Goal: Task Accomplishment & Management: Complete application form

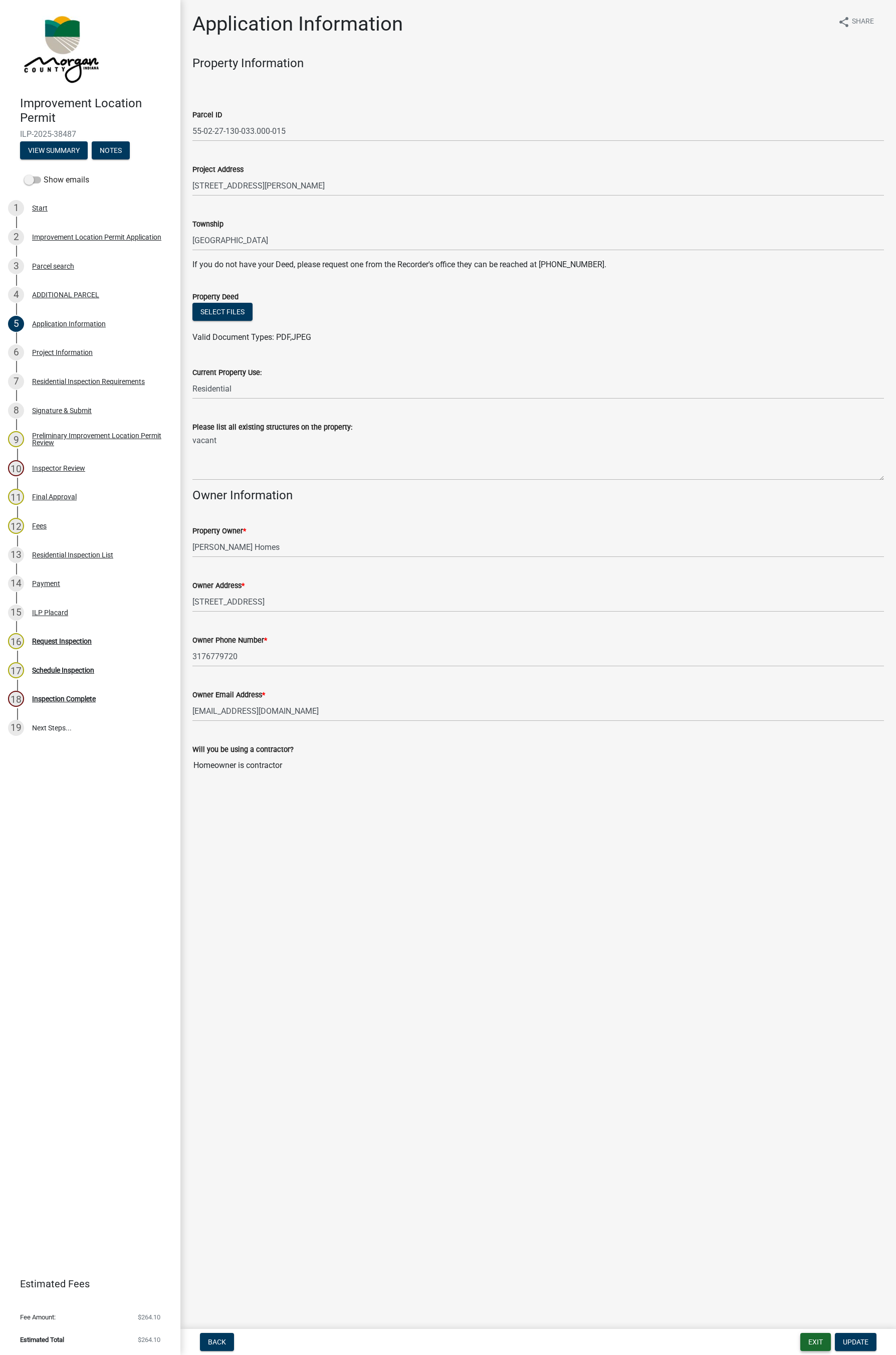
click at [763, 735] on button "Exit" at bounding box center [815, 1342] width 31 height 18
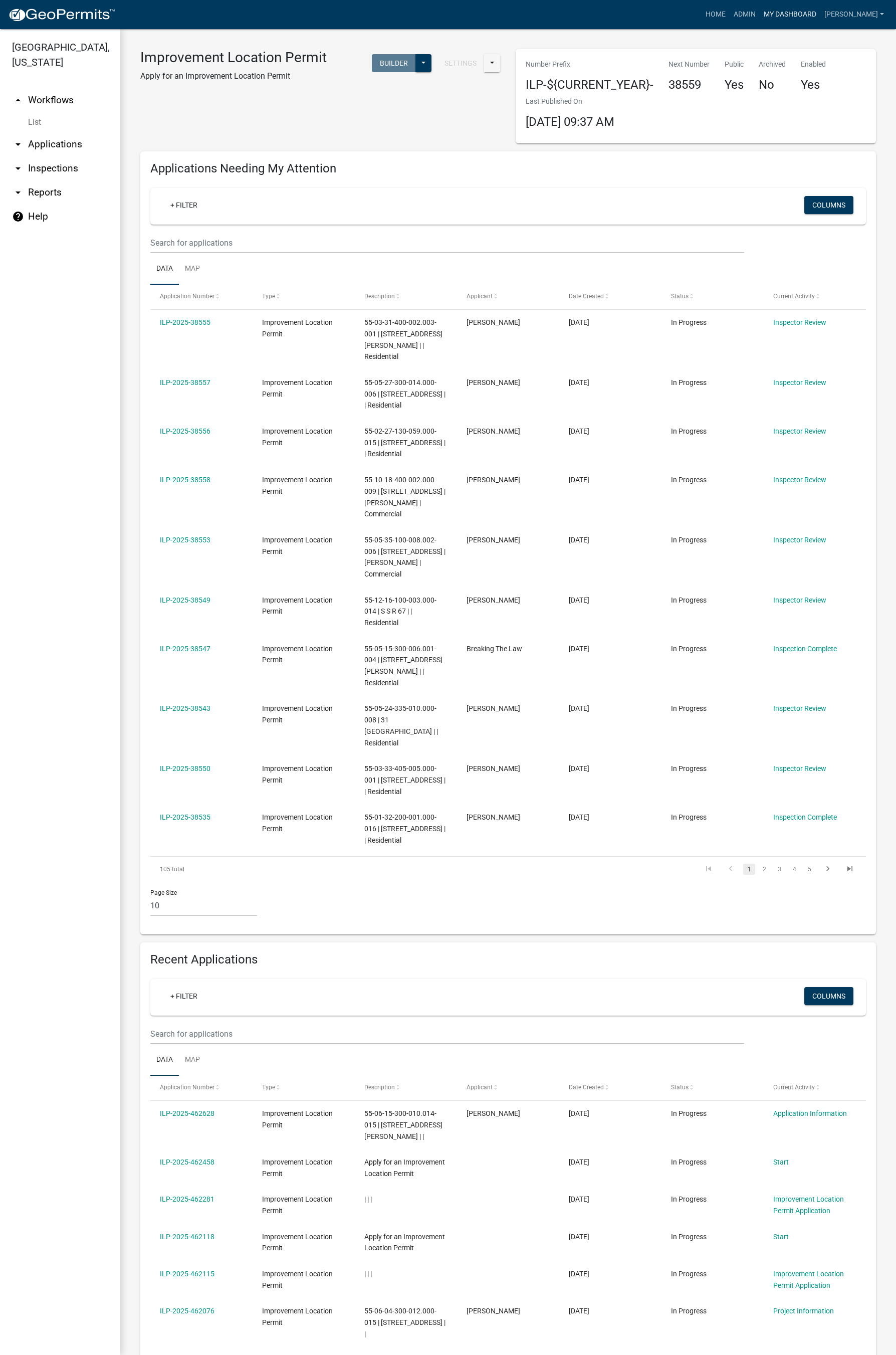
click at [763, 14] on link "My Dashboard" at bounding box center [789, 15] width 61 height 19
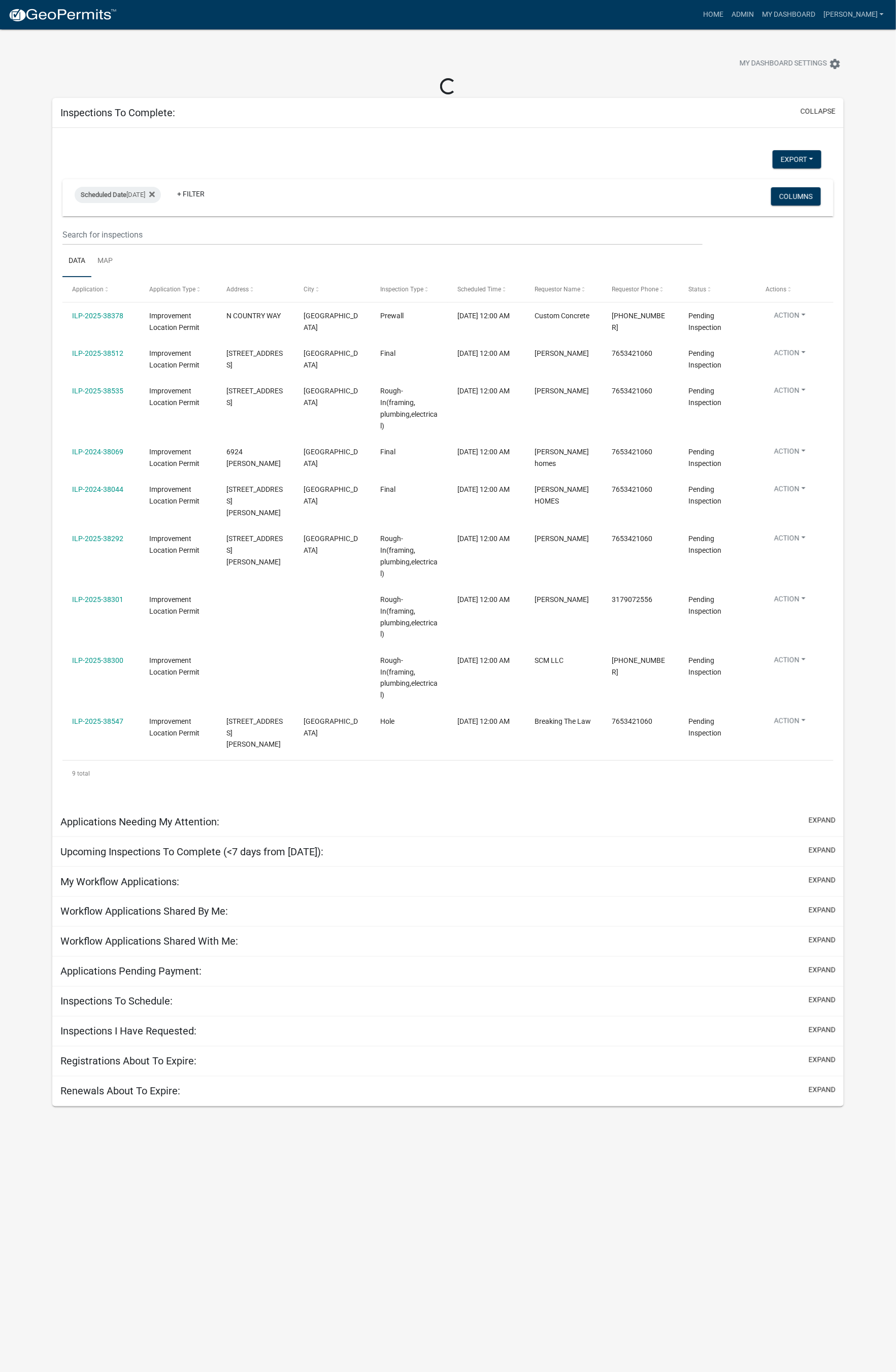
select select "1: 25"
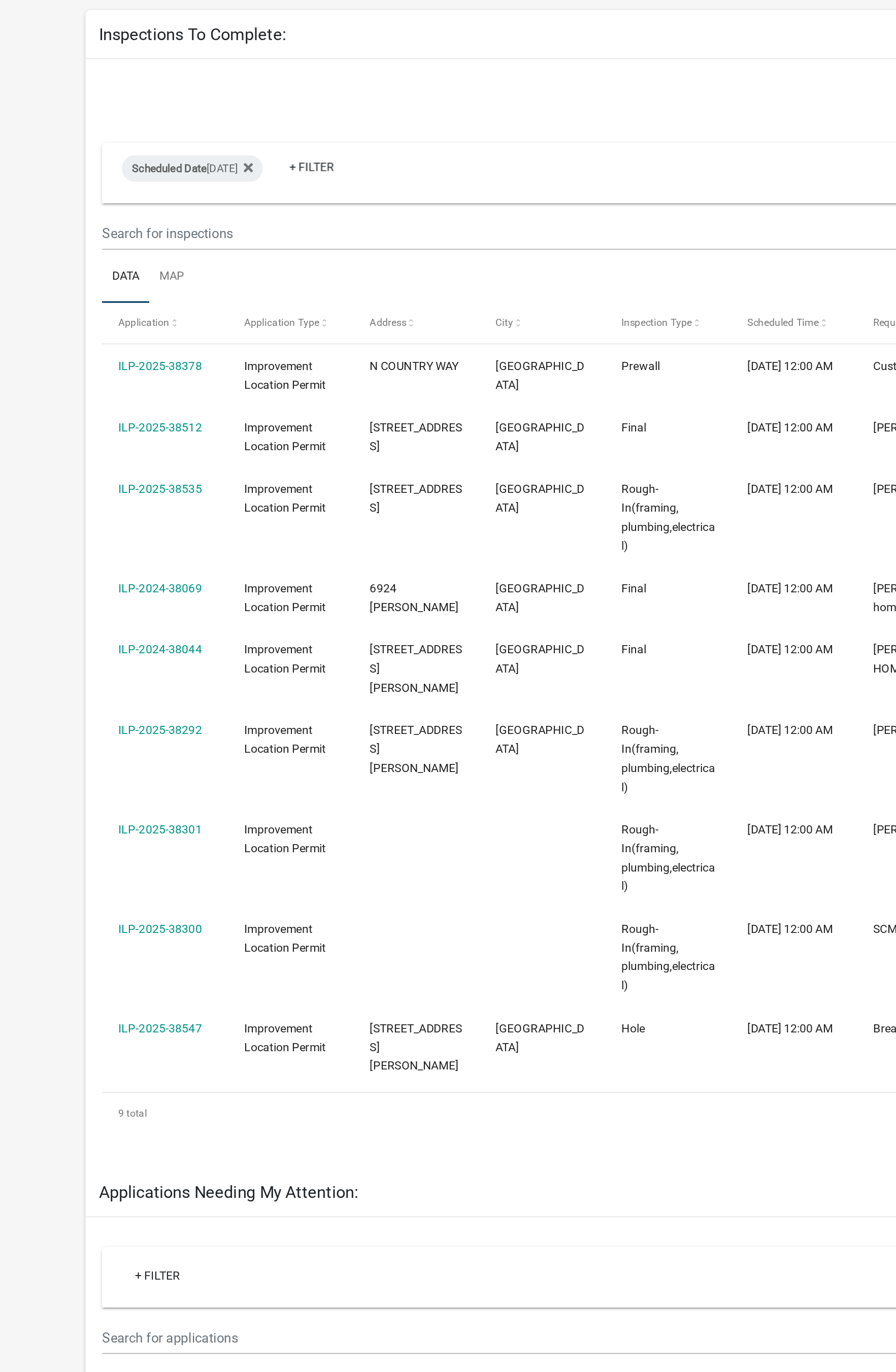
click at [5, 474] on app-user-applications "more_horiz Home Admin My Dashboard [PERSON_NAME] Admin Account Logout My Dashbo…" at bounding box center [448, 1398] width 896 height 2739
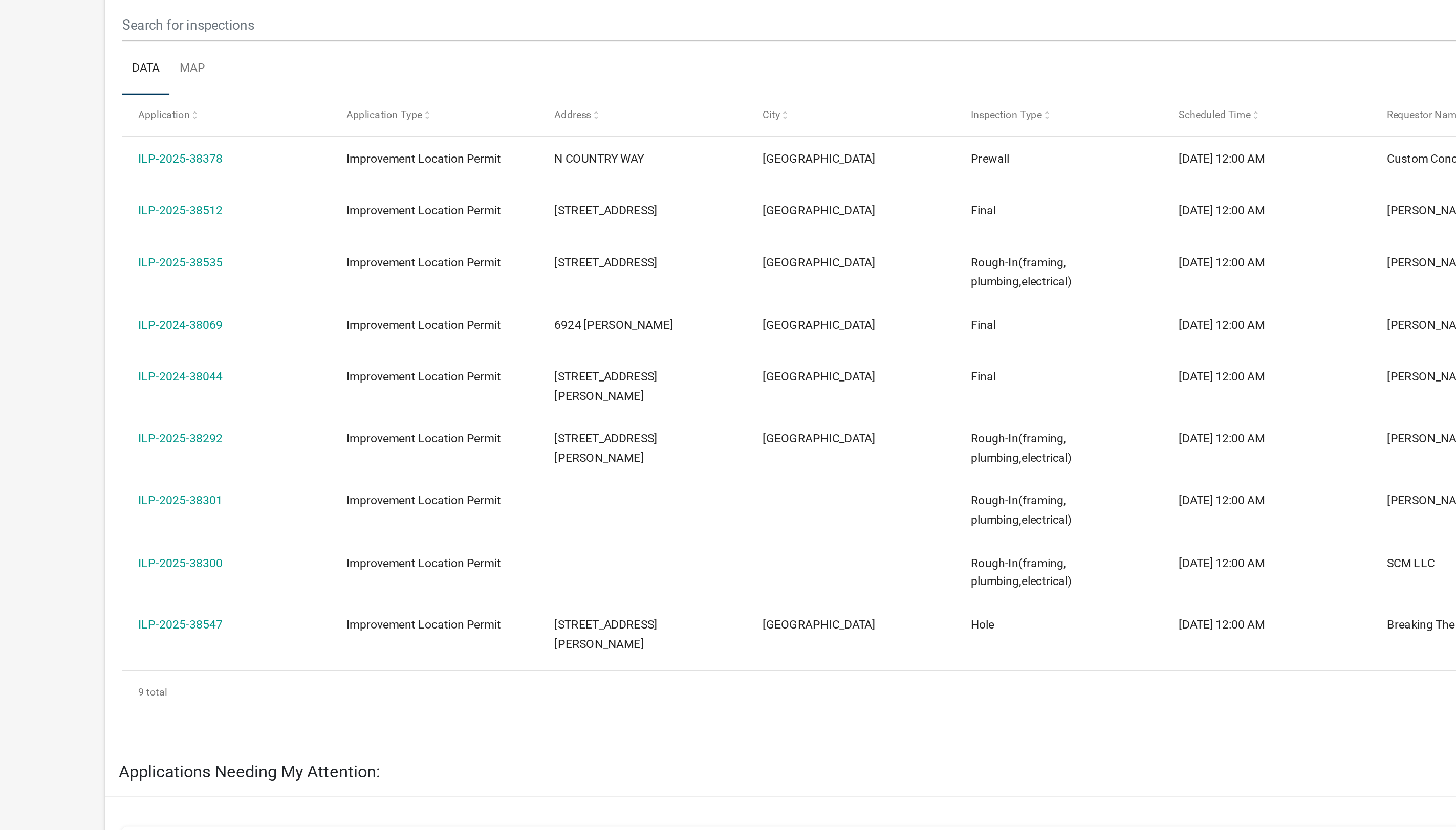
click at [135, 545] on link "ILP-2025-38300" at bounding box center [126, 548] width 52 height 8
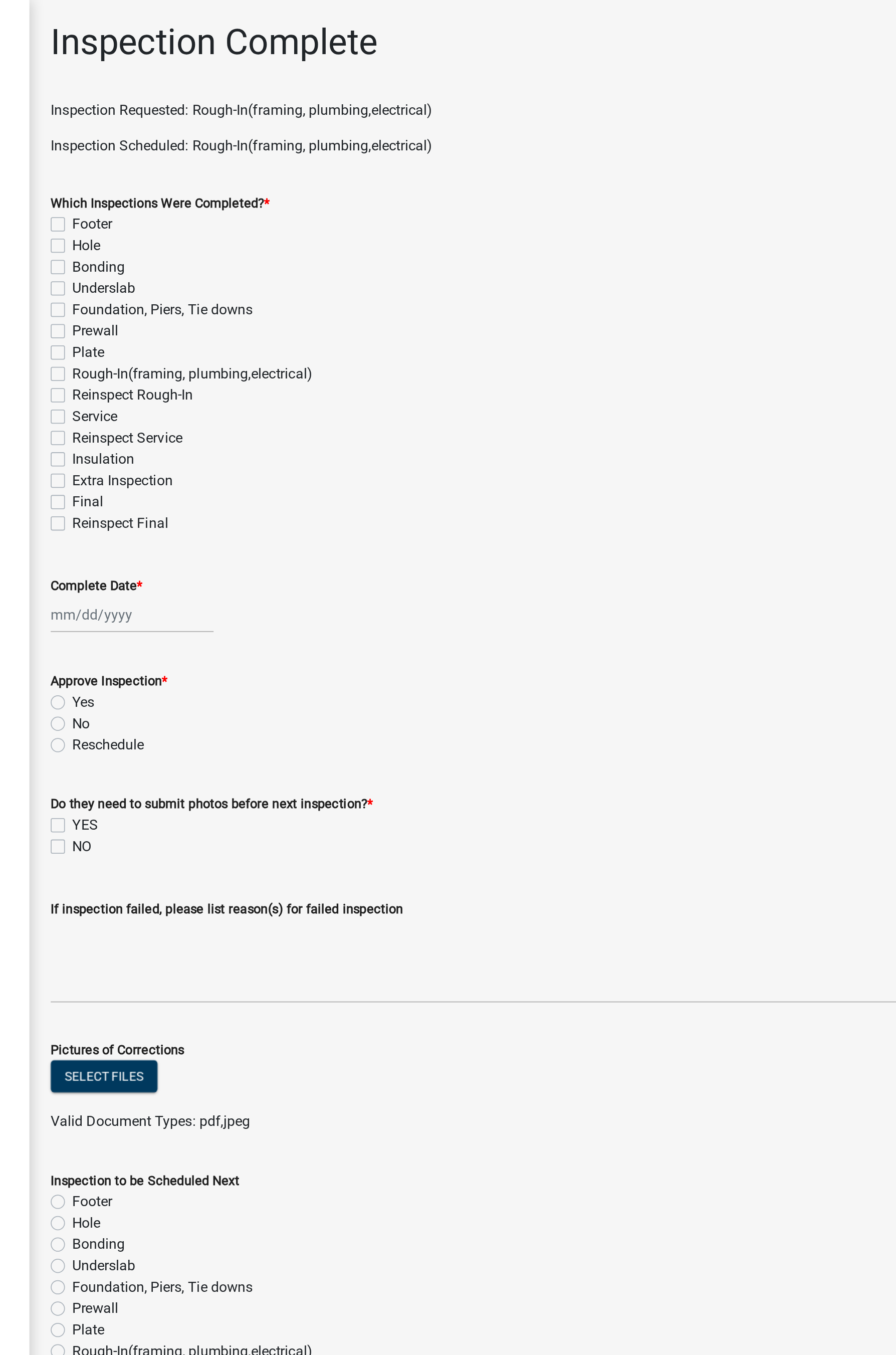
click at [205, 210] on label "Rough-In(framing, plumbing,electrical)" at bounding box center [272, 211] width 135 height 12
click at [205, 210] on input "Rough-In(framing, plumbing,electrical)" at bounding box center [208, 208] width 6 height 6
checkbox input "true"
checkbox input "false"
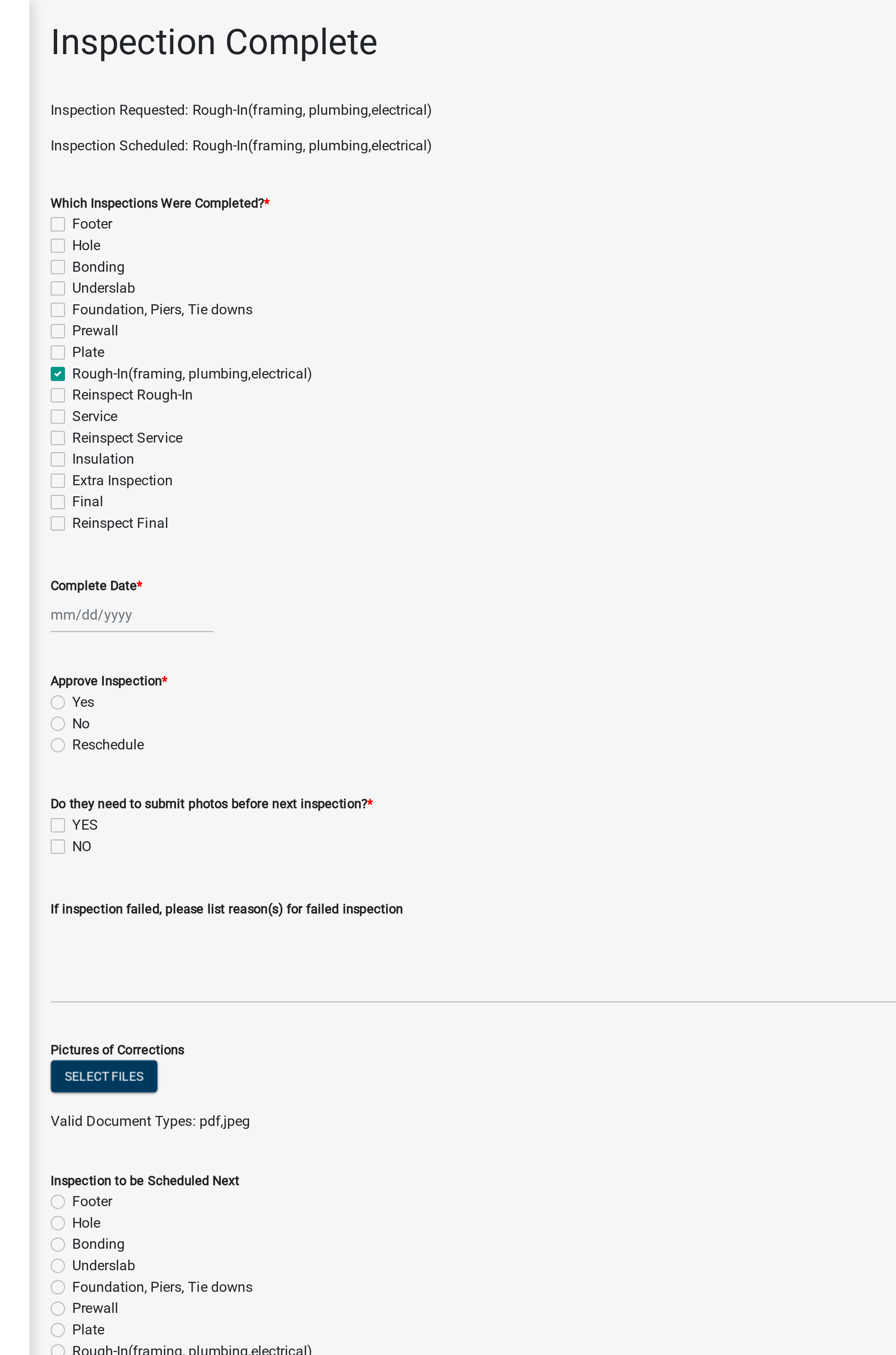
checkbox input "false"
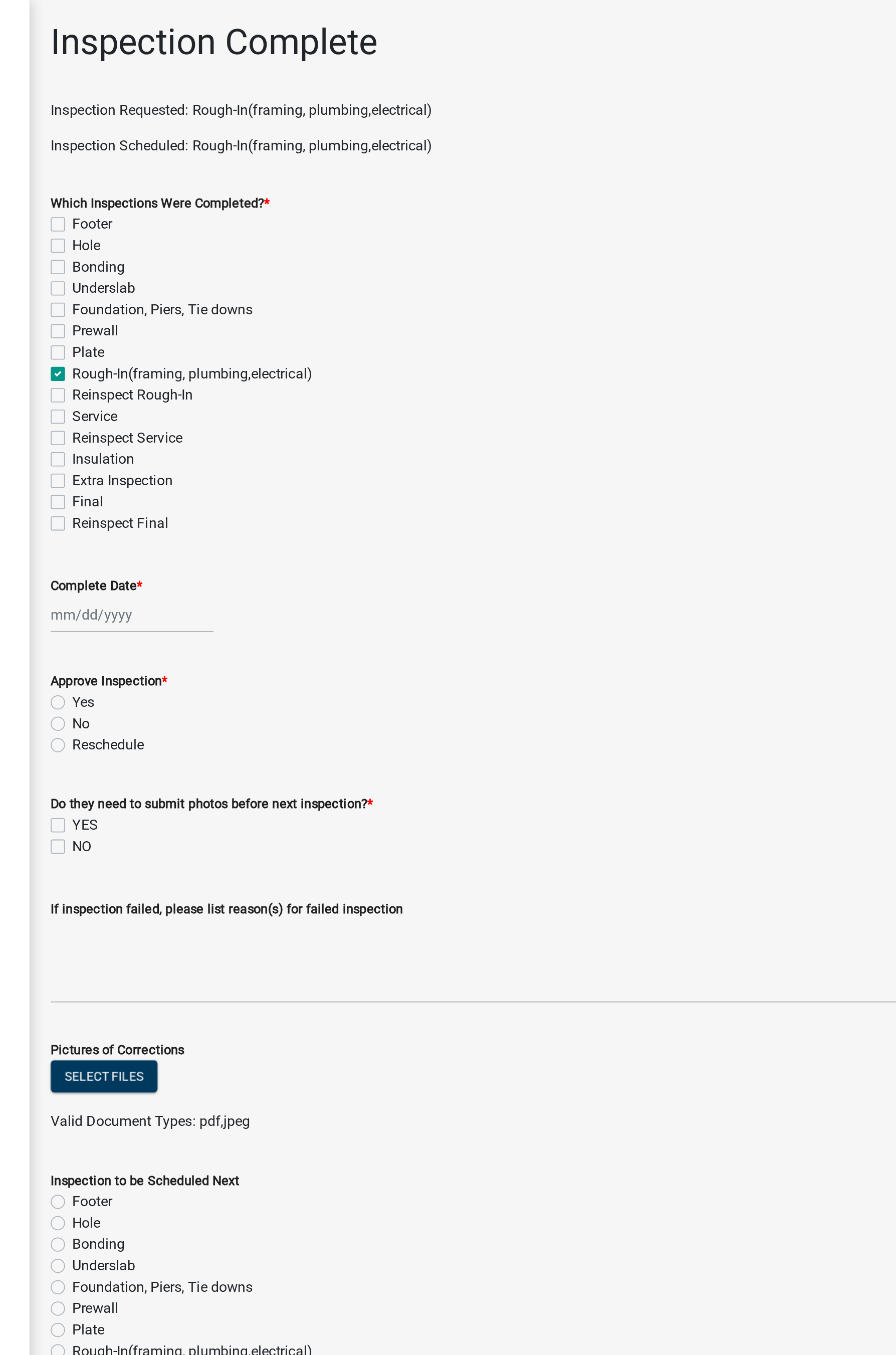
checkbox input "true"
checkbox input "false"
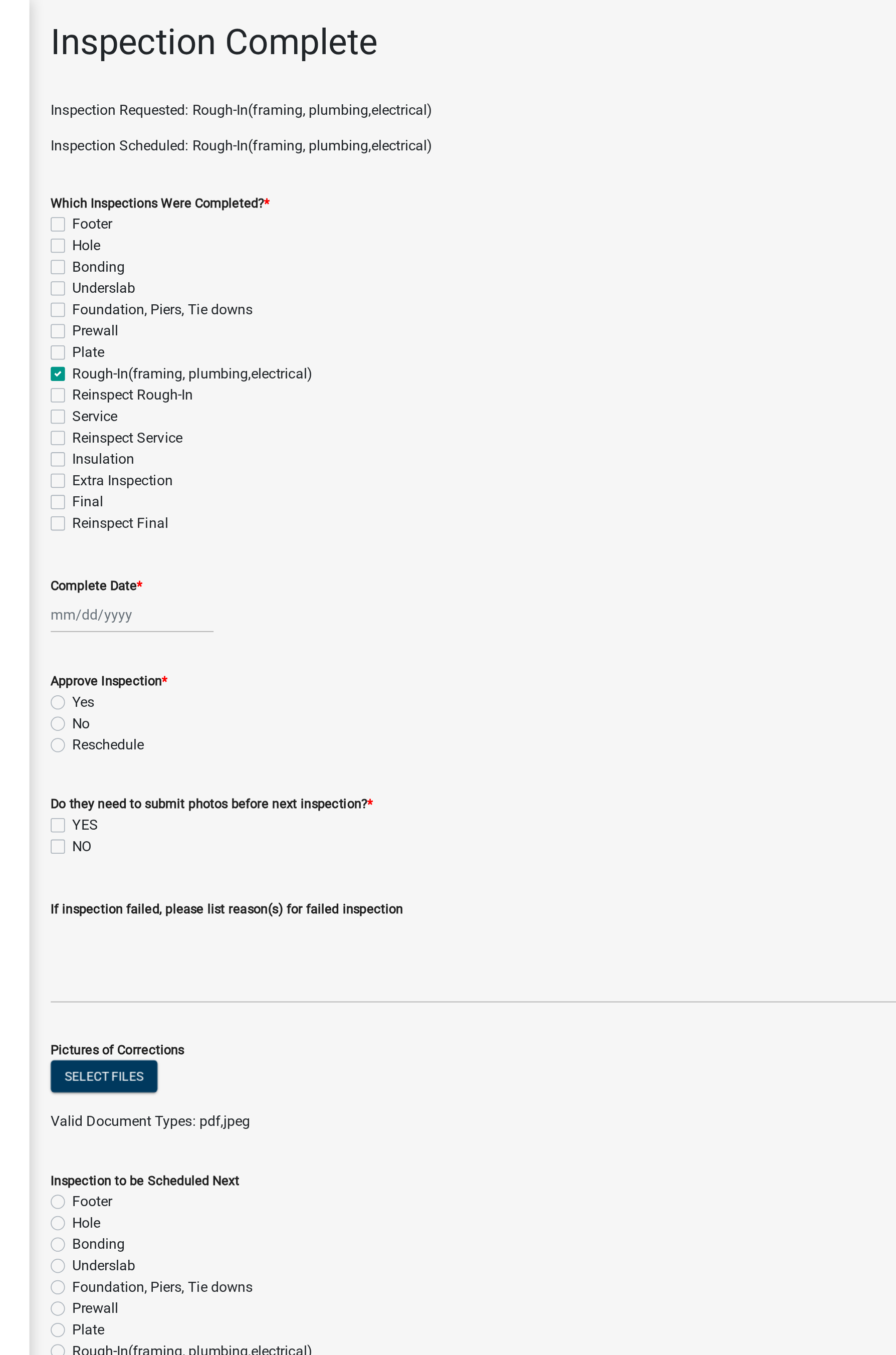
checkbox input "false"
click at [205, 235] on label "Service" at bounding box center [217, 235] width 25 height 12
click at [205, 235] on input "Service" at bounding box center [208, 232] width 6 height 6
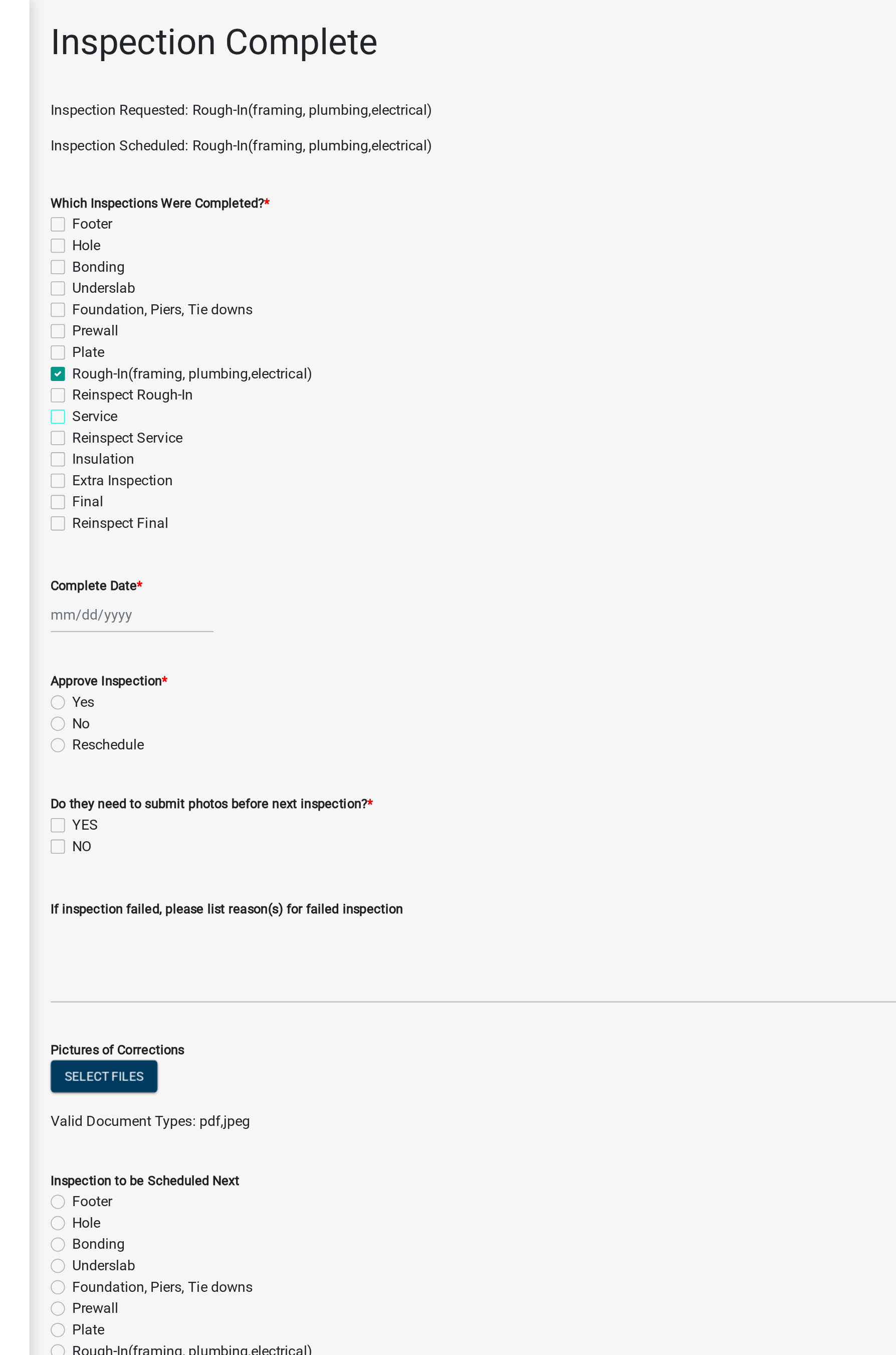
checkbox input "true"
checkbox input "false"
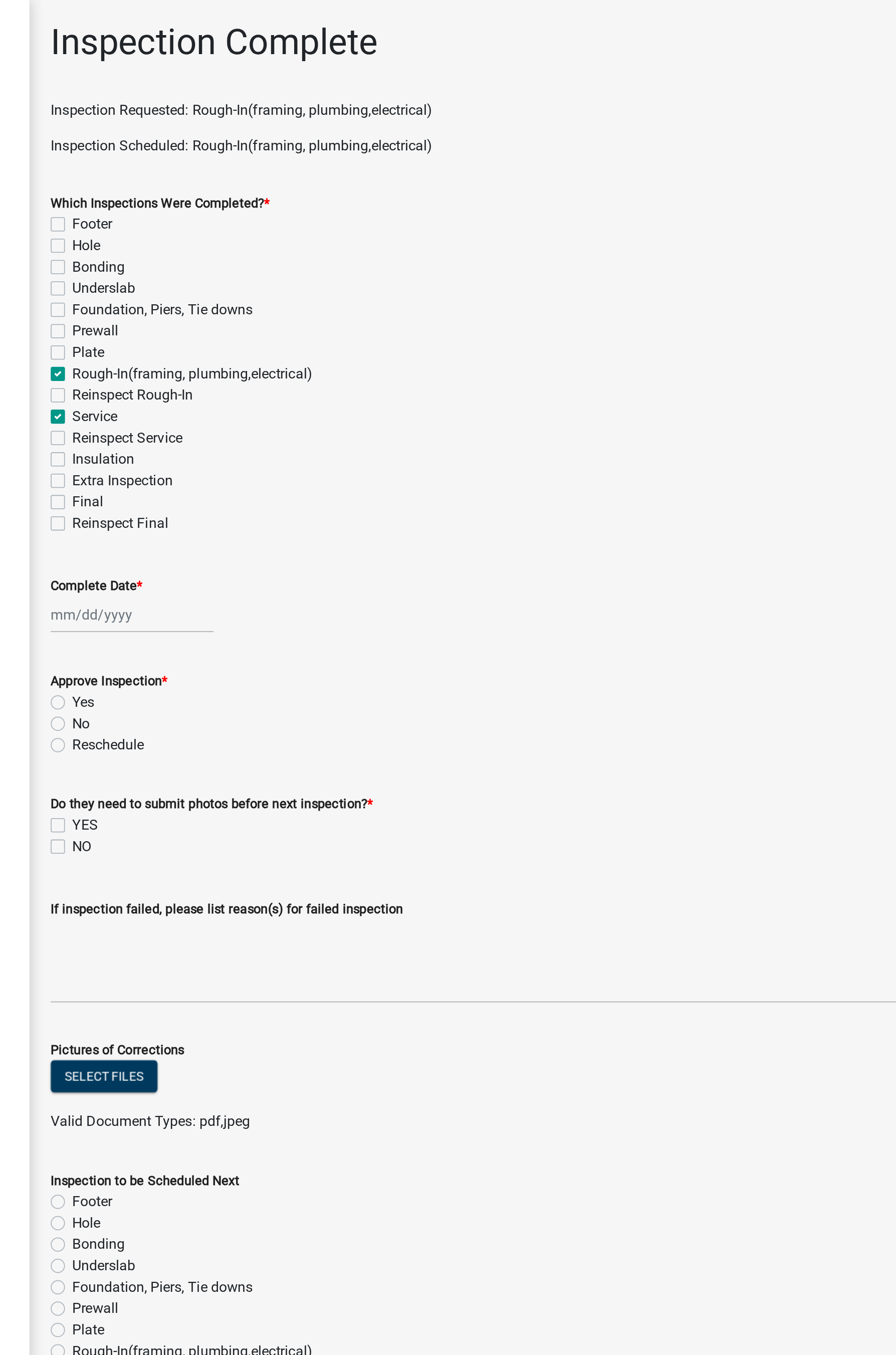
checkbox input "false"
checkbox input "true"
checkbox input "false"
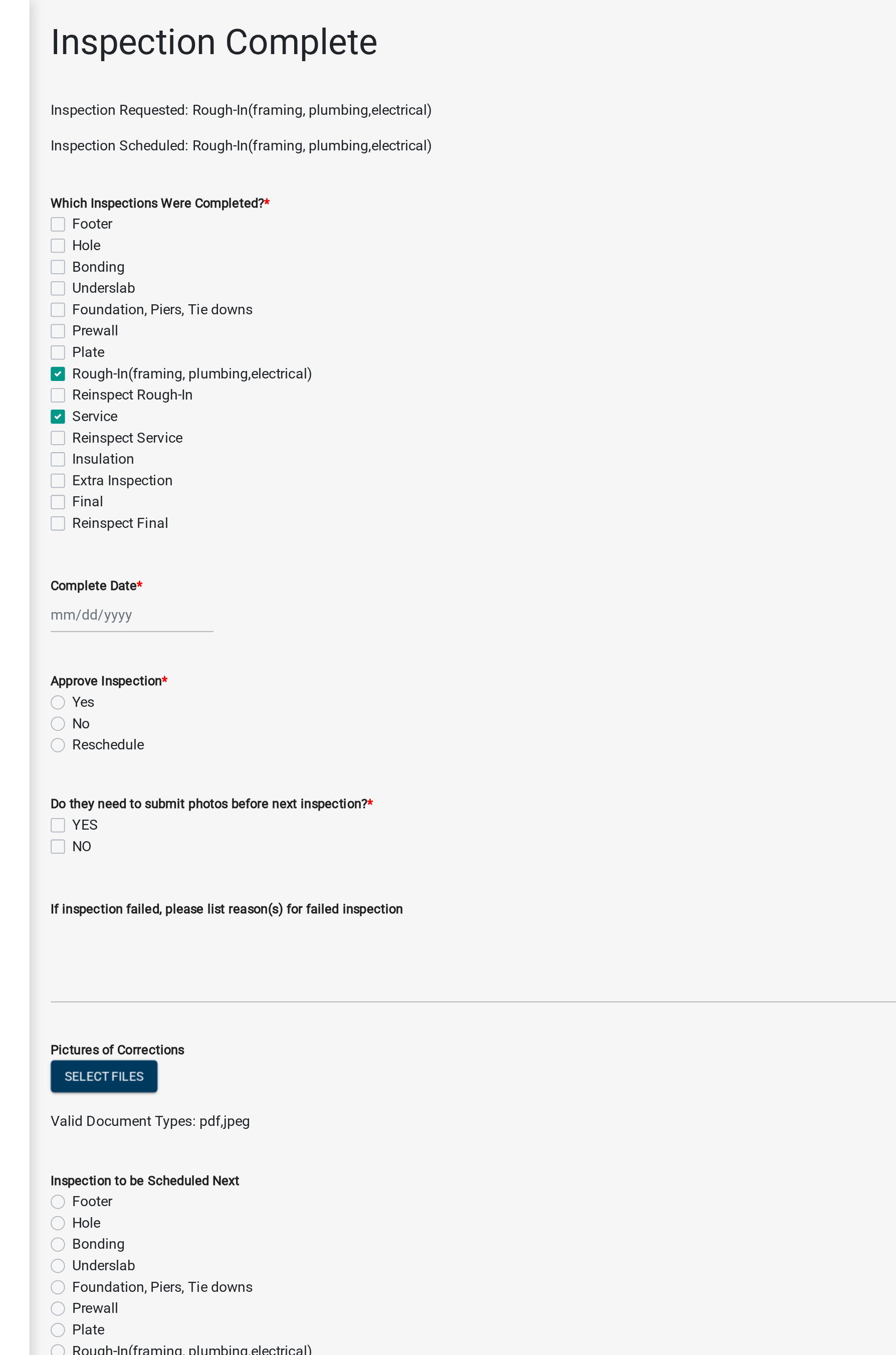
checkbox input "true"
checkbox input "false"
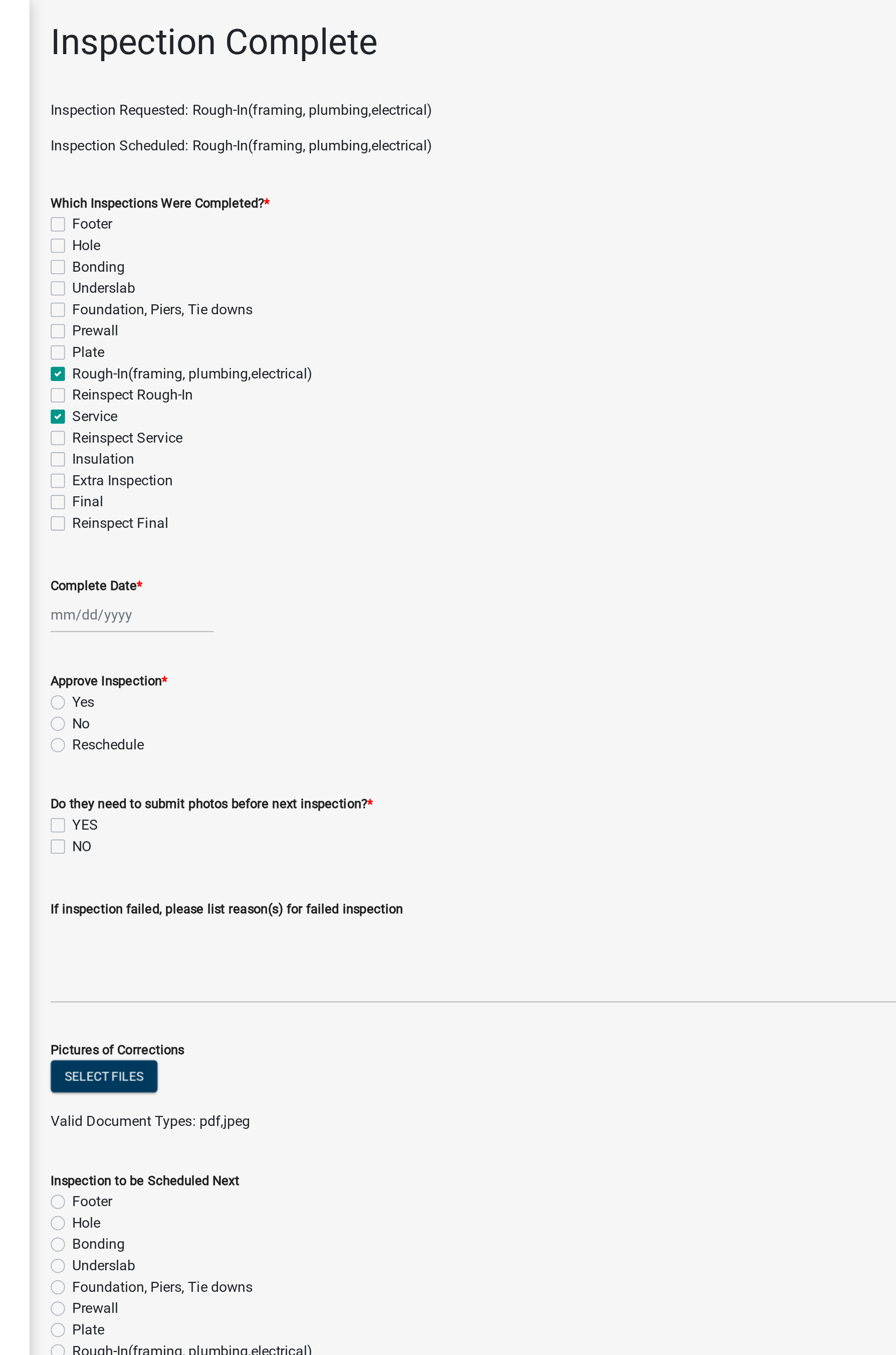
checkbox input "false"
click at [218, 349] on div at bounding box center [239, 346] width 92 height 21
select select "8"
select select "2025"
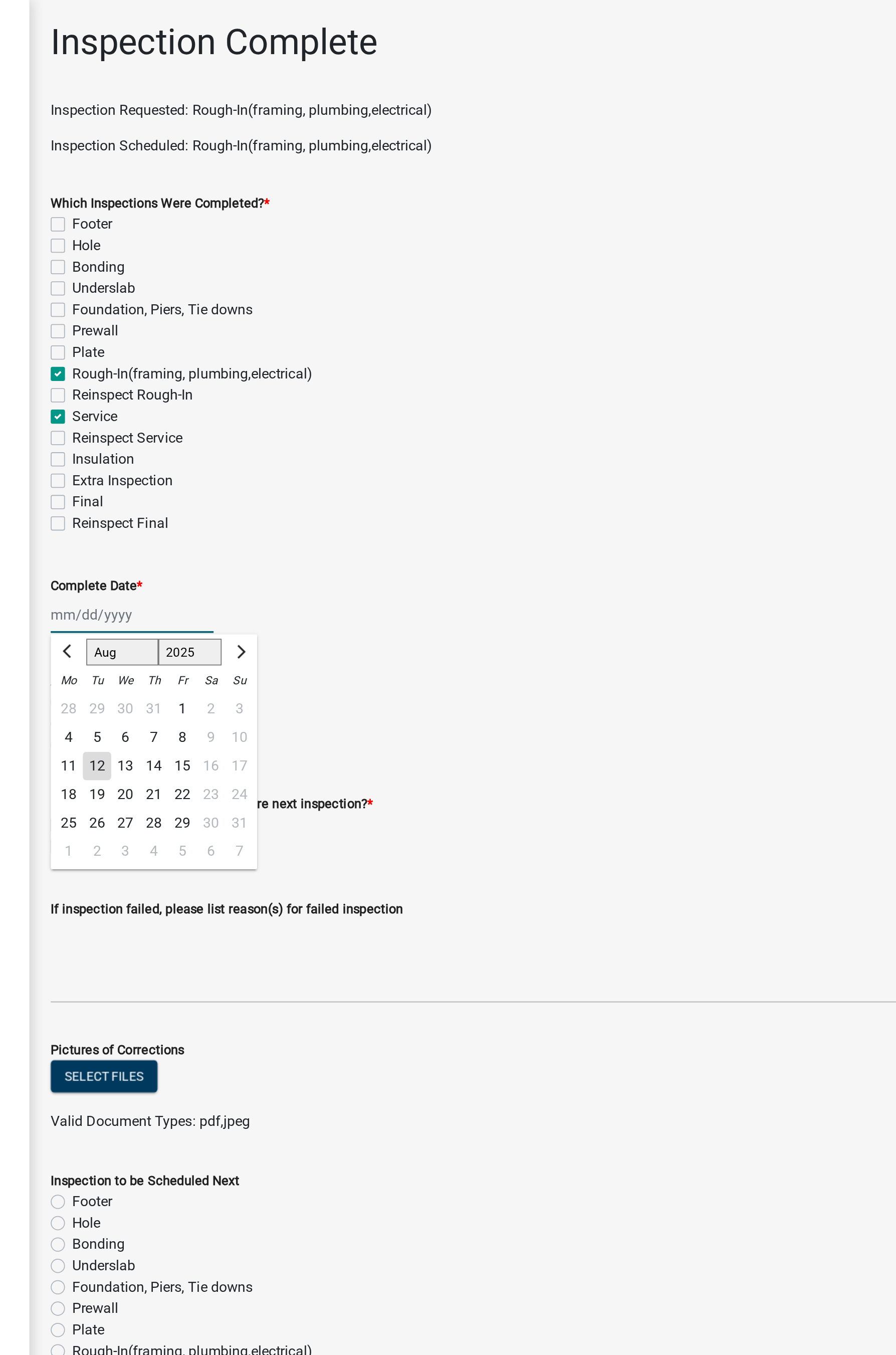
click at [219, 346] on input "Complete Date *" at bounding box center [239, 346] width 92 height 21
click at [219, 344] on input "Complete Date *" at bounding box center [239, 346] width 92 height 21
click at [405, 327] on div "Complete Date *" at bounding box center [539, 330] width 692 height 12
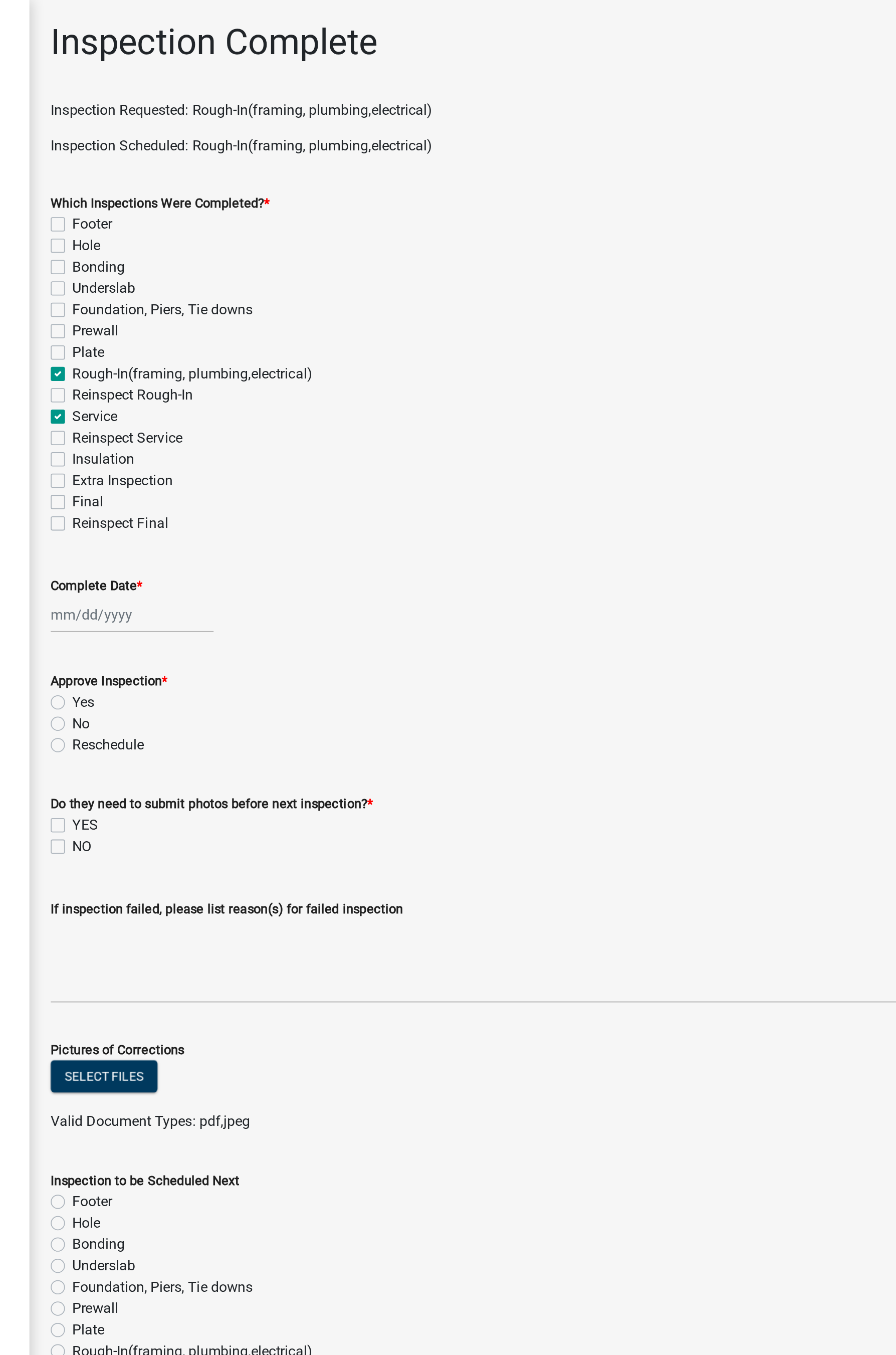
click at [228, 331] on label "Complete Date *" at bounding box center [218, 330] width 51 height 7
click at [228, 336] on input "Complete Date *" at bounding box center [239, 346] width 92 height 21
select select "8"
select select "2025"
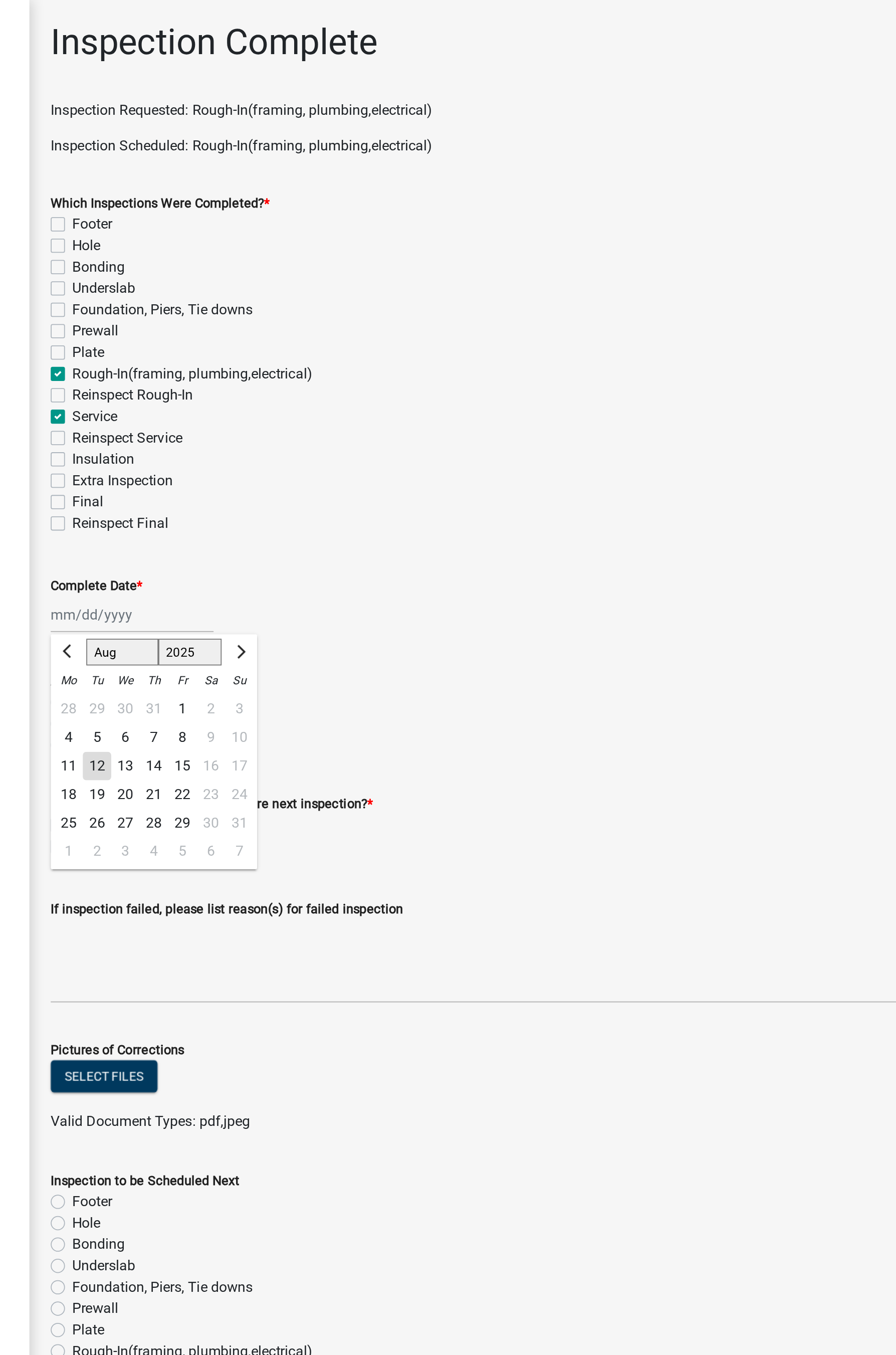
click at [220, 432] on div "12" at bounding box center [218, 431] width 16 height 16
type input "[DATE]"
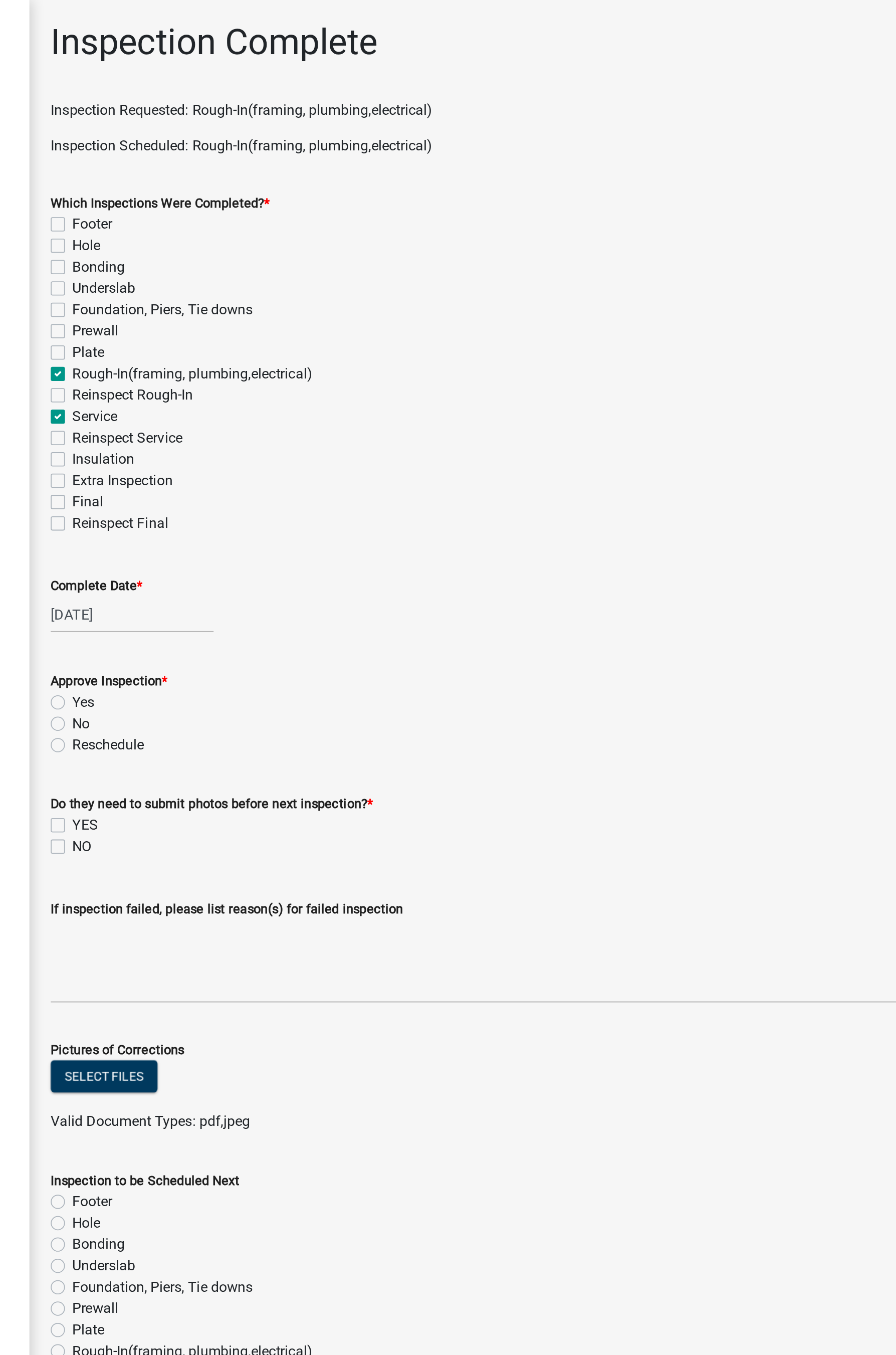
click at [205, 394] on label "Yes" at bounding box center [211, 396] width 12 height 12
click at [205, 394] on input "Yes" at bounding box center [208, 393] width 6 height 6
radio input "true"
click at [205, 476] on label "NO" at bounding box center [210, 476] width 11 height 12
click at [205, 476] on input "NO" at bounding box center [208, 473] width 6 height 6
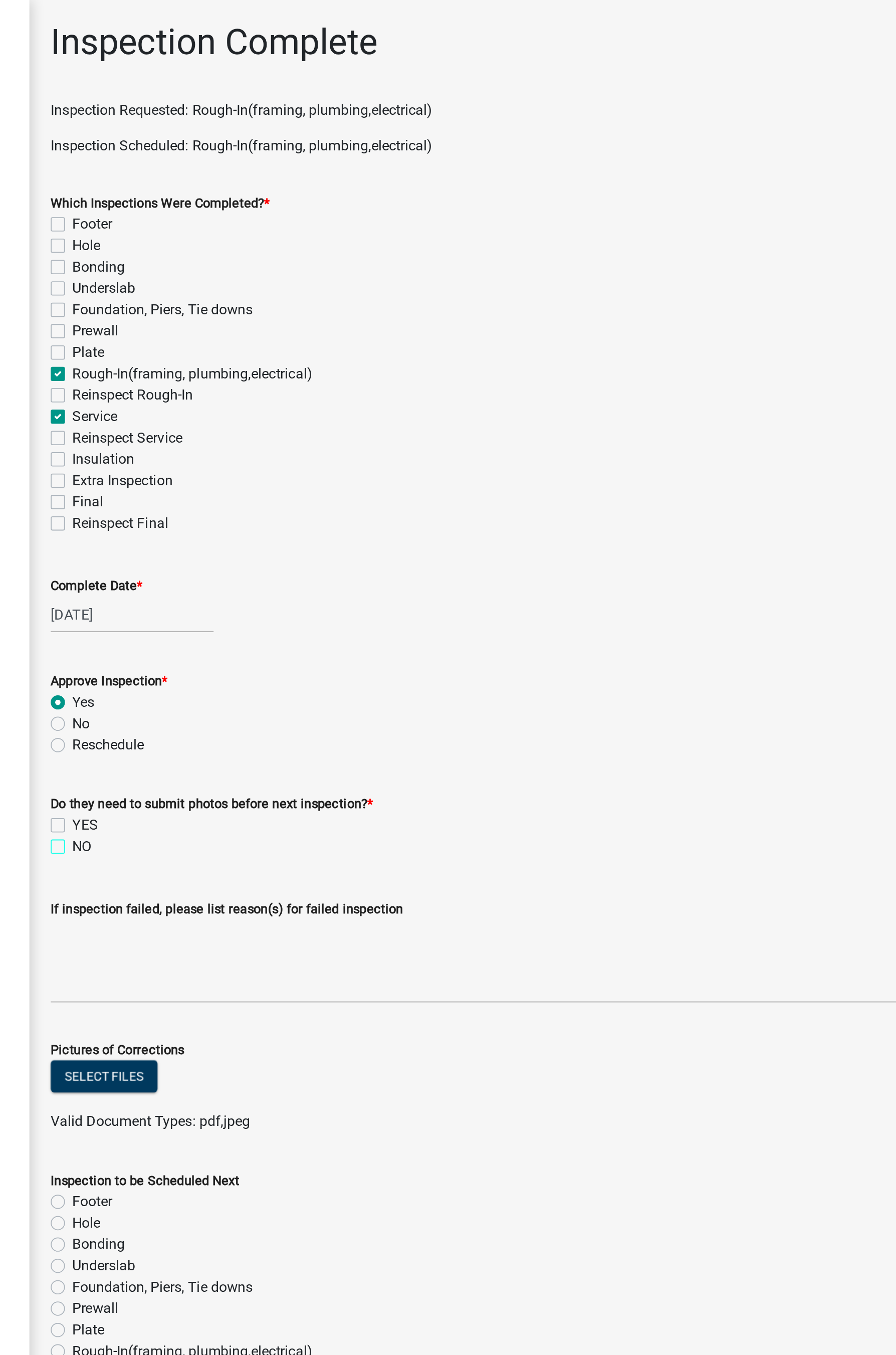
checkbox input "true"
checkbox input "false"
checkbox input "true"
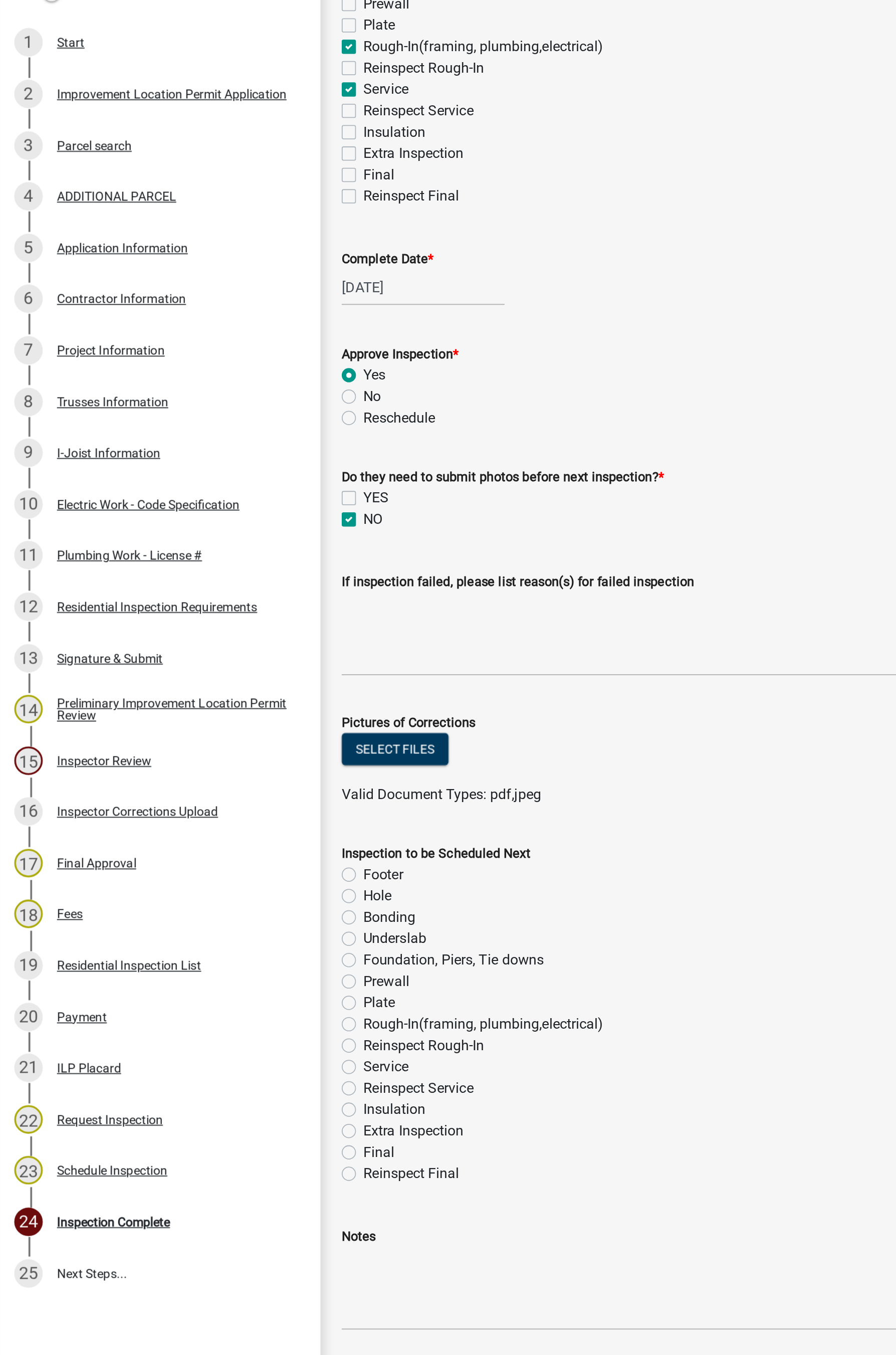
click at [205, 735] on label "Insulation" at bounding box center [222, 809] width 35 height 12
click at [205, 735] on input "Insulation" at bounding box center [208, 806] width 6 height 6
radio input "true"
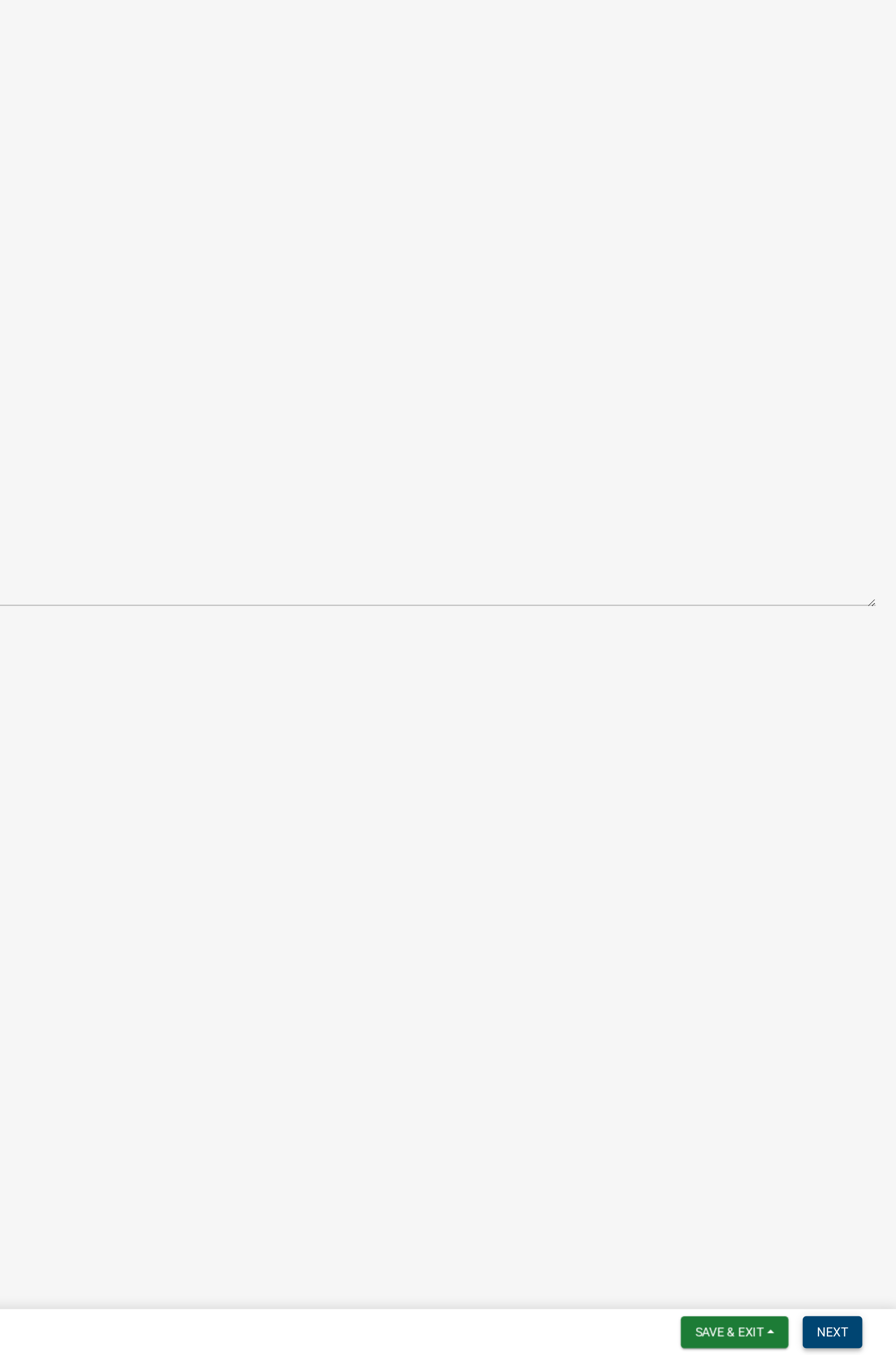
click at [763, 735] on span "Next" at bounding box center [859, 1342] width 18 height 8
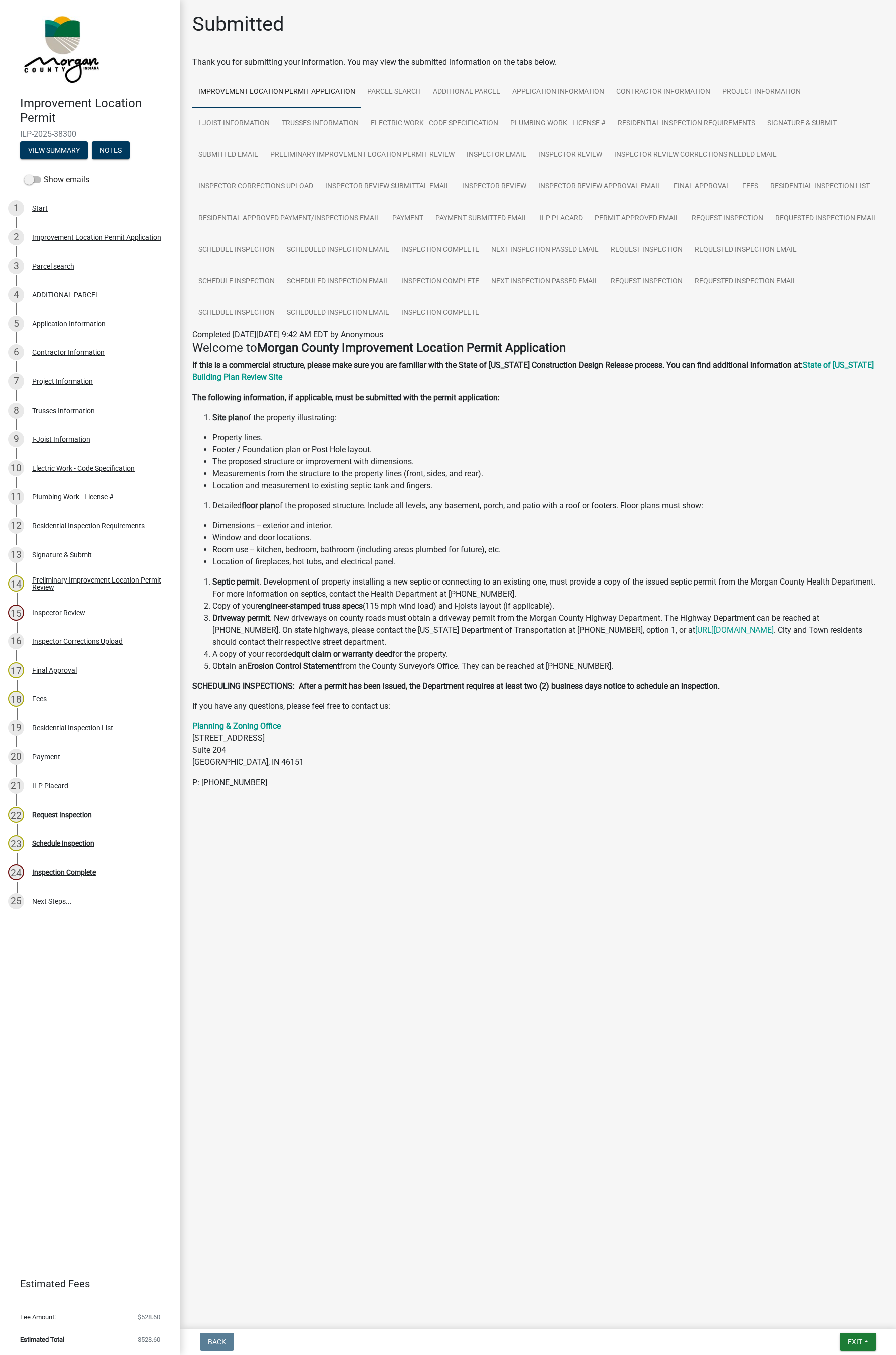
click at [763, 735] on div "Exit Save Save & Exit" at bounding box center [858, 1342] width 37 height 18
click at [763, 735] on button "Exit" at bounding box center [858, 1342] width 37 height 18
click at [763, 735] on button "Save & Exit" at bounding box center [836, 1316] width 81 height 24
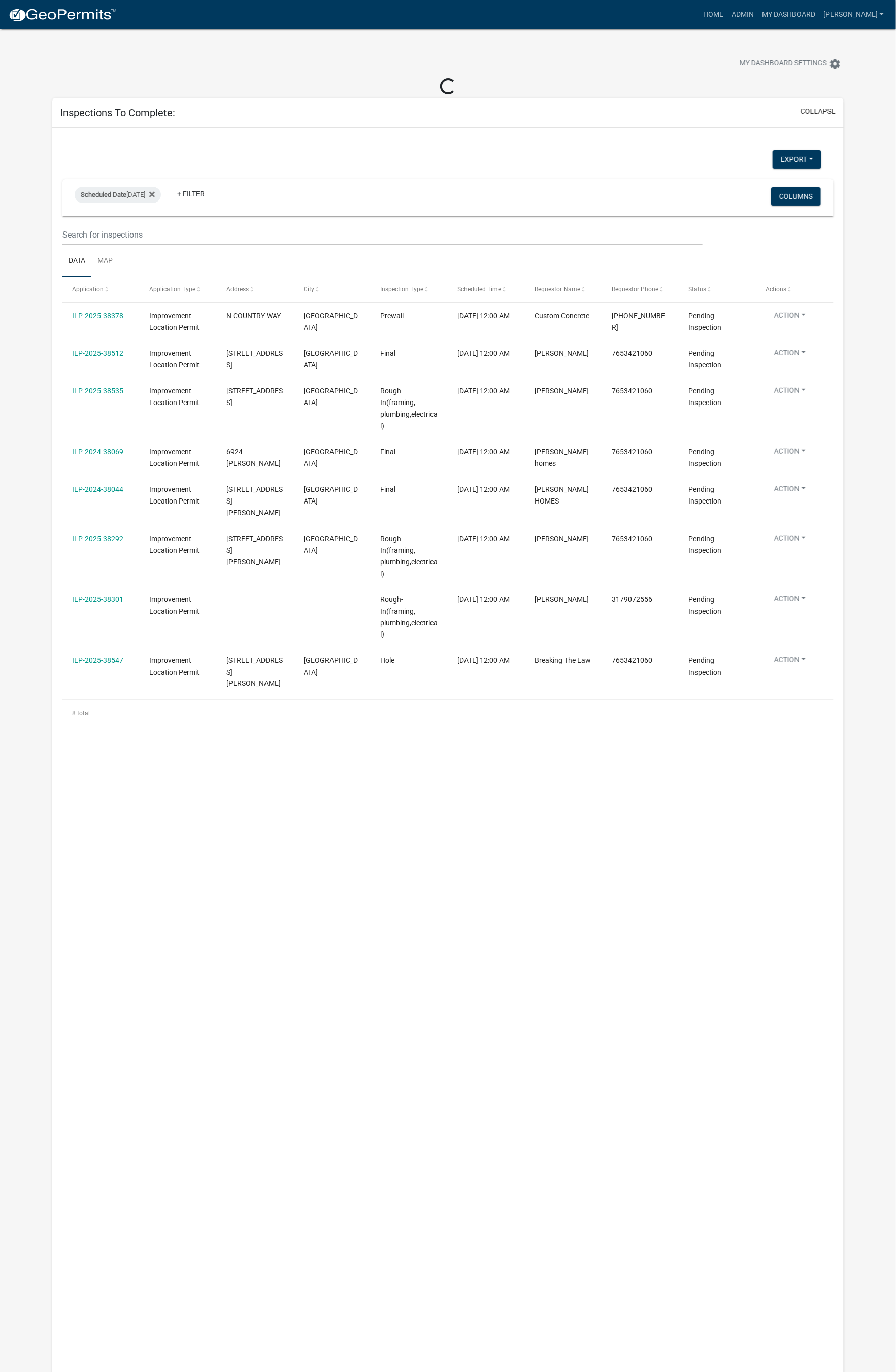
select select "1: 25"
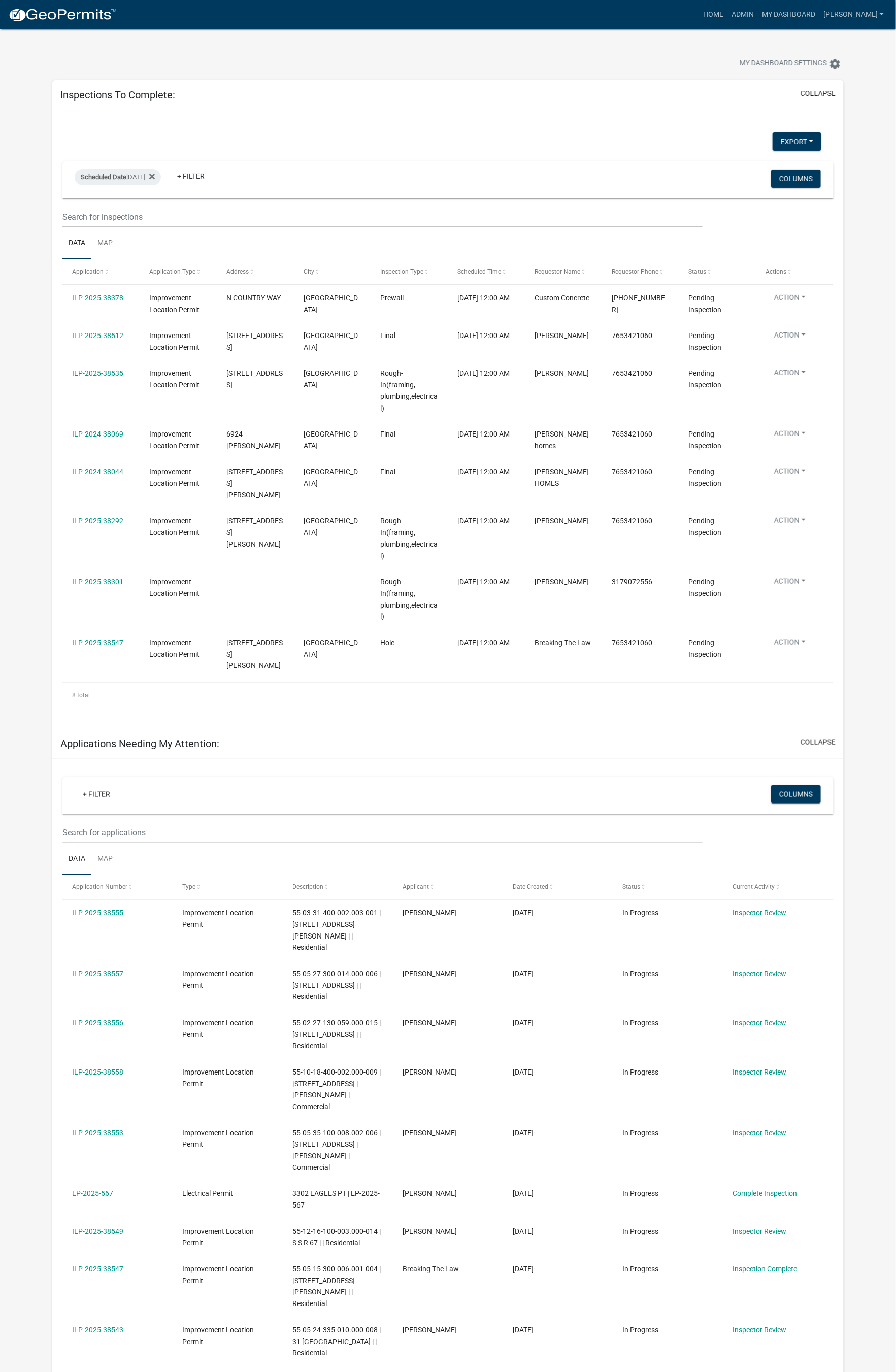
click at [90, 578] on link "ILP-2025-38301" at bounding box center [98, 582] width 51 height 8
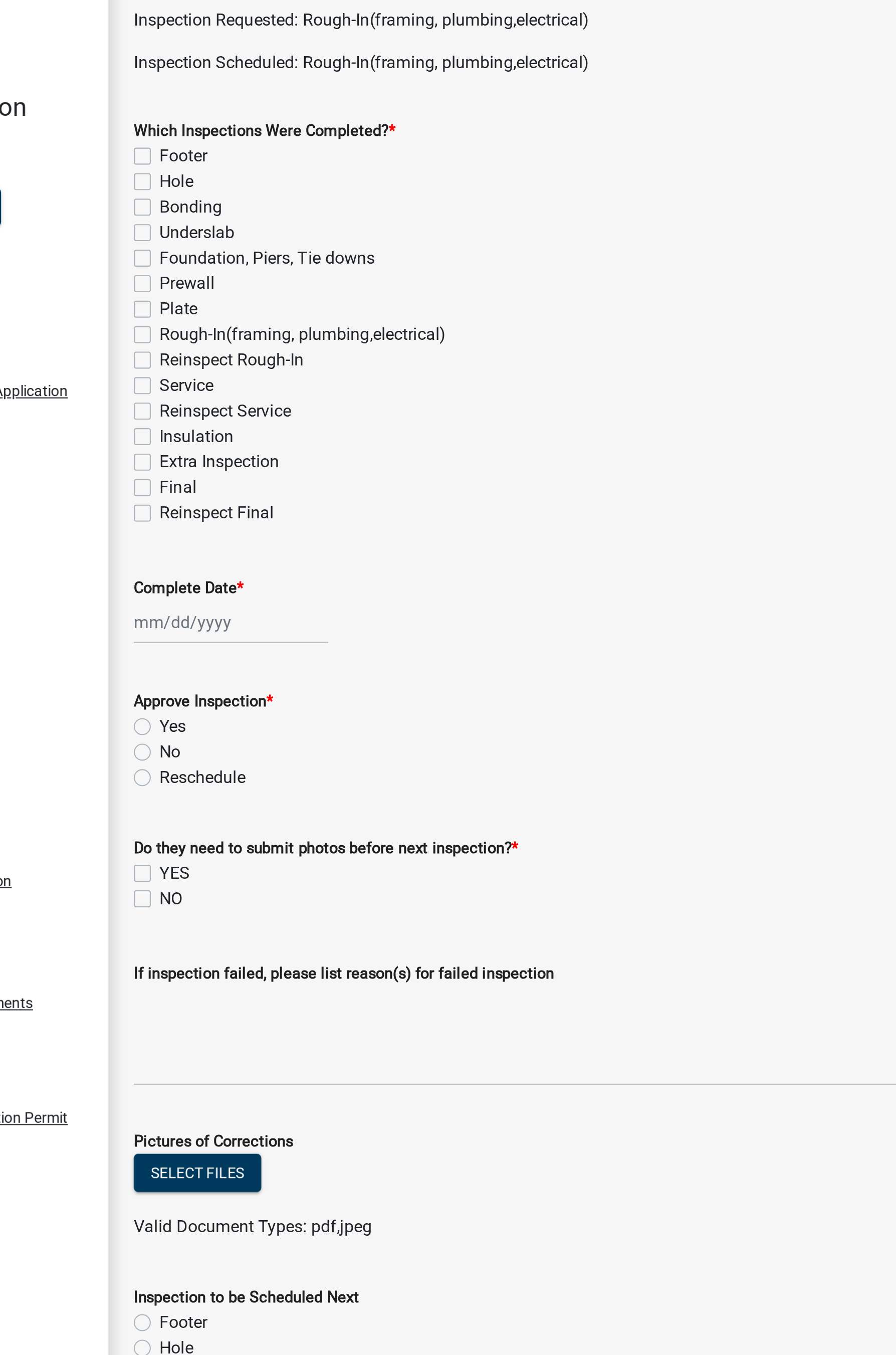
click at [205, 211] on label "Rough-In(framing, plumbing,electrical)" at bounding box center [272, 211] width 135 height 12
click at [205, 211] on input "Rough-In(framing, plumbing,electrical)" at bounding box center [208, 208] width 6 height 6
checkbox input "true"
checkbox input "false"
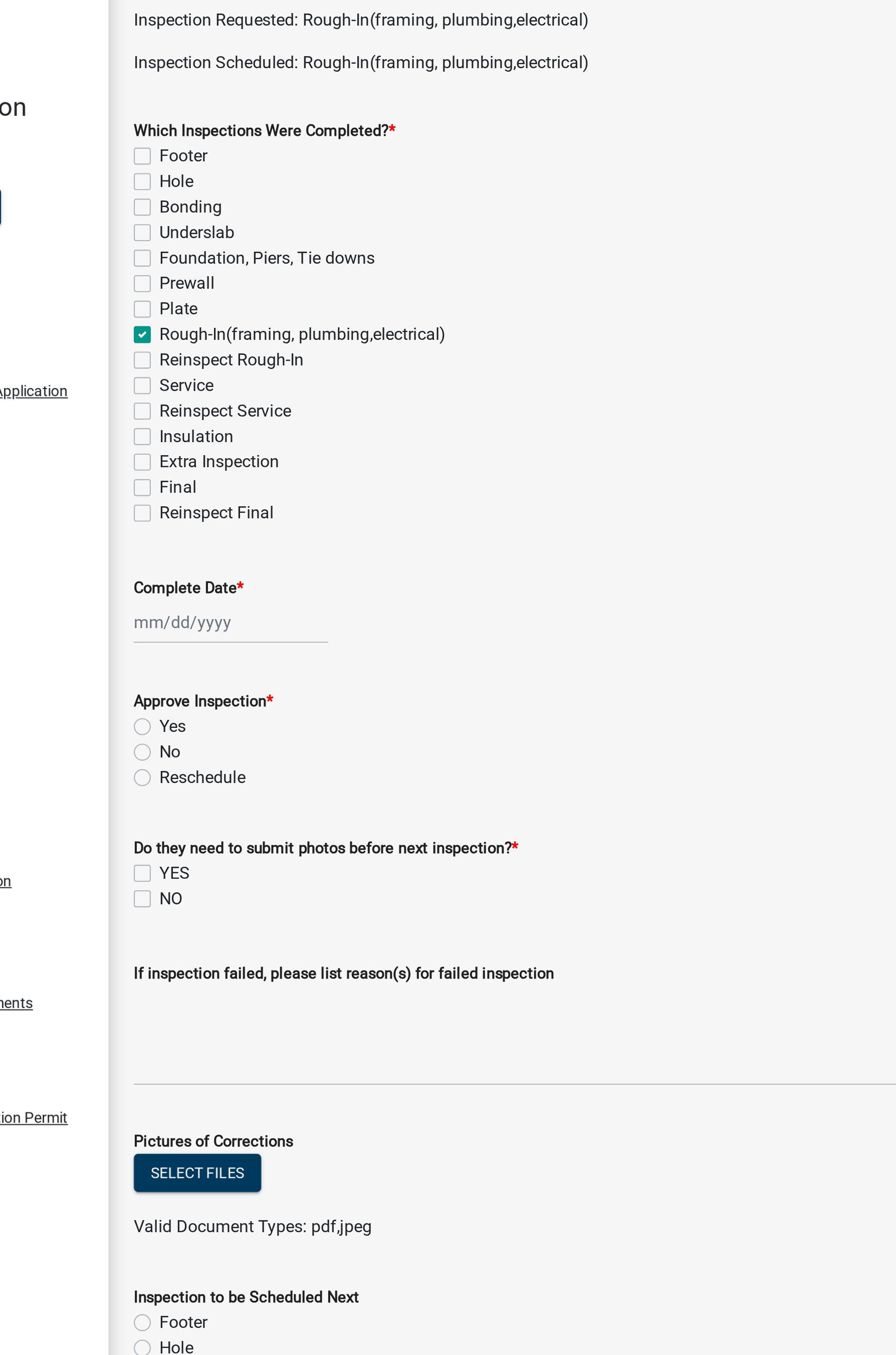
checkbox input "false"
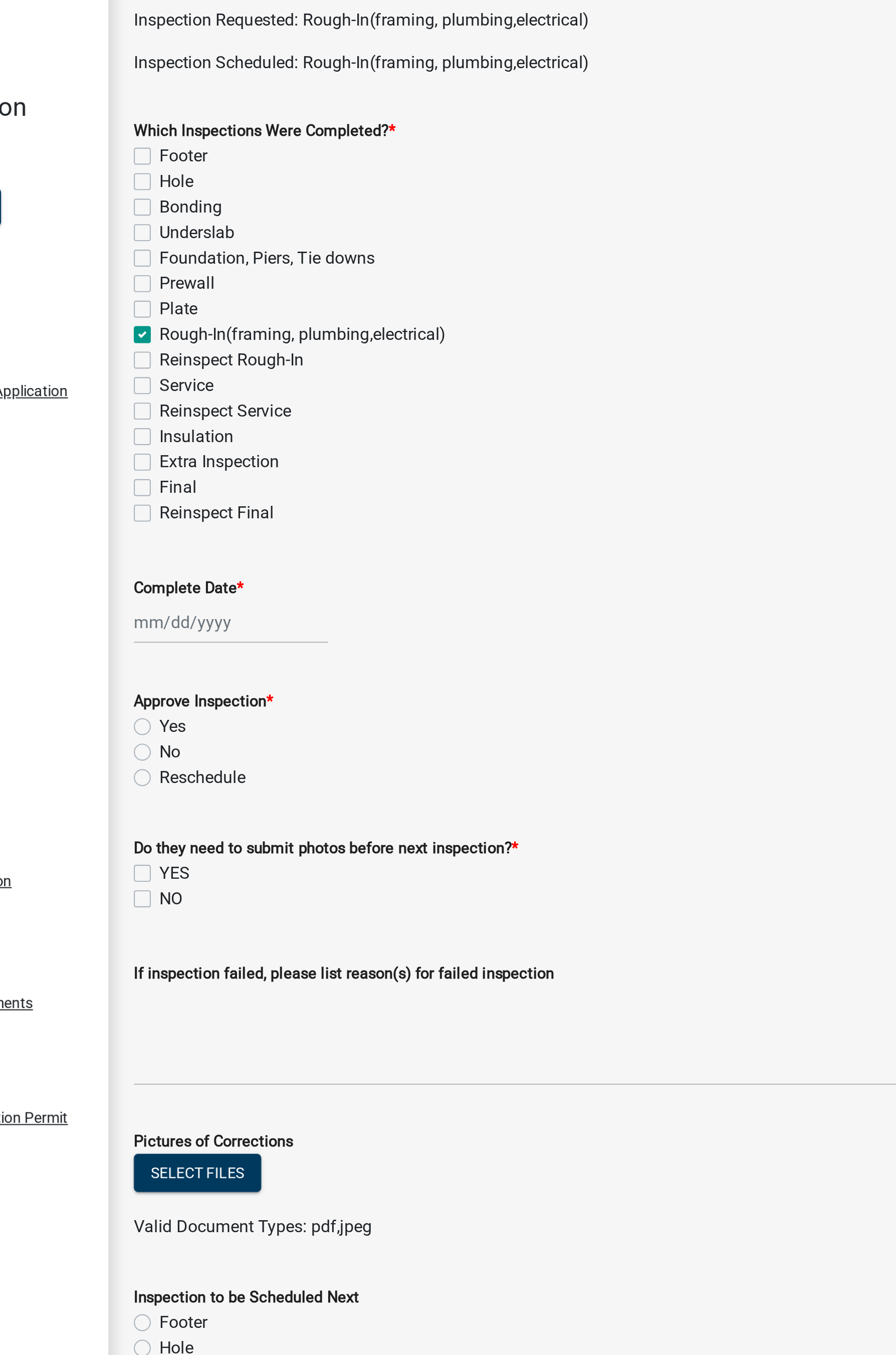
checkbox input "true"
checkbox input "false"
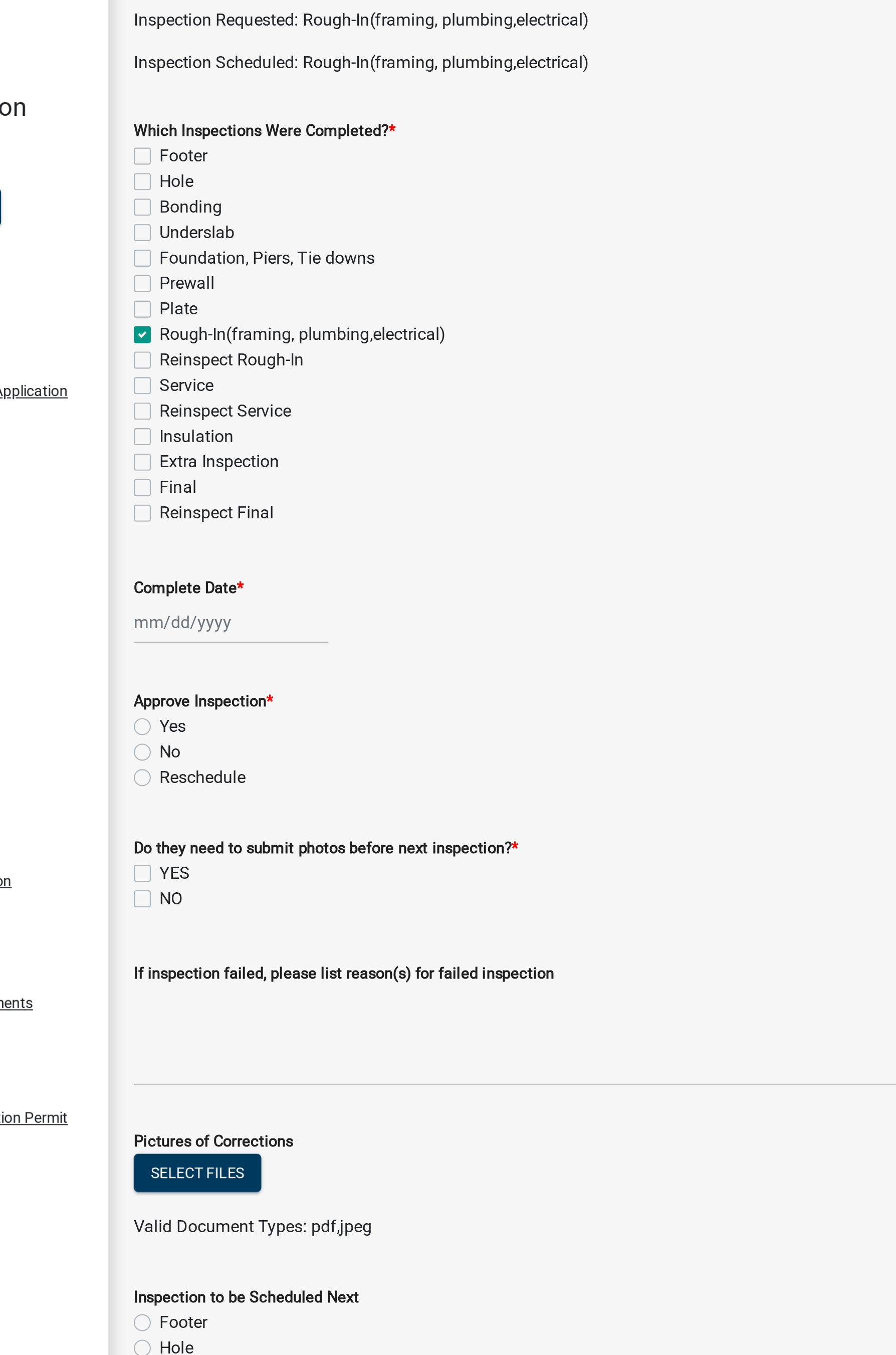
checkbox input "false"
click at [205, 235] on label "Service" at bounding box center [217, 235] width 25 height 12
click at [205, 235] on input "Service" at bounding box center [208, 232] width 6 height 6
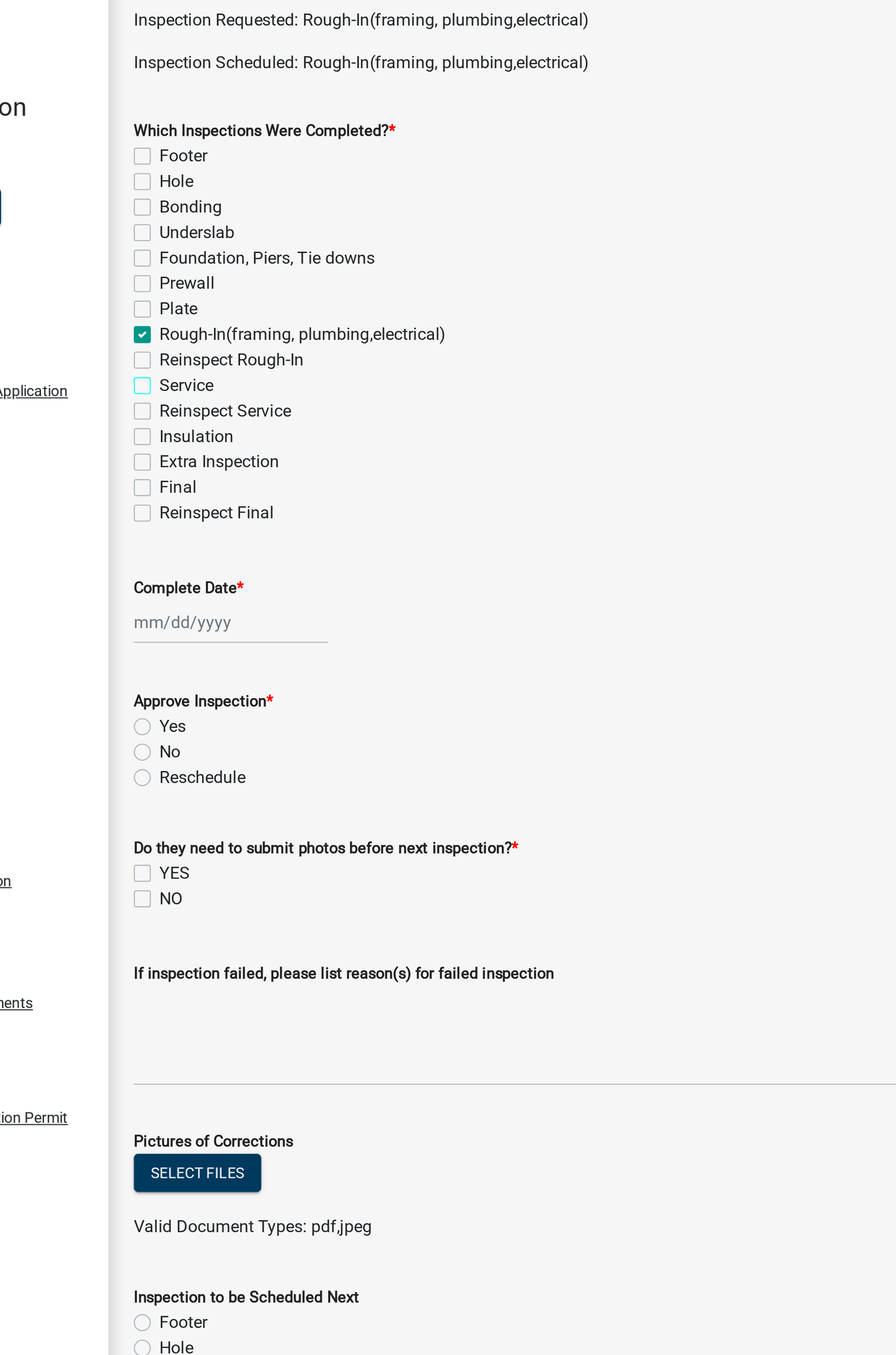
checkbox input "true"
checkbox input "false"
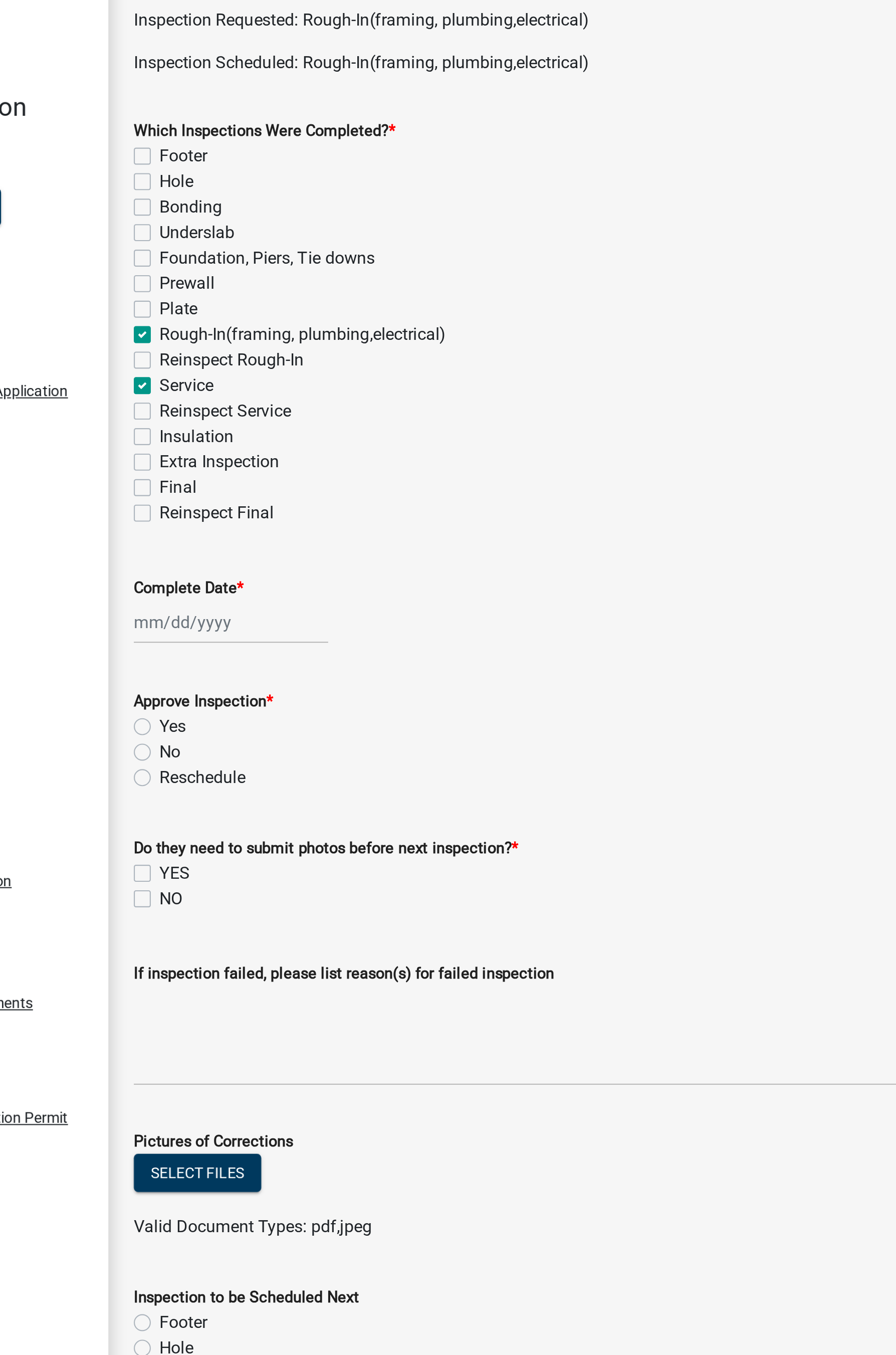
checkbox input "false"
checkbox input "true"
checkbox input "false"
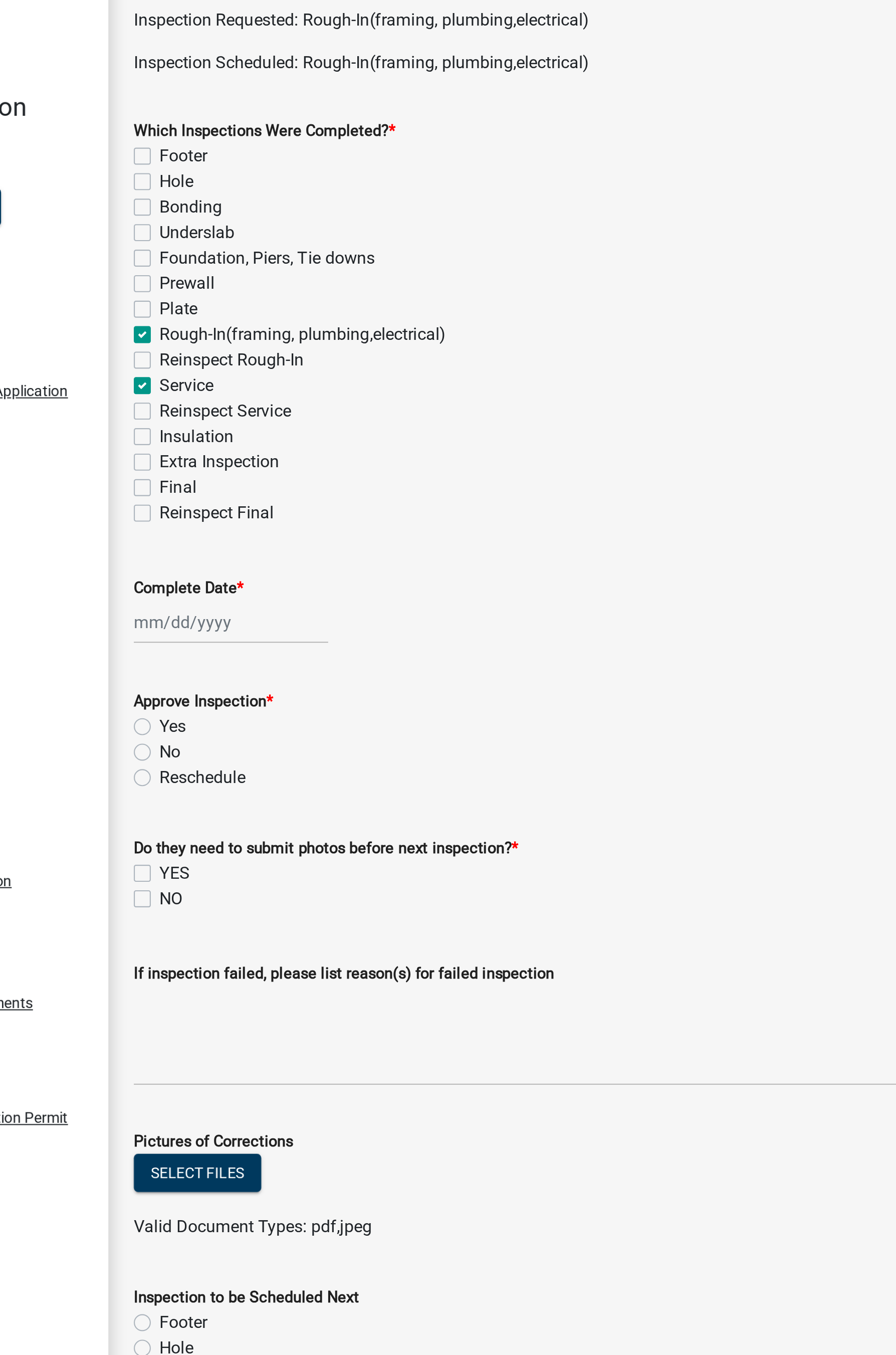
checkbox input "true"
checkbox input "false"
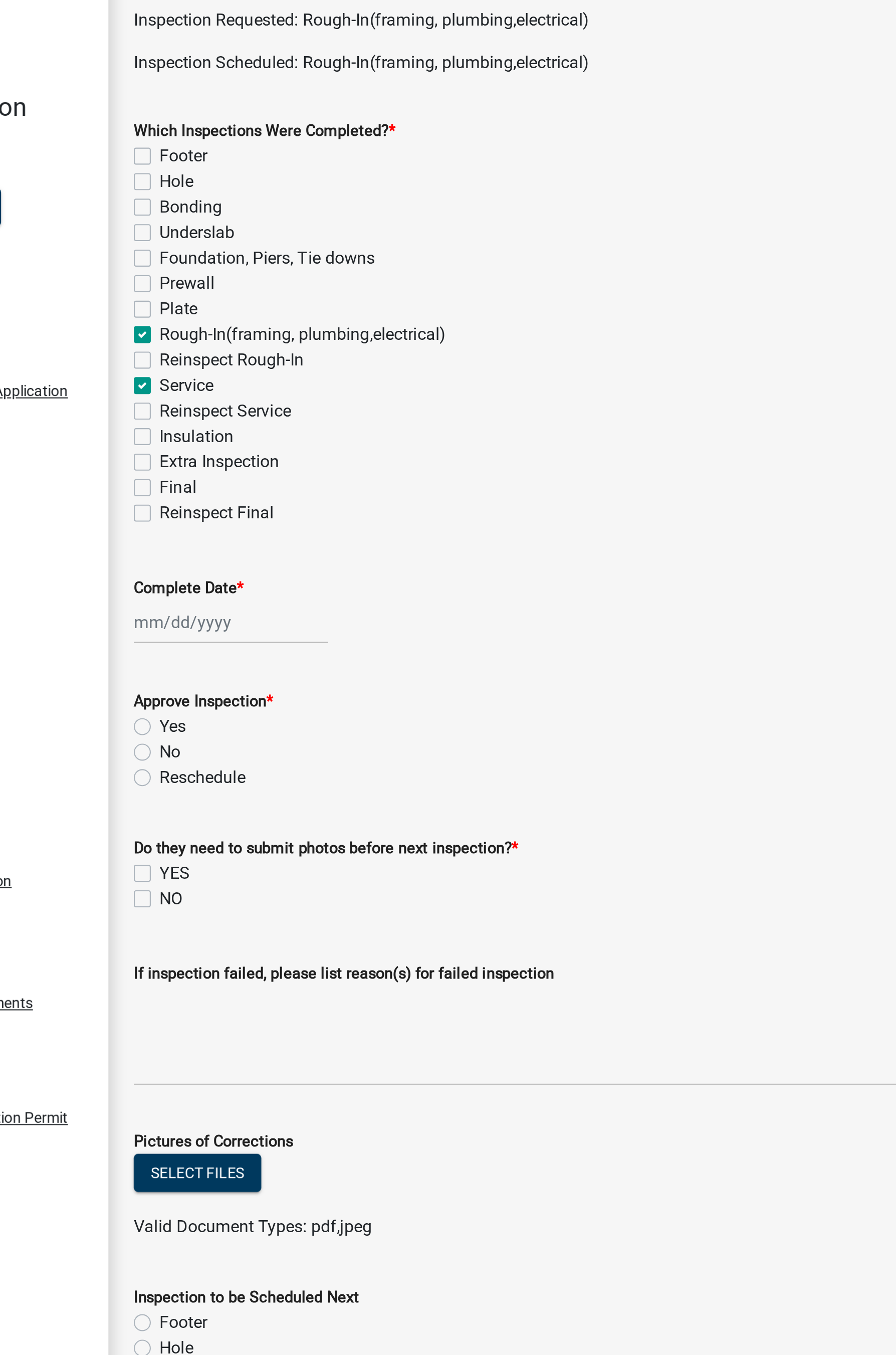
checkbox input "false"
click at [214, 345] on div at bounding box center [239, 346] width 92 height 21
select select "8"
select select "2025"
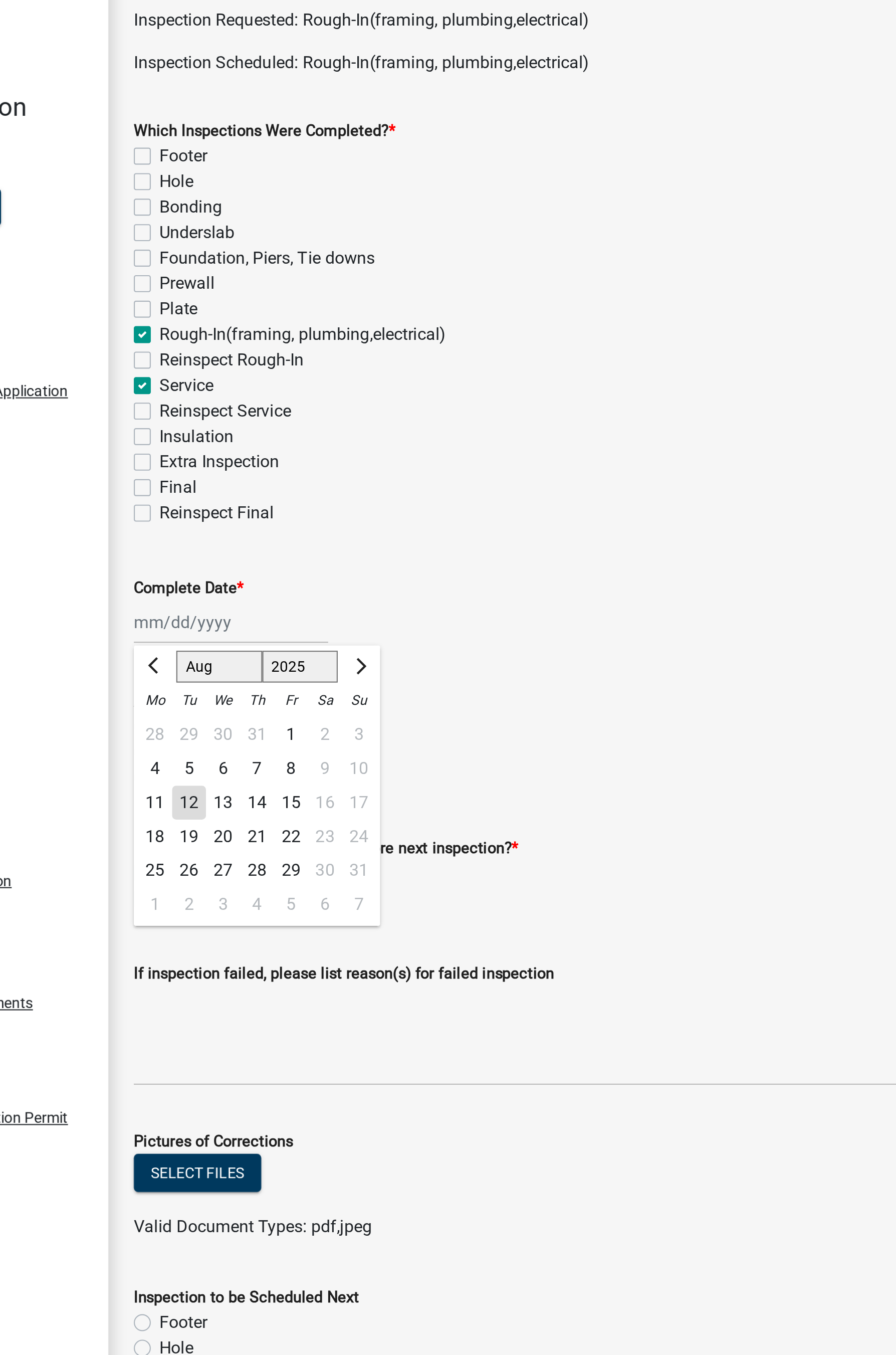
click at [222, 430] on div "12" at bounding box center [218, 431] width 16 height 16
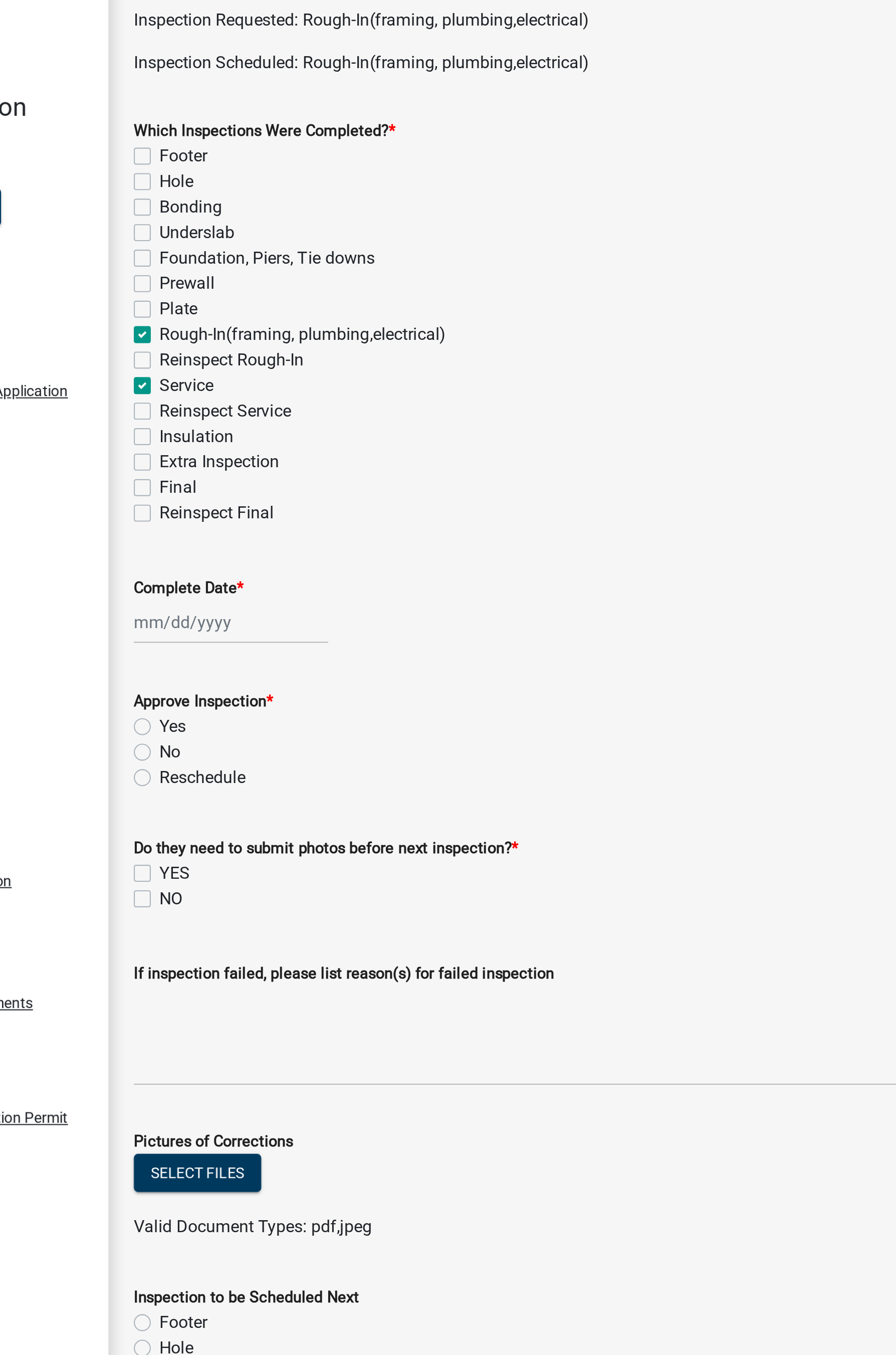
type input "[DATE]"
click at [205, 393] on label "Yes" at bounding box center [211, 396] width 12 height 12
click at [205, 393] on input "Yes" at bounding box center [208, 393] width 6 height 6
radio input "true"
click at [205, 462] on label "YES" at bounding box center [212, 465] width 15 height 12
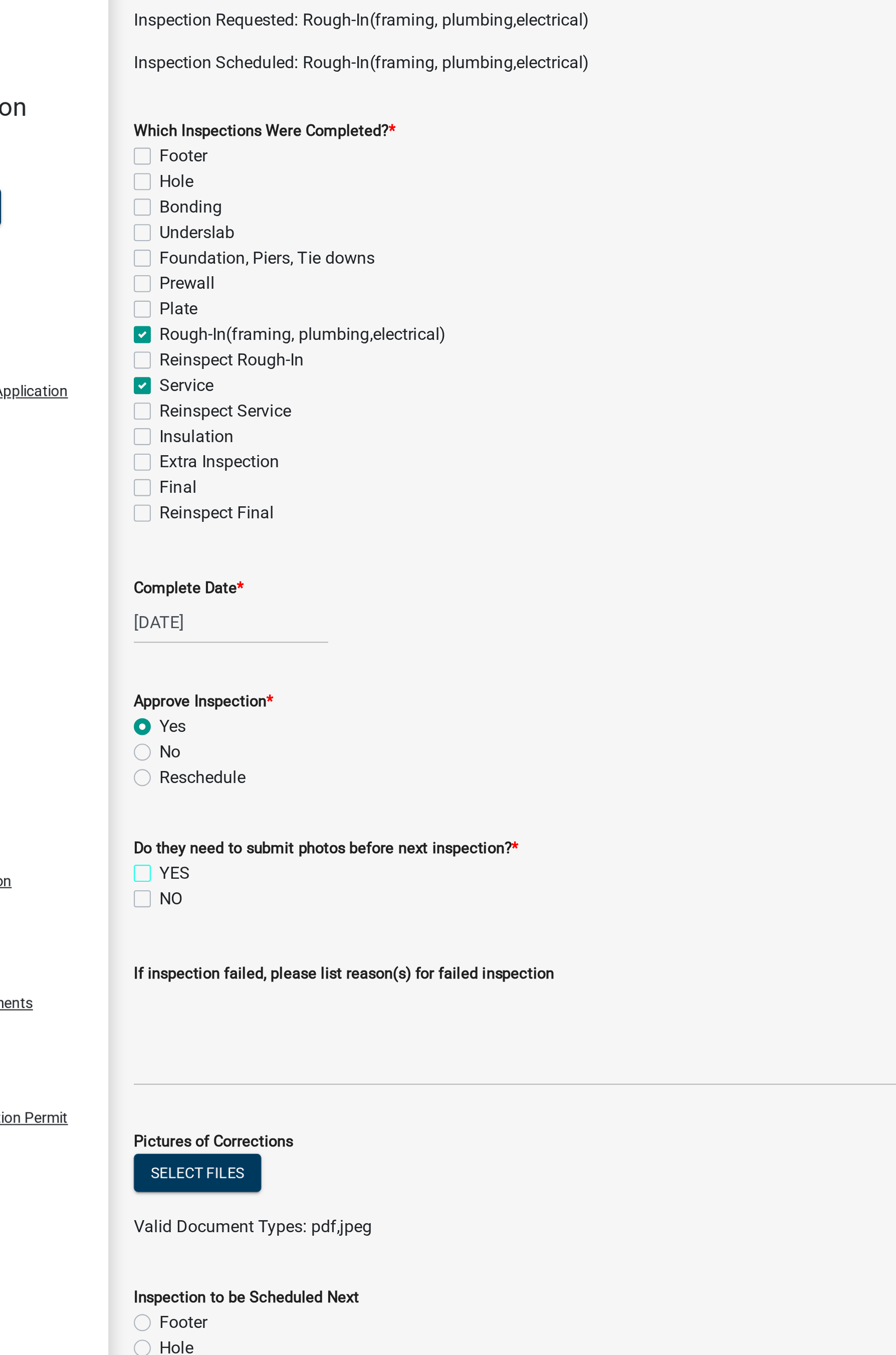
click at [205, 462] on input "YES" at bounding box center [208, 462] width 6 height 6
checkbox input "true"
checkbox input "false"
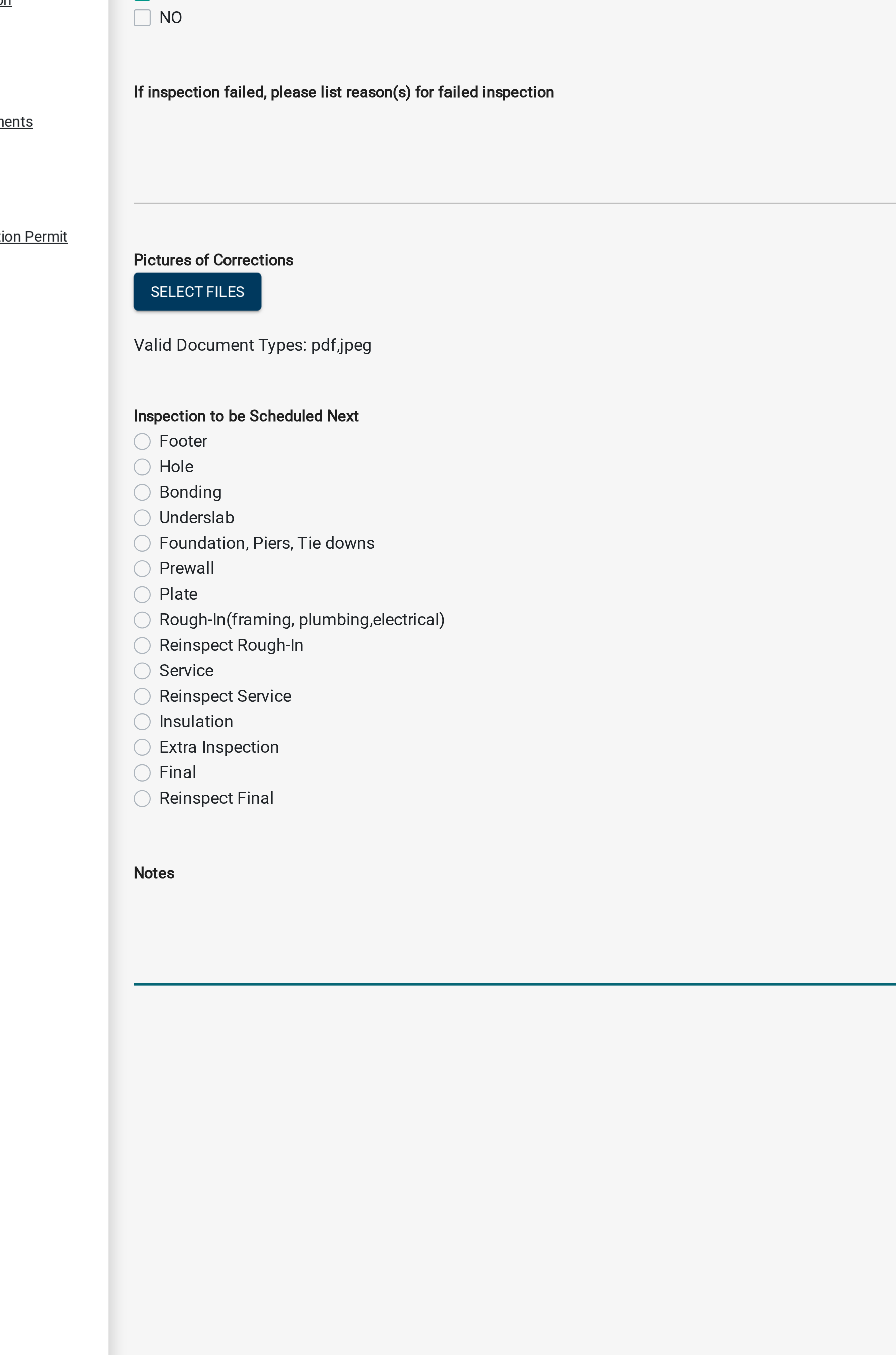
click at [209, 735] on textarea "Notes" at bounding box center [539, 909] width 692 height 47
type textarea "Fire caulk the garage."
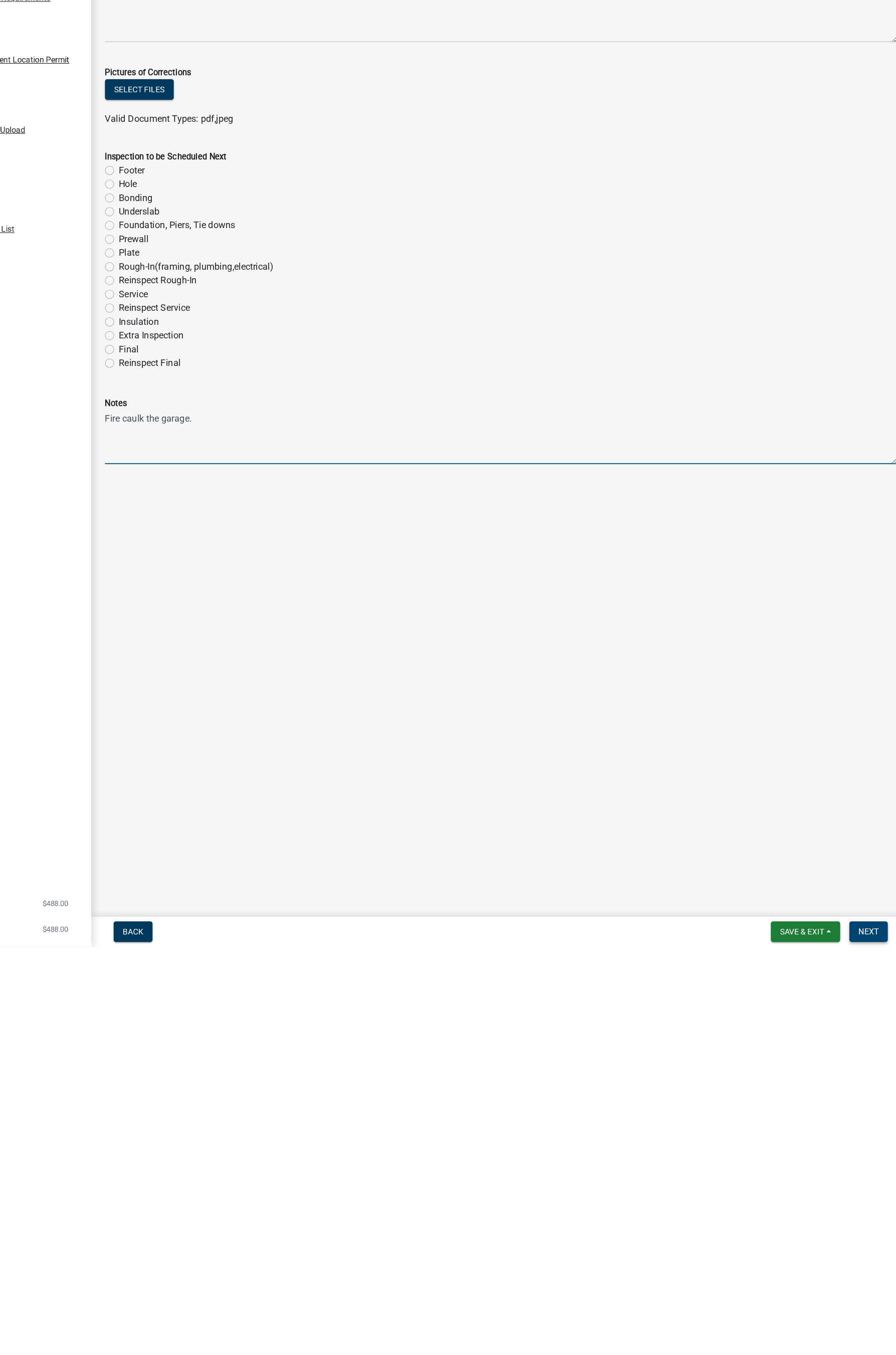
click at [763, 735] on span "Next" at bounding box center [859, 1342] width 18 height 8
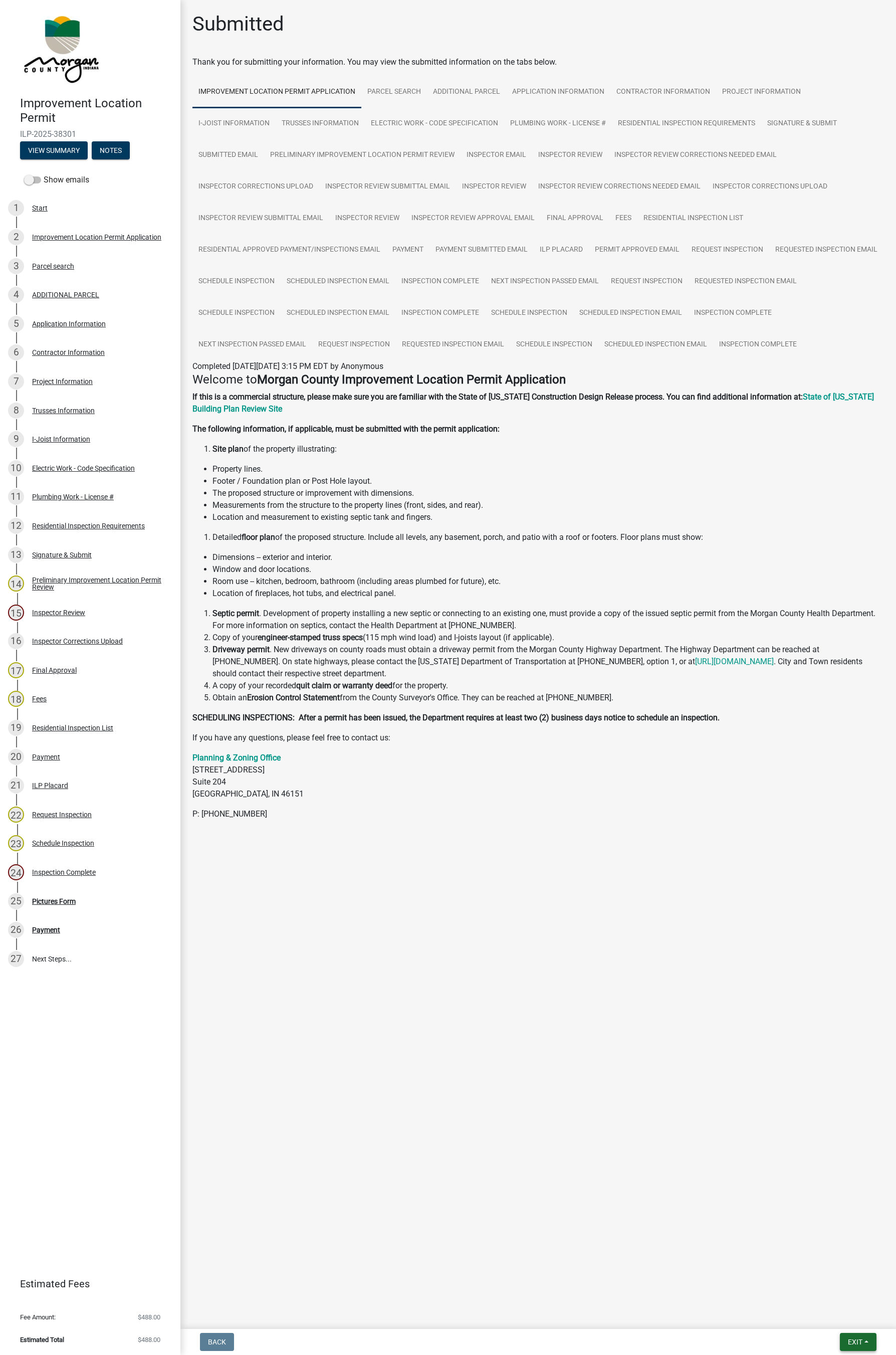
click at [763, 735] on button "Exit" at bounding box center [858, 1342] width 37 height 18
click at [763, 735] on button "Save & Exit" at bounding box center [836, 1316] width 81 height 24
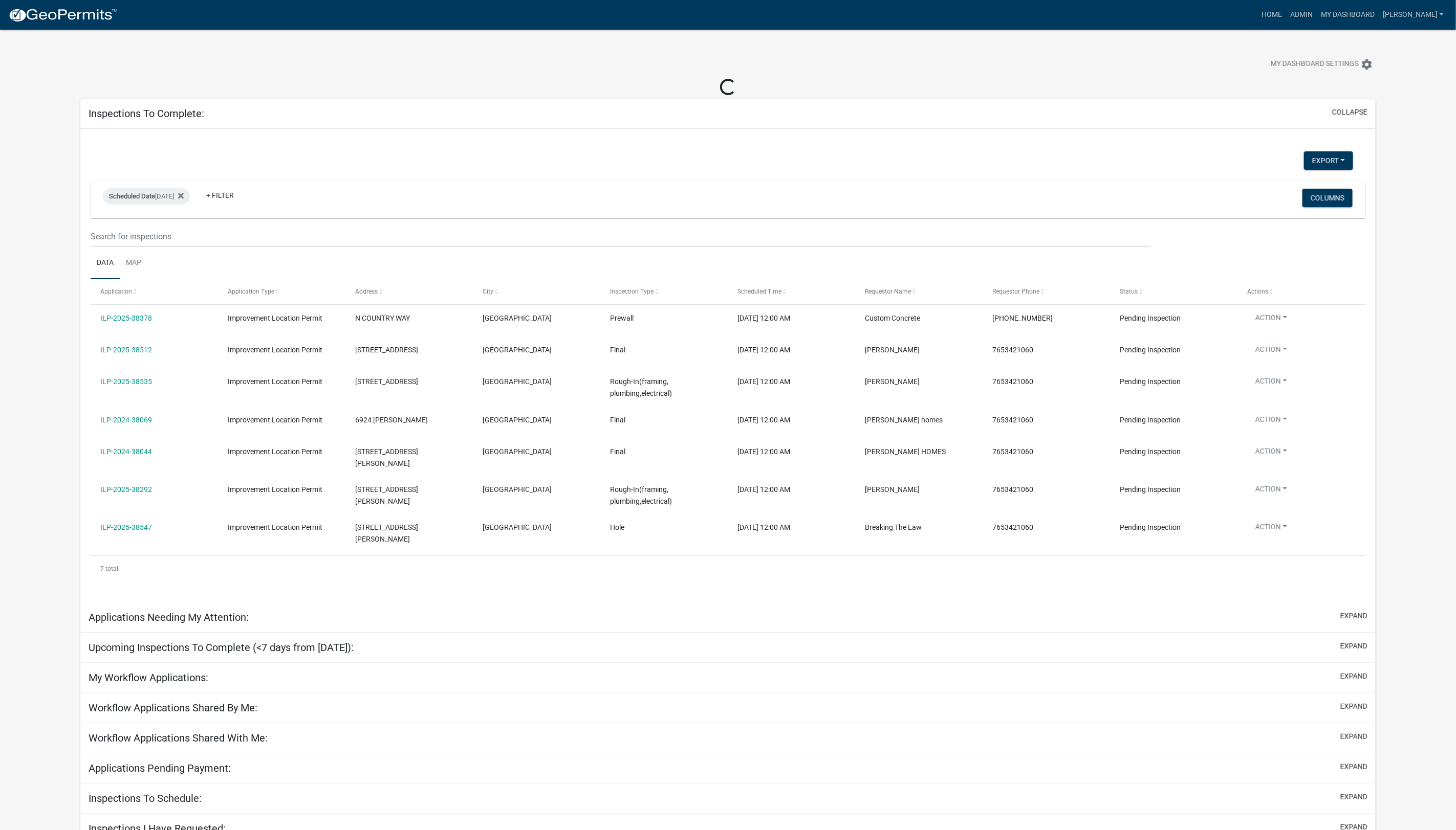
select select "1: 25"
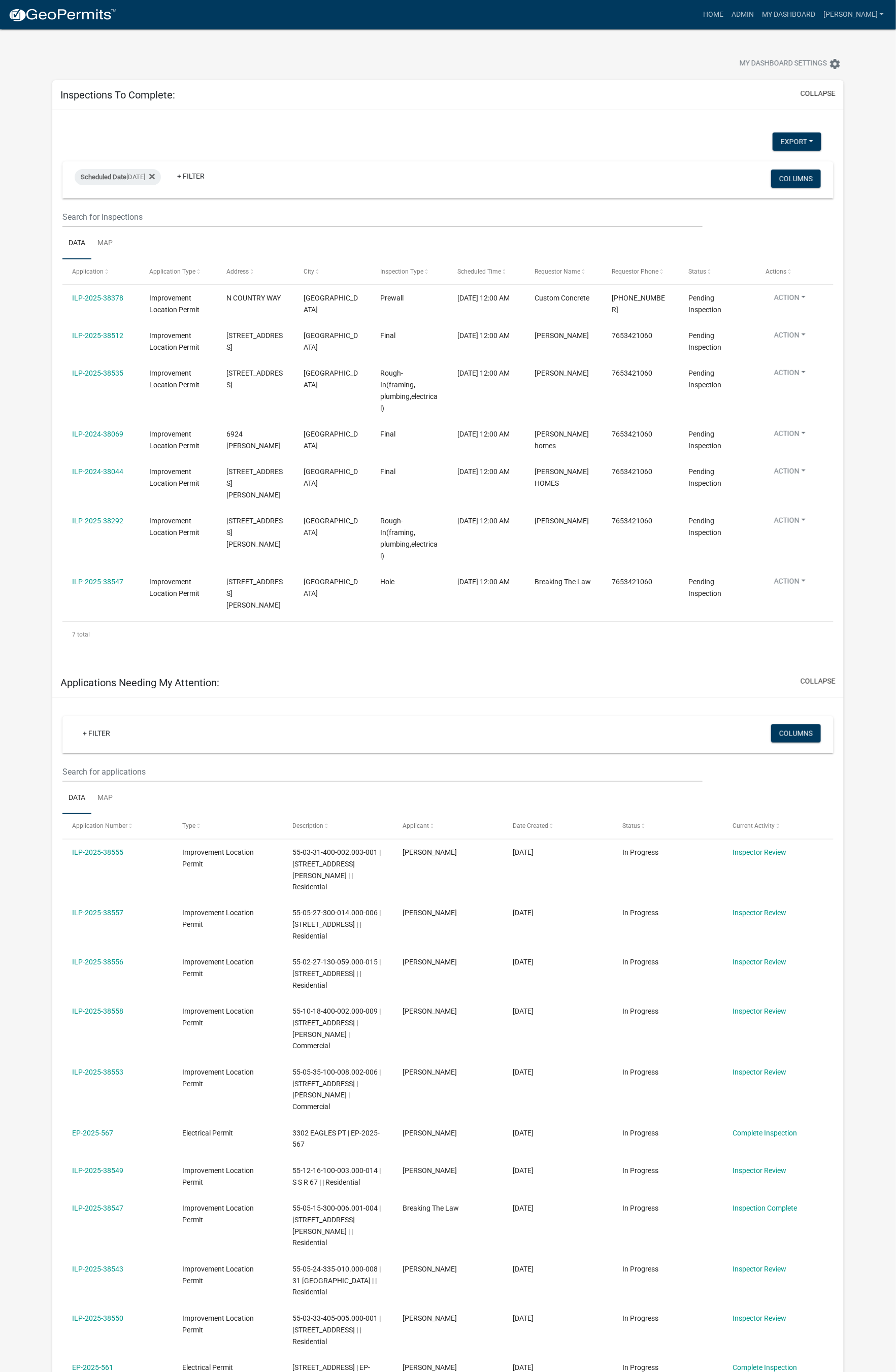
scroll to position [5, 0]
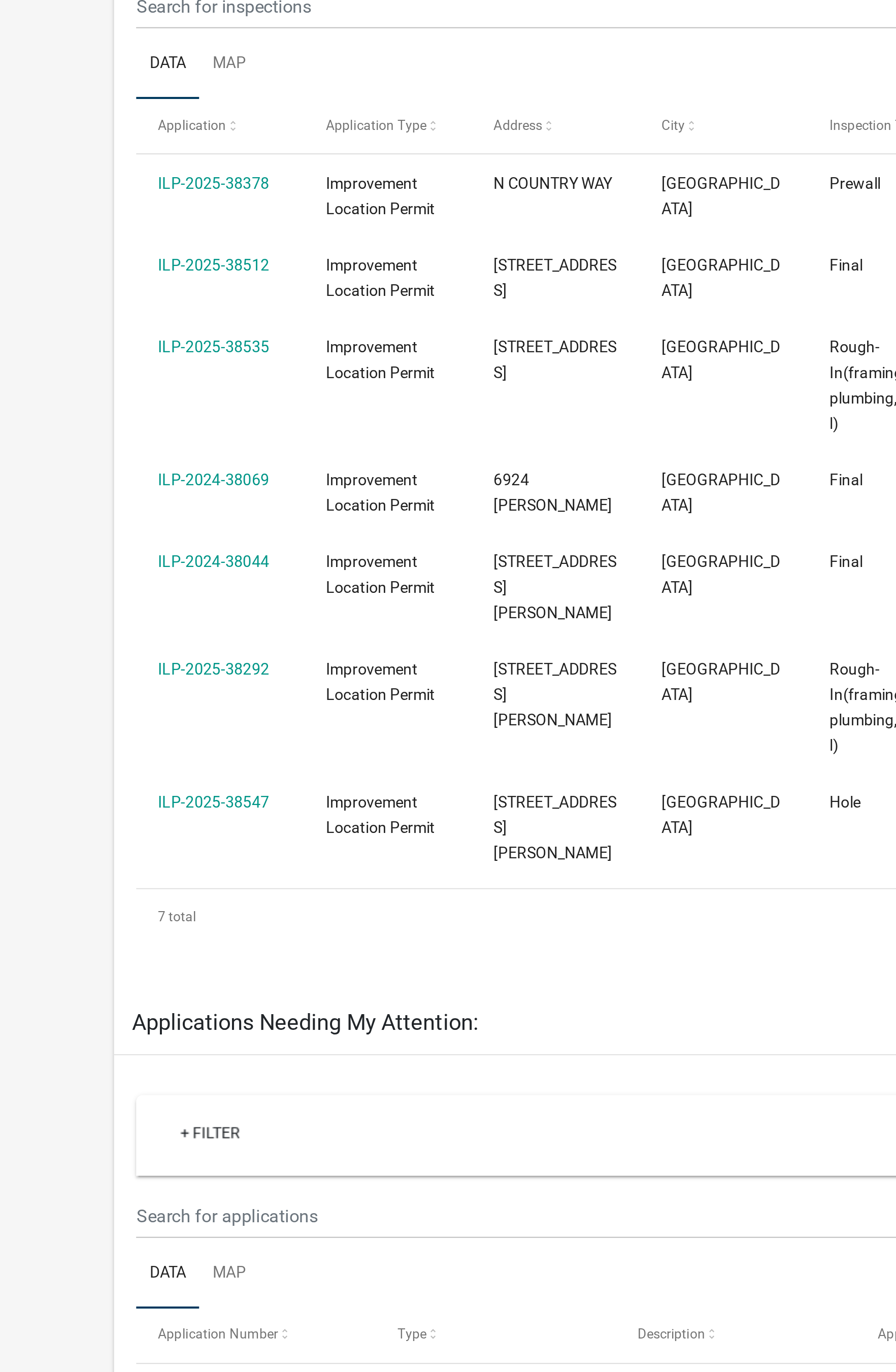
click at [106, 573] on link "ILP-2025-38547" at bounding box center [98, 577] width 51 height 8
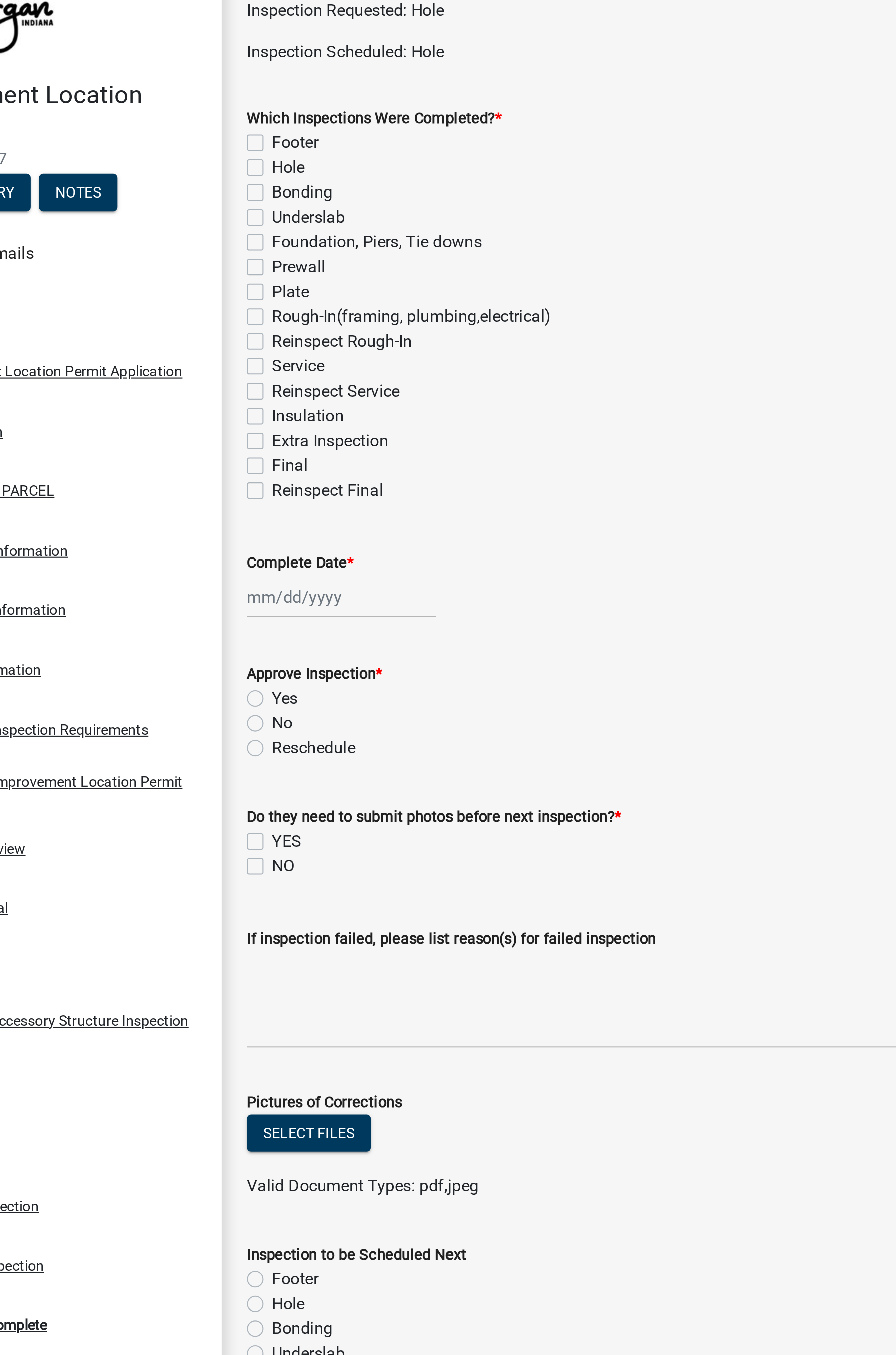
click at [205, 138] on label "Hole" at bounding box center [212, 138] width 16 height 12
click at [205, 138] on input "Hole" at bounding box center [208, 135] width 6 height 6
checkbox input "true"
checkbox input "false"
checkbox input "true"
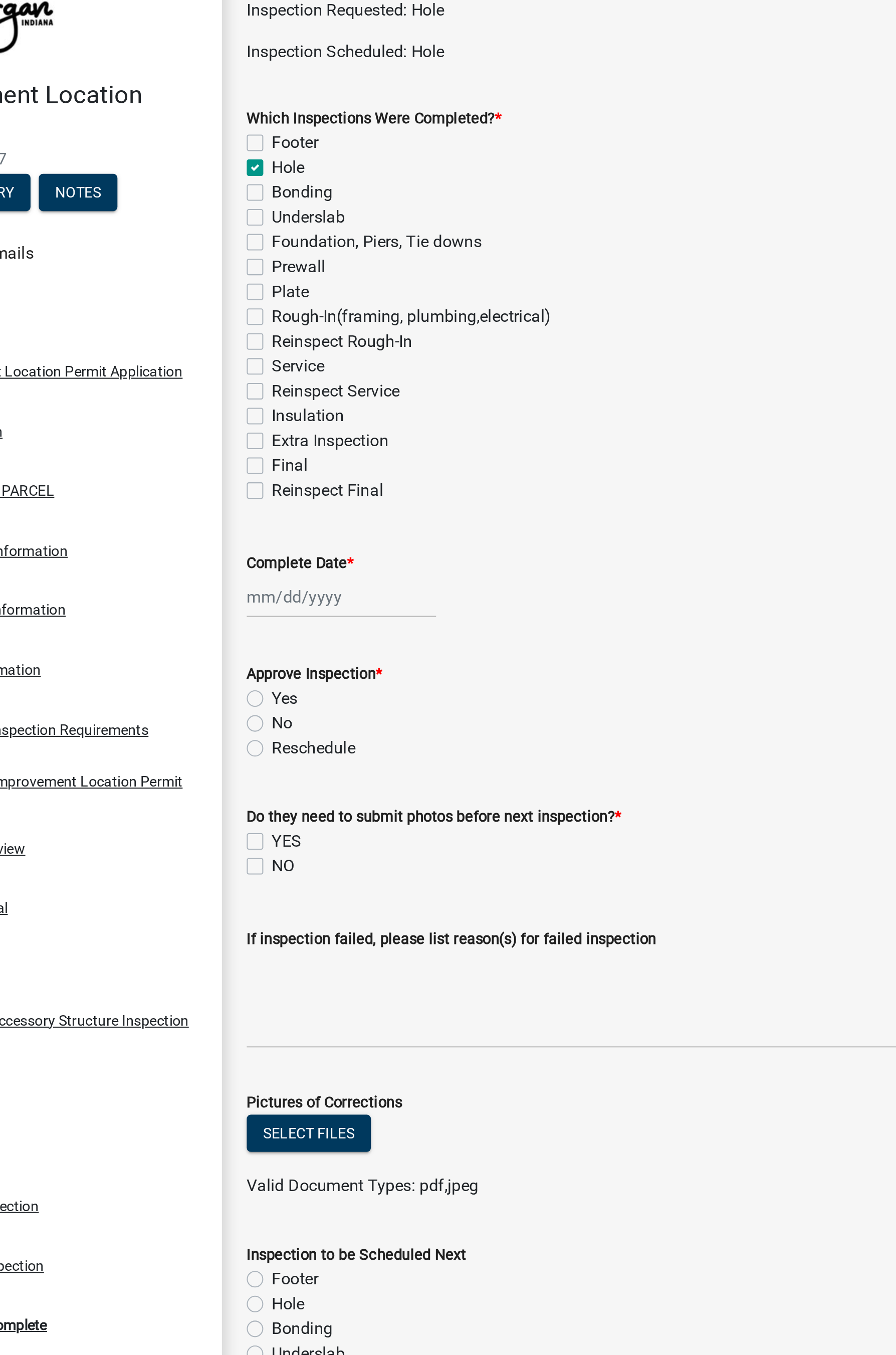
checkbox input "false"
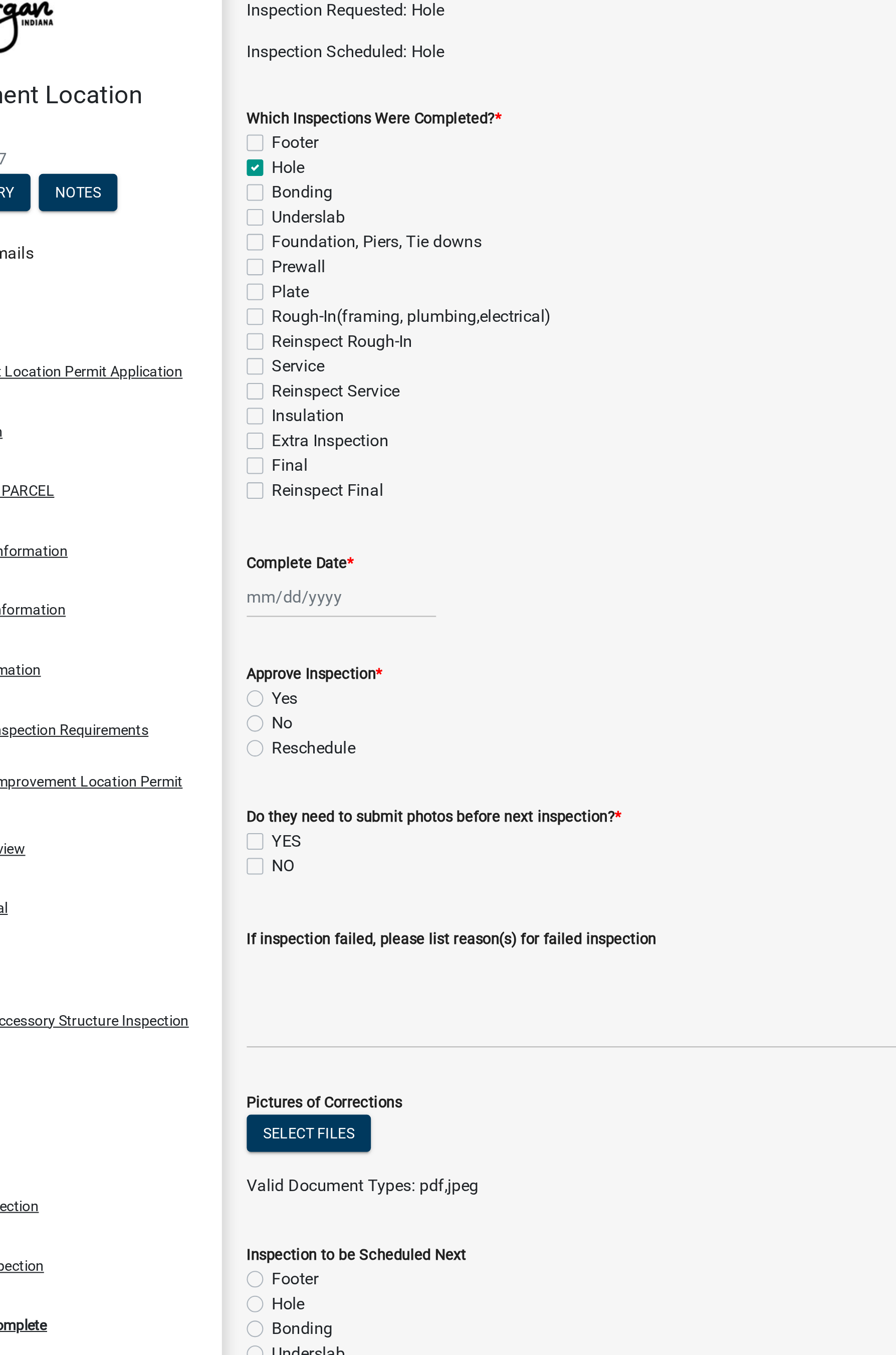
checkbox input "false"
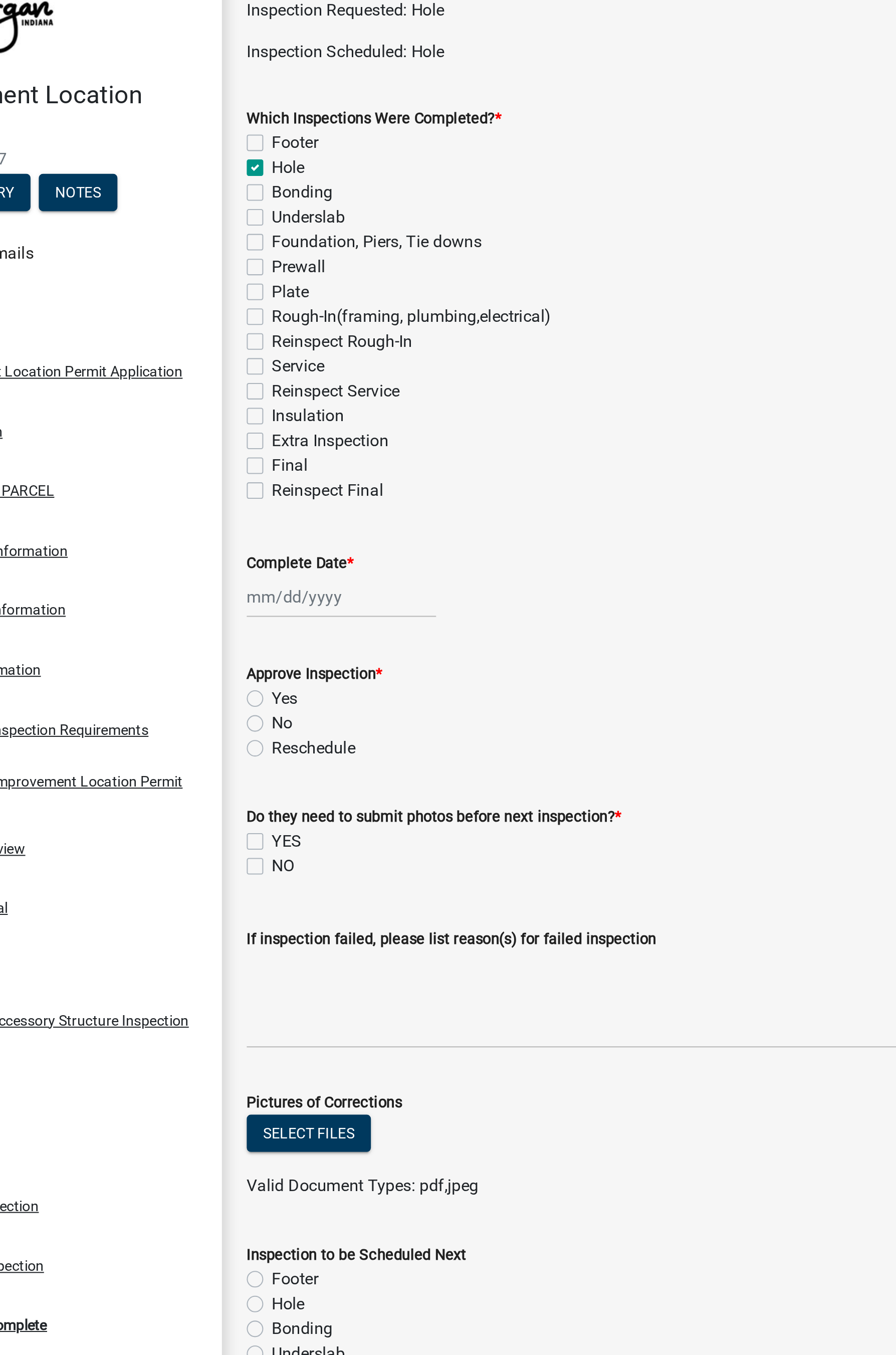
checkbox input "false"
click at [205, 209] on label "Rough-In(framing, plumbing,electrical)" at bounding box center [272, 211] width 135 height 12
click at [205, 209] on input "Rough-In(framing, plumbing,electrical)" at bounding box center [208, 208] width 6 height 6
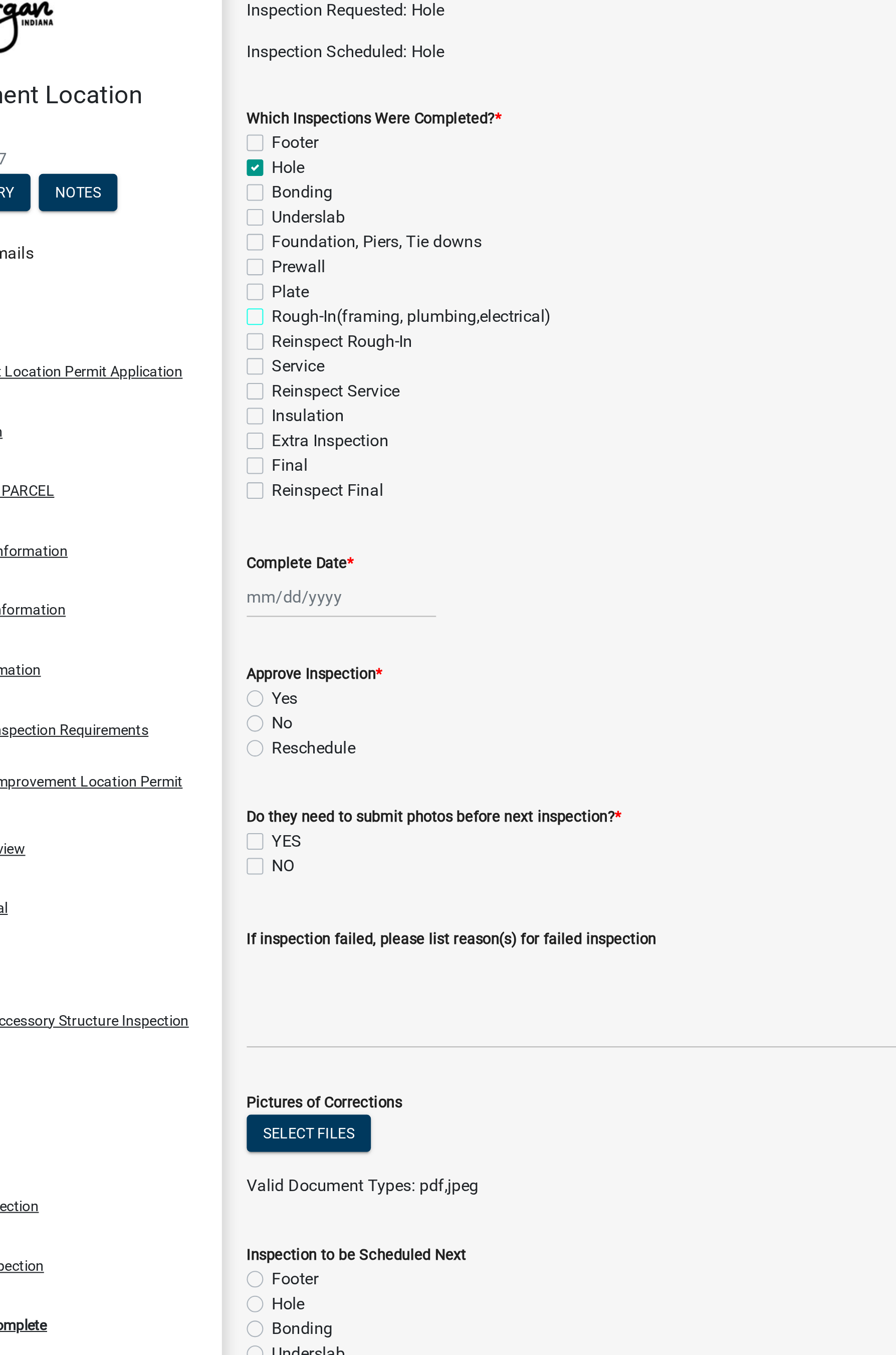
checkbox input "true"
checkbox input "false"
checkbox input "true"
checkbox input "false"
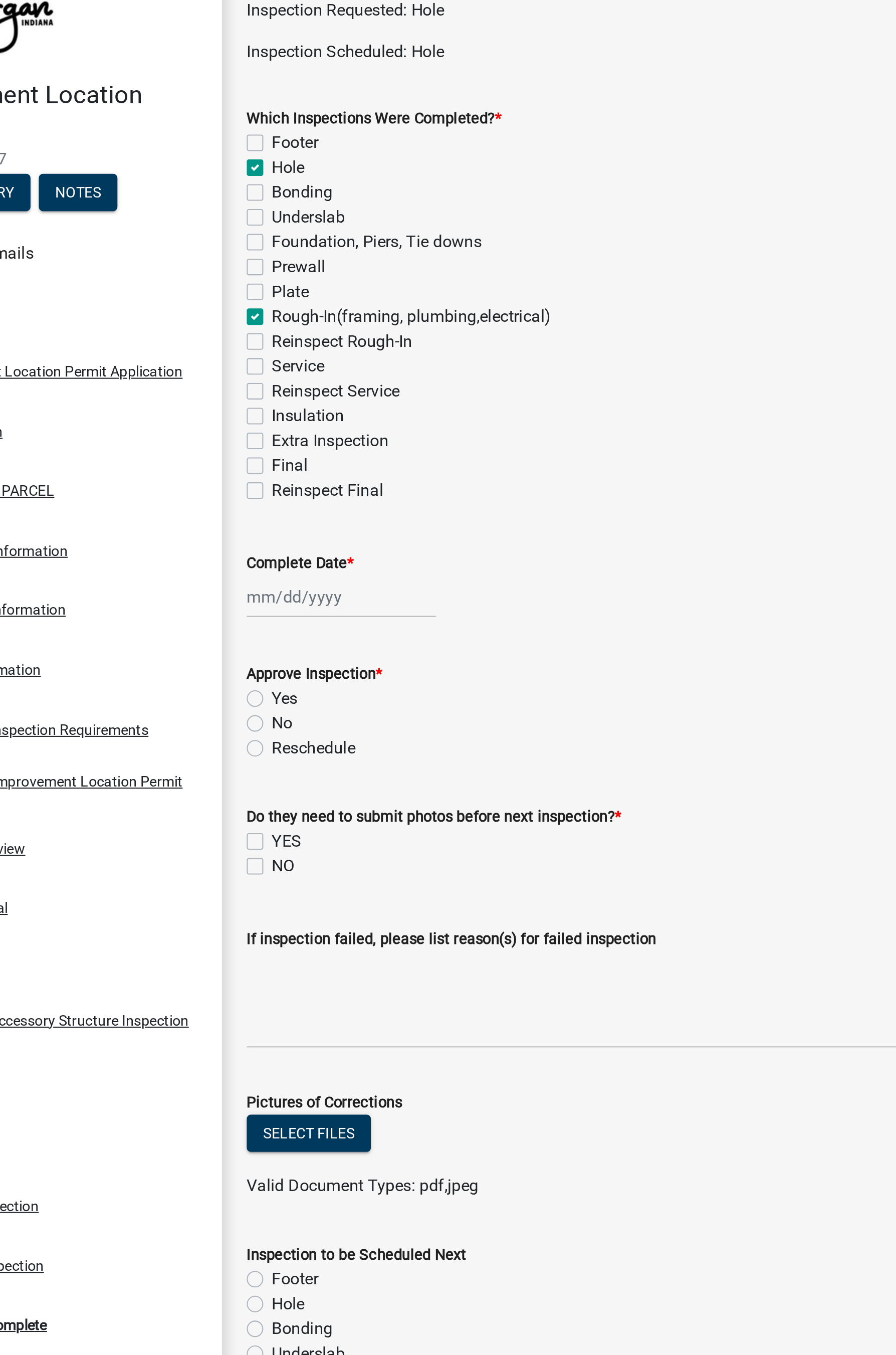
checkbox input "false"
checkbox input "true"
checkbox input "false"
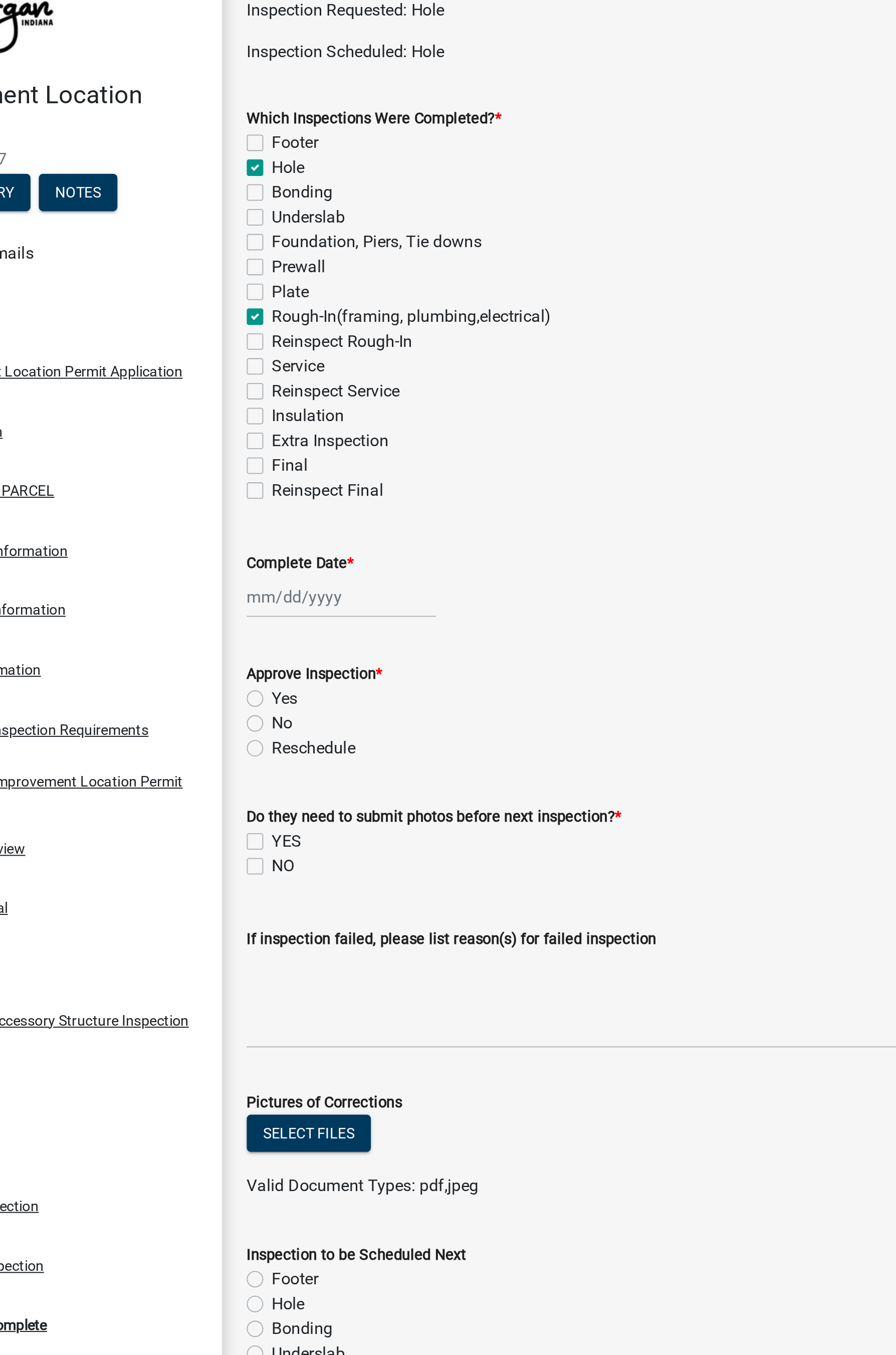
checkbox input "false"
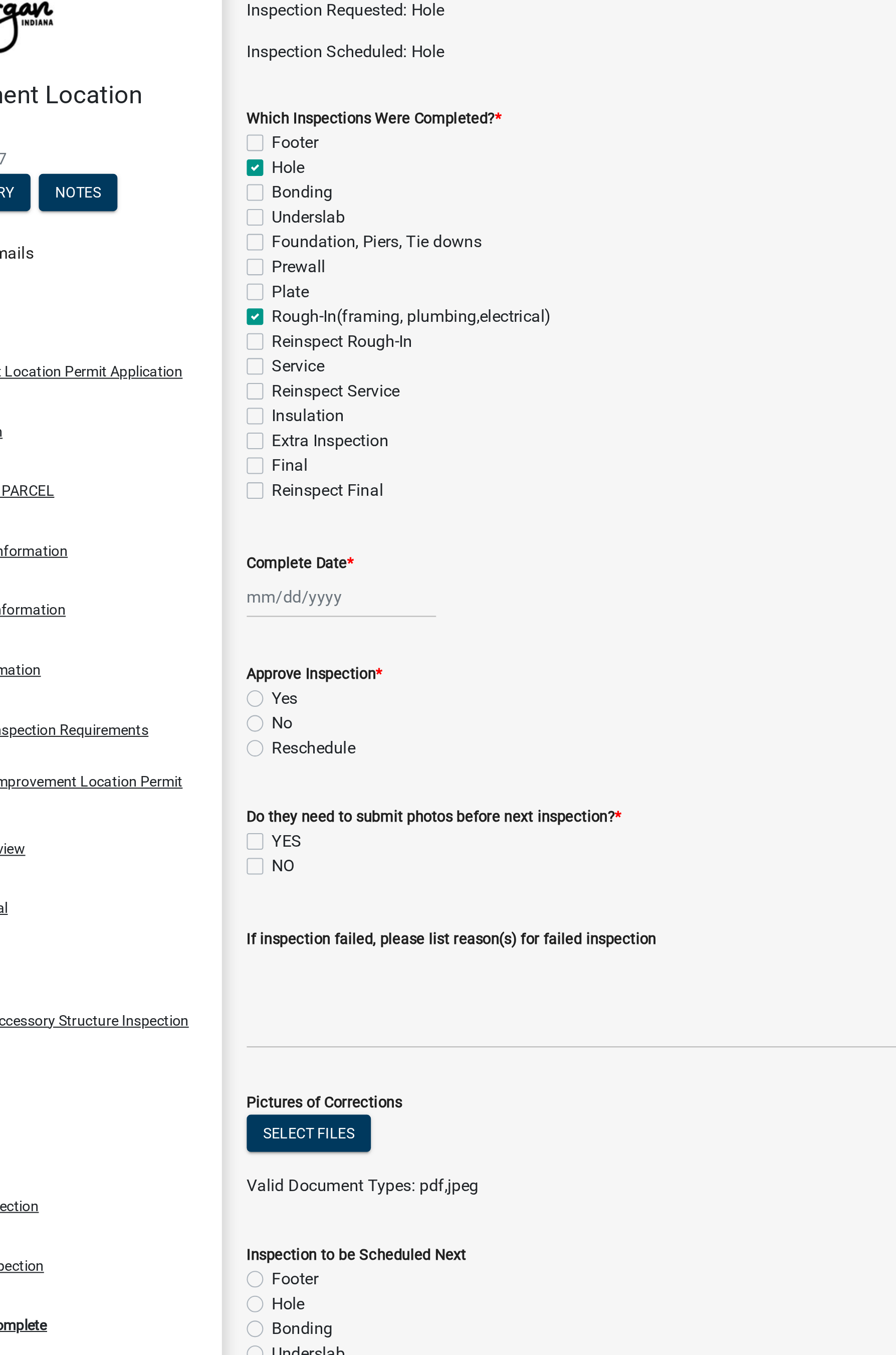
checkbox input "false"
click at [217, 345] on div at bounding box center [239, 346] width 92 height 21
select select "8"
select select "2025"
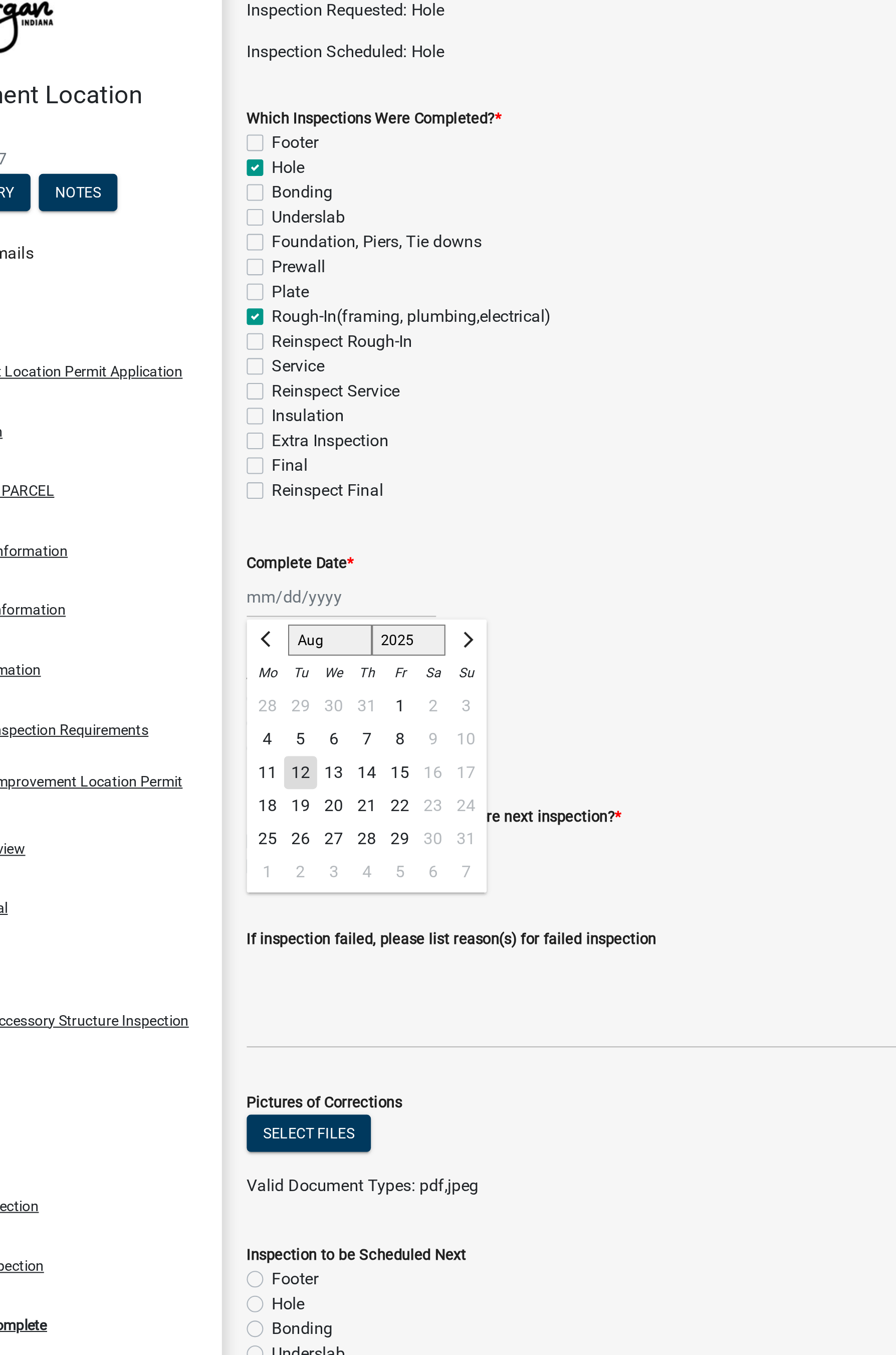
click at [216, 429] on div "12" at bounding box center [218, 431] width 16 height 16
type input "[DATE]"
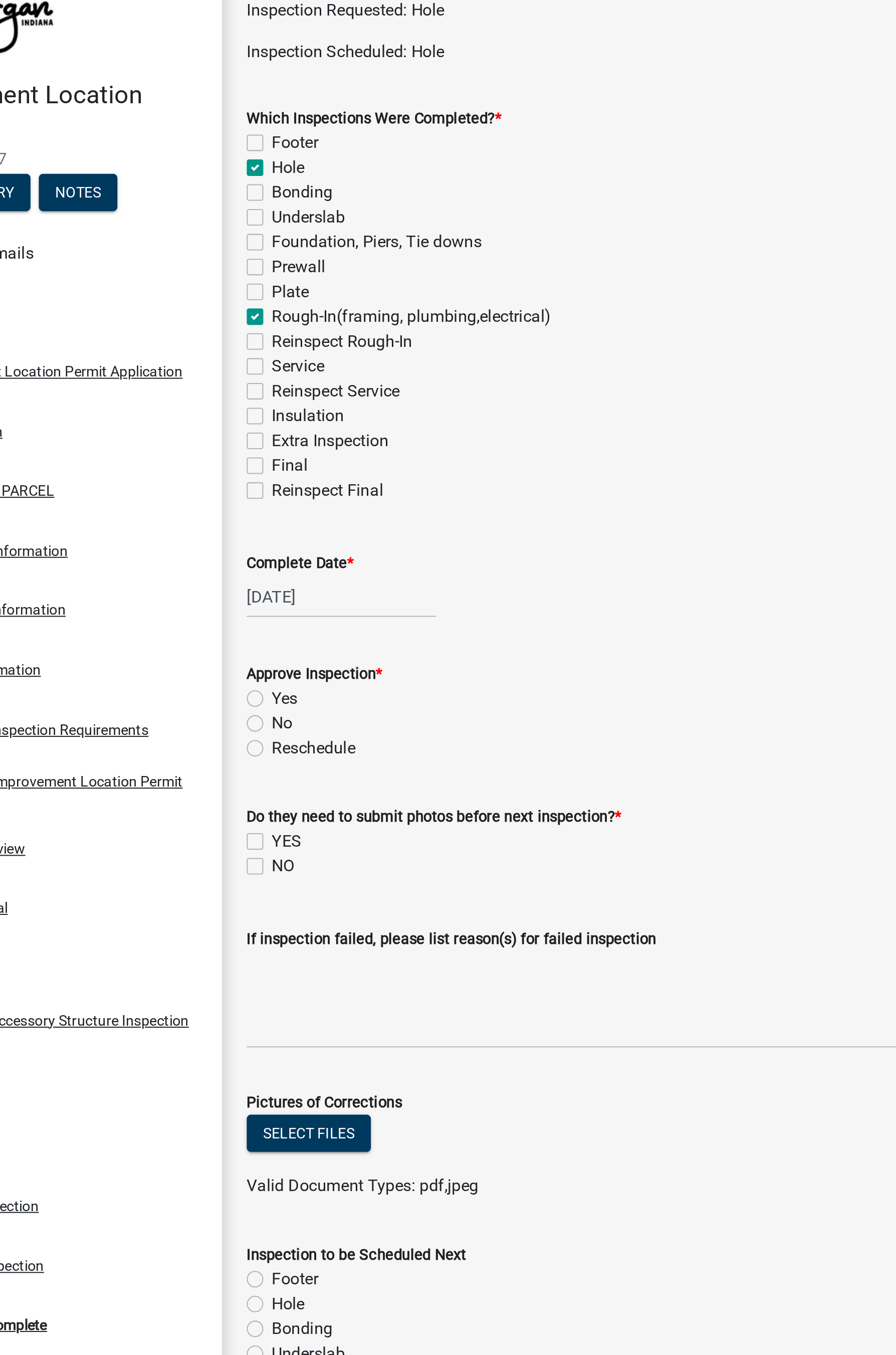
click at [205, 410] on label "No" at bounding box center [209, 407] width 10 height 12
click at [205, 408] on input "No" at bounding box center [208, 404] width 6 height 6
radio input "true"
click at [205, 209] on label "Rough-In(framing, plumbing,electrical)" at bounding box center [272, 211] width 135 height 12
click at [205, 209] on input "Rough-In(framing, plumbing,electrical)" at bounding box center [208, 208] width 6 height 6
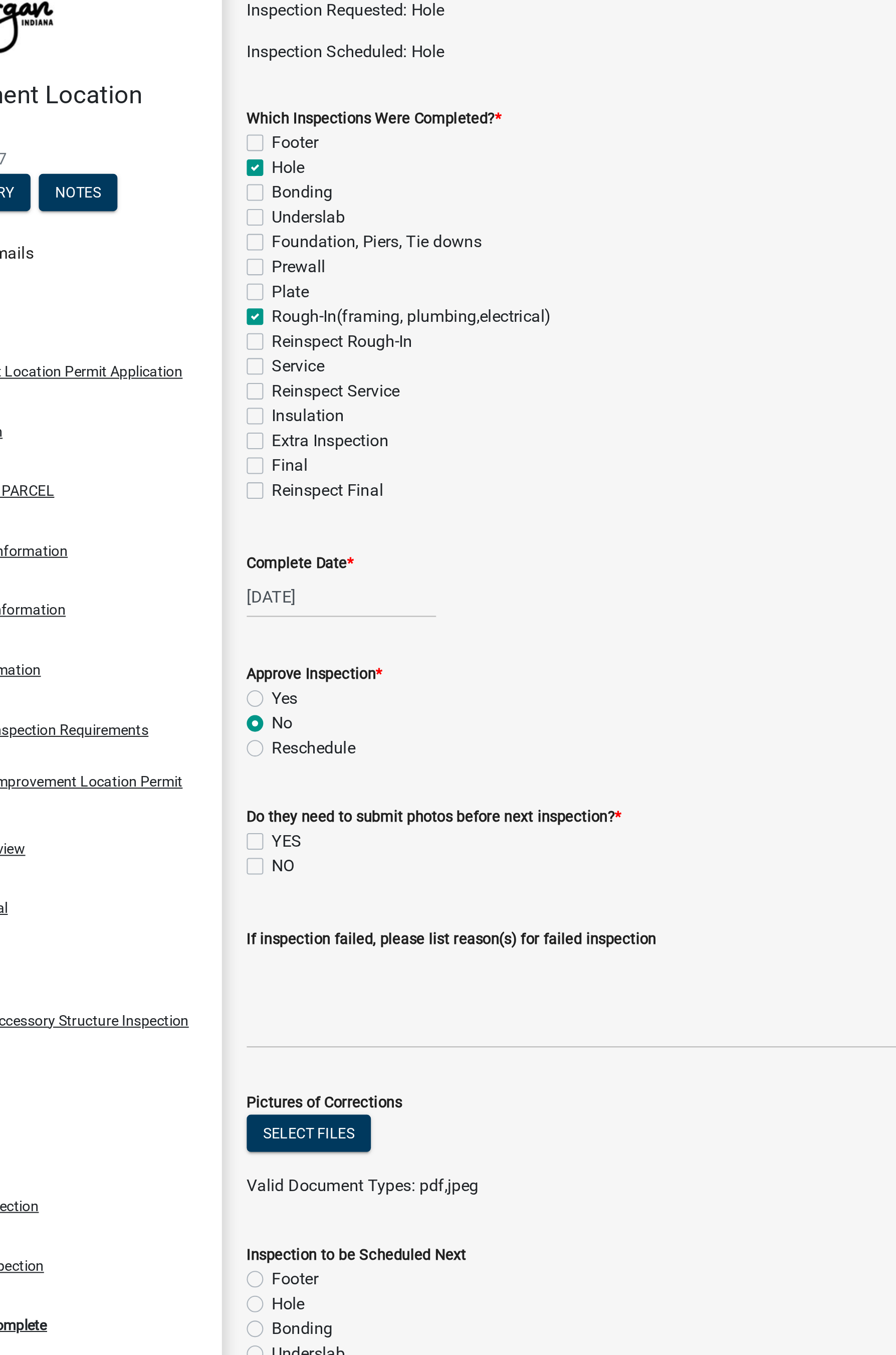
checkbox input "false"
checkbox input "true"
checkbox input "false"
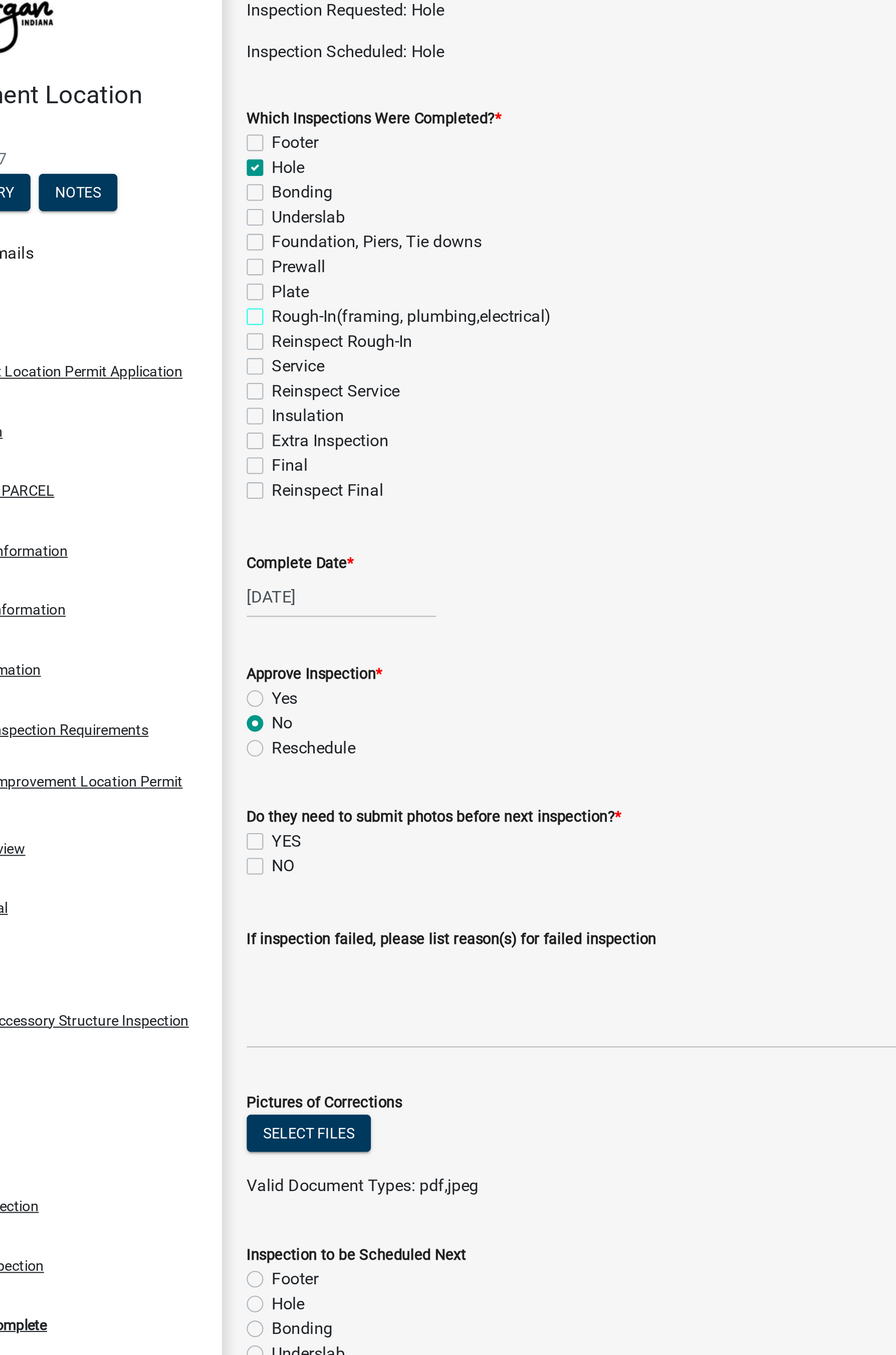
checkbox input "false"
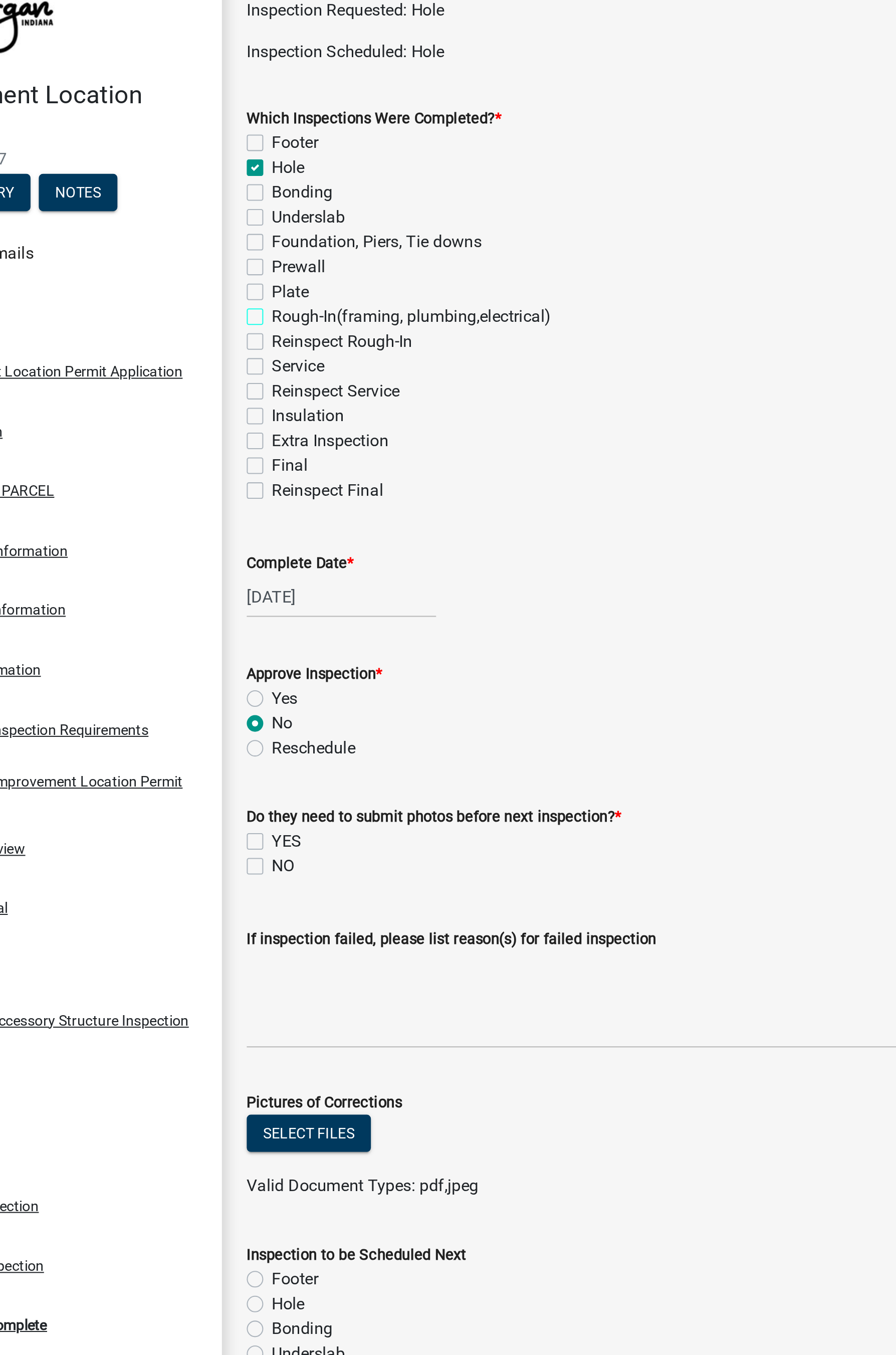
checkbox input "false"
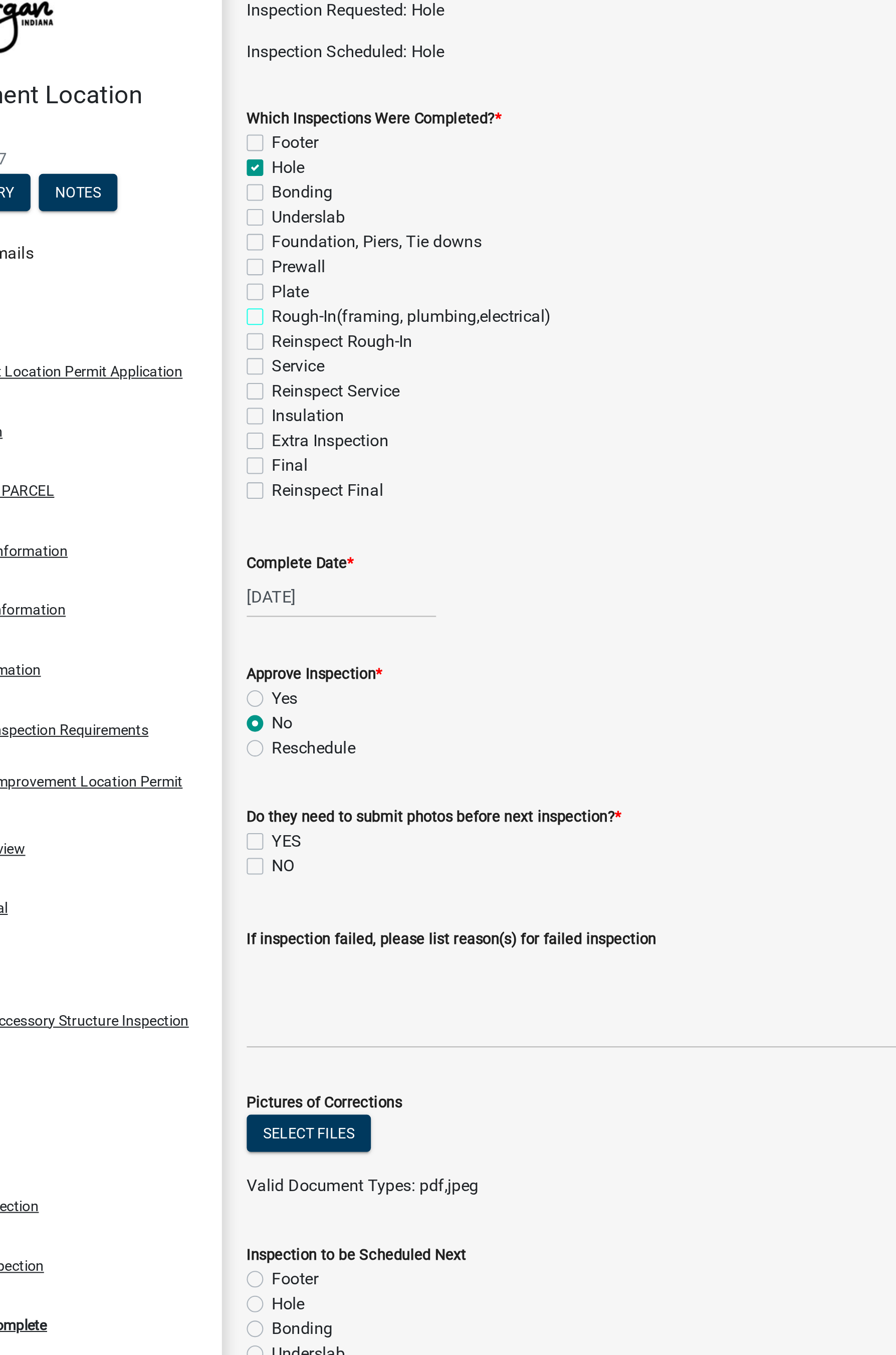
checkbox input "false"
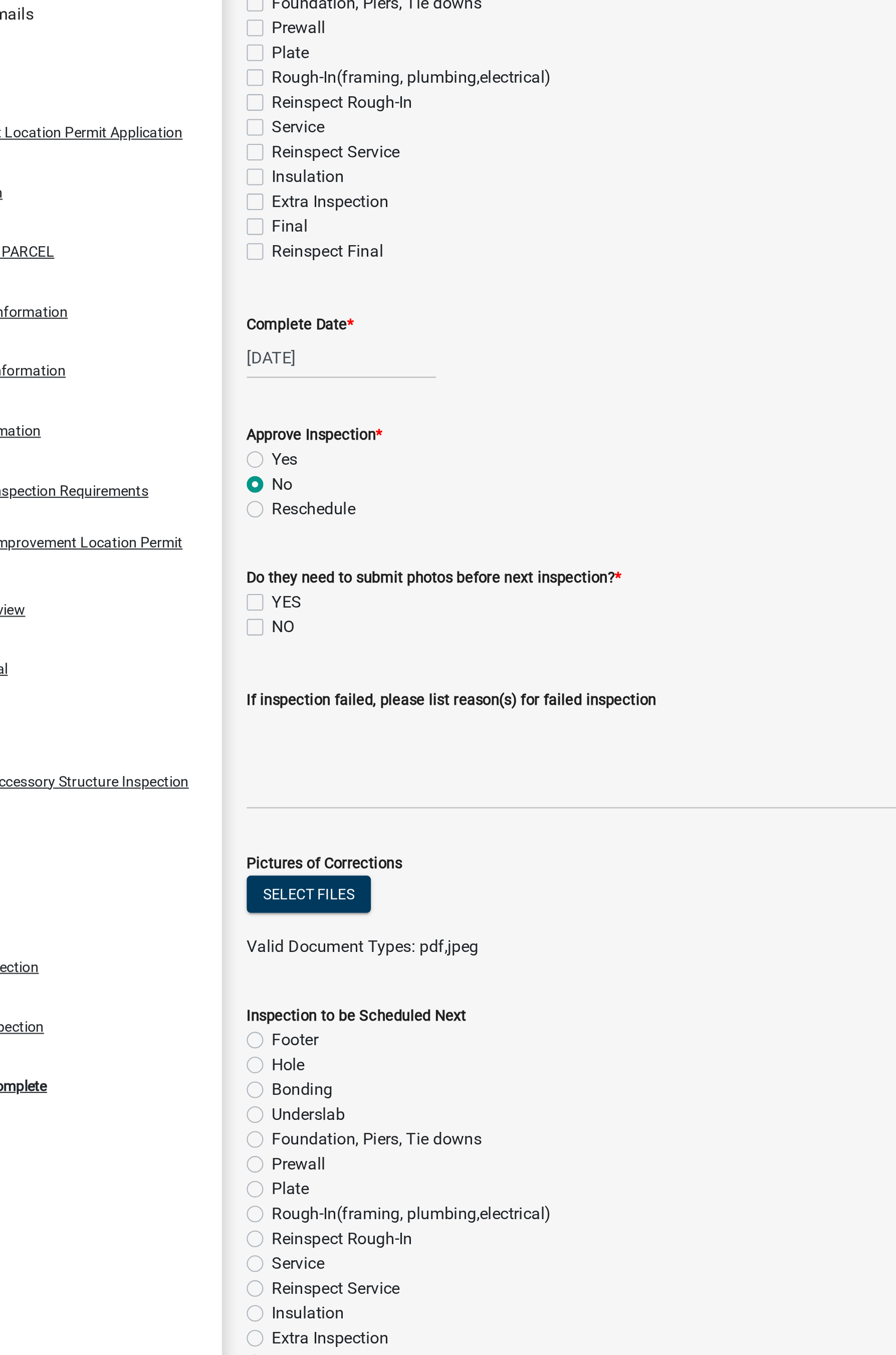
click at [205, 394] on label "Yes" at bounding box center [211, 396] width 12 height 12
click at [205, 394] on input "Yes" at bounding box center [208, 393] width 6 height 6
radio input "true"
click at [205, 480] on label "NO" at bounding box center [210, 476] width 11 height 12
click at [205, 477] on input "NO" at bounding box center [208, 473] width 6 height 6
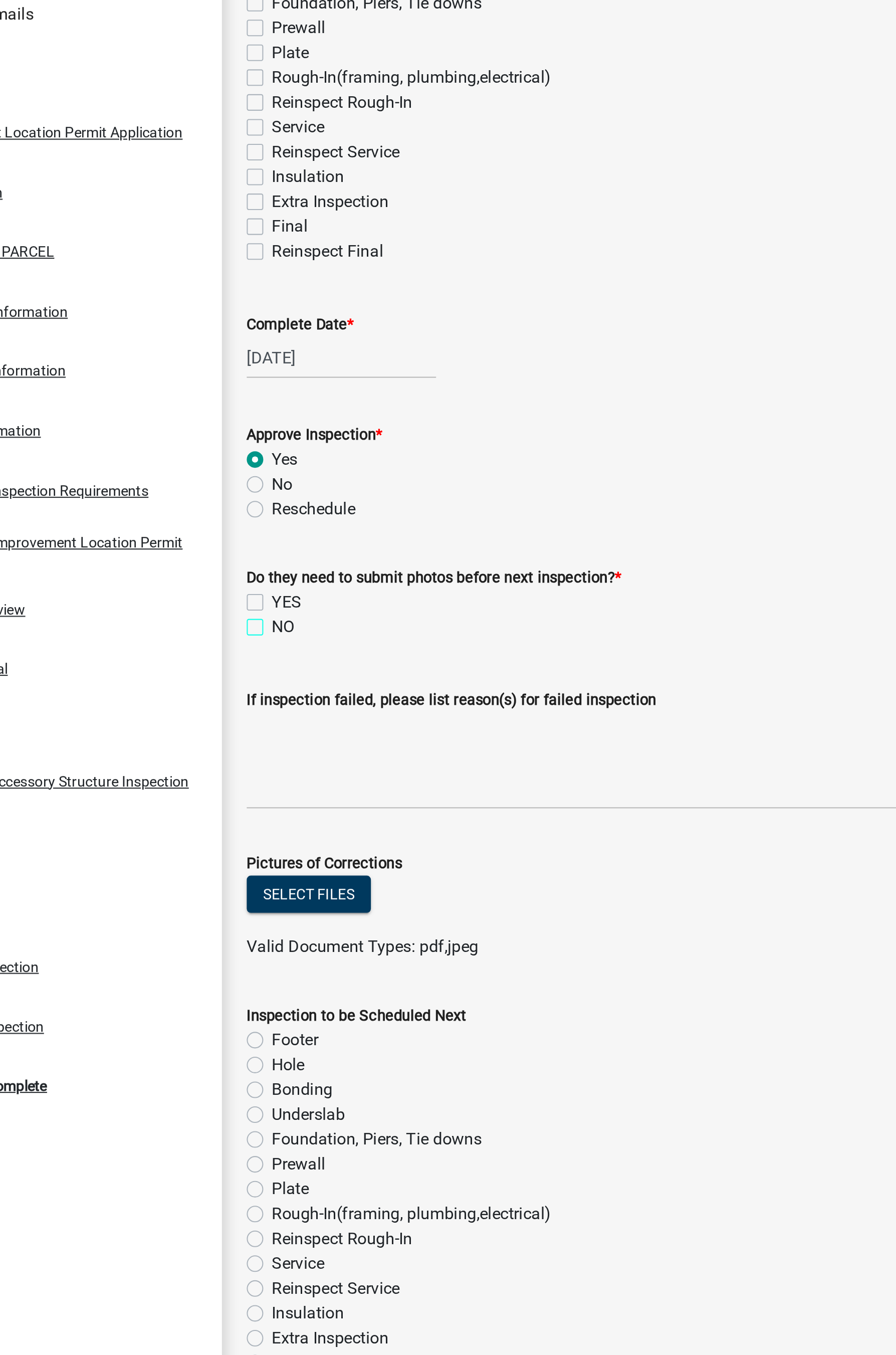
checkbox input "true"
checkbox input "false"
checkbox input "true"
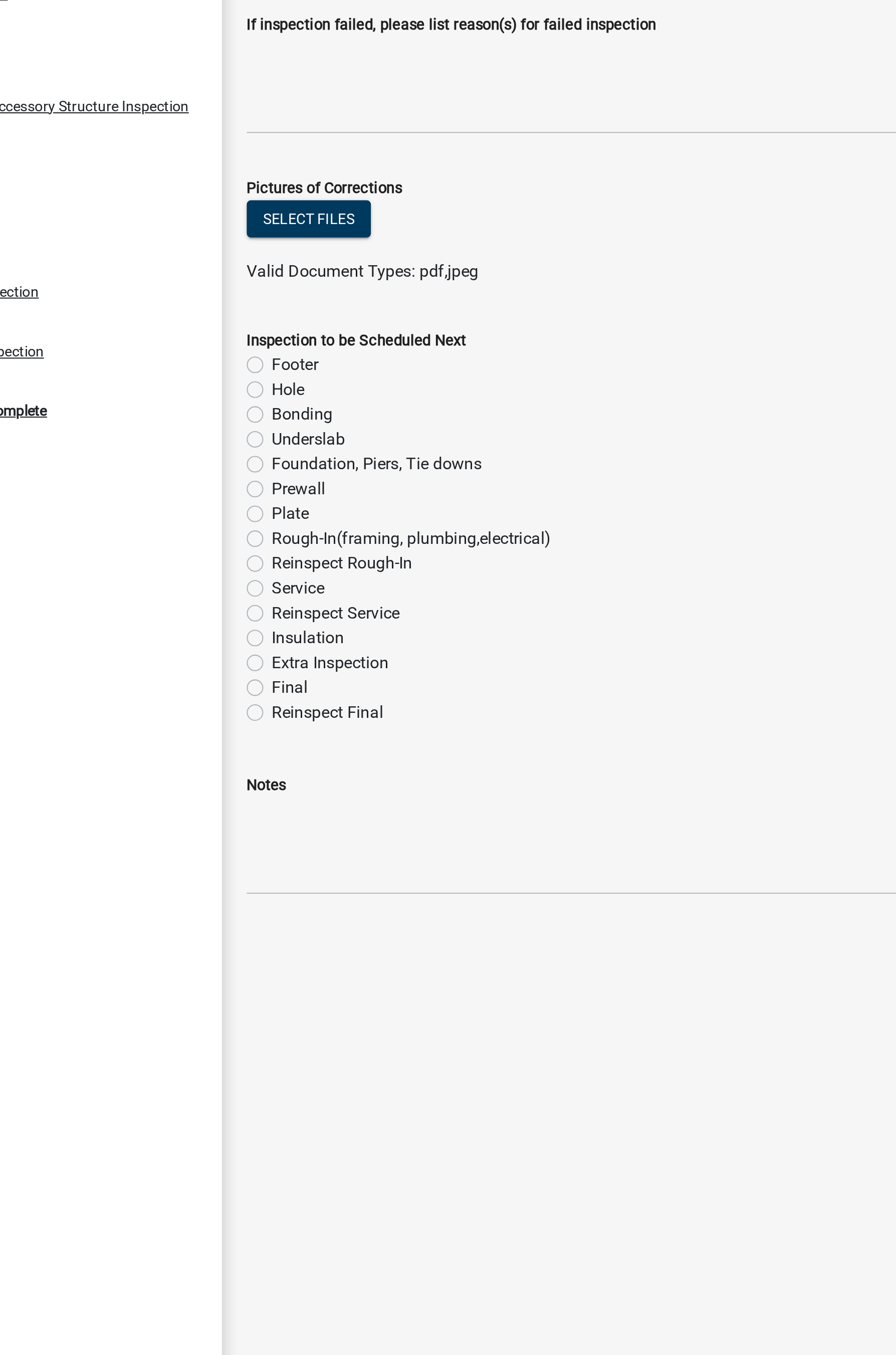
click at [205, 735] on label "Rough-In(framing, plumbing,electrical)" at bounding box center [272, 761] width 135 height 12
click at [205, 735] on input "Rough-In(framing, plumbing,electrical)" at bounding box center [208, 758] width 6 height 6
radio input "true"
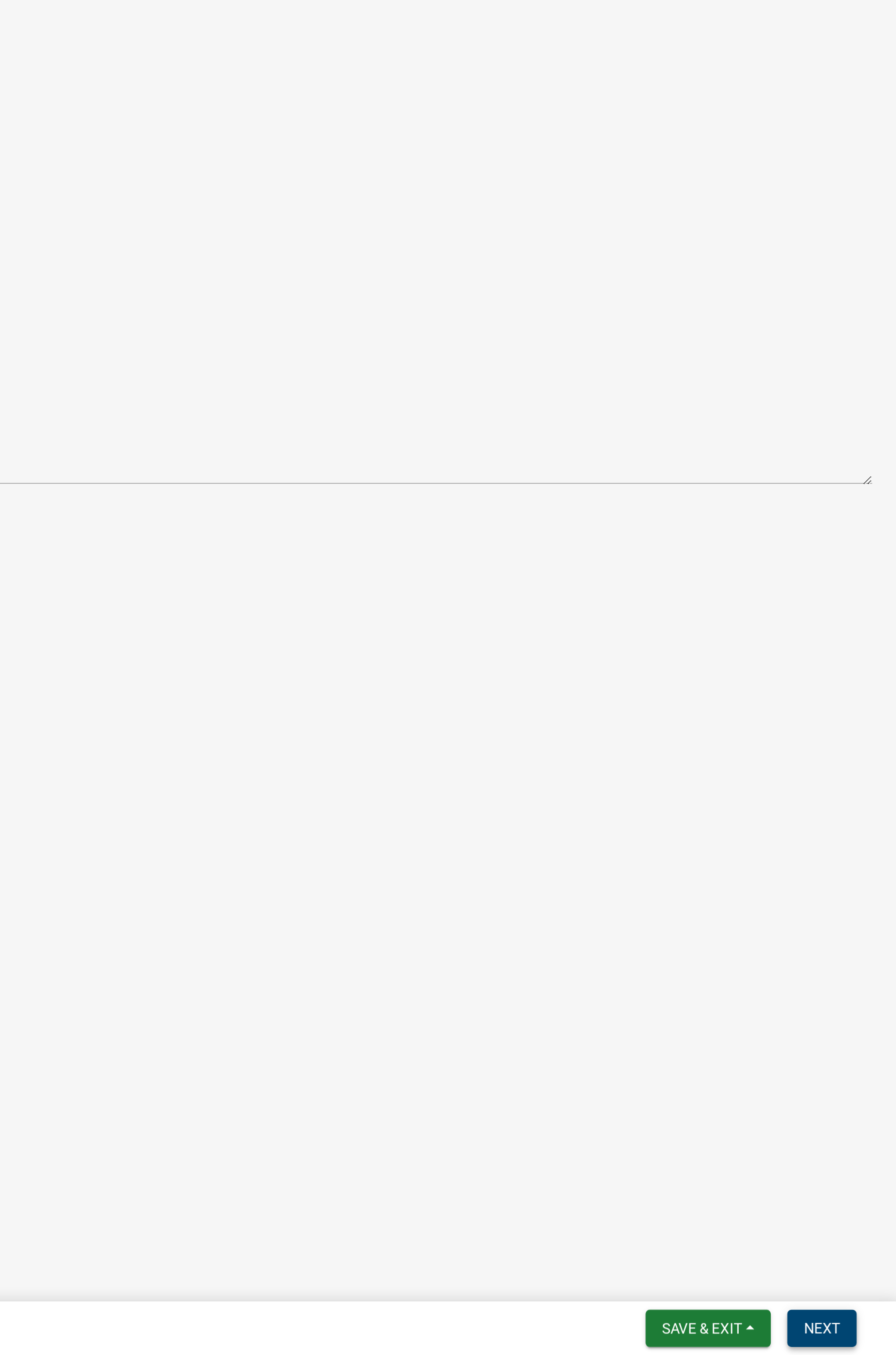
click at [763, 735] on span "Next" at bounding box center [859, 1342] width 18 height 8
click at [763, 735] on span "Exit" at bounding box center [855, 1342] width 15 height 8
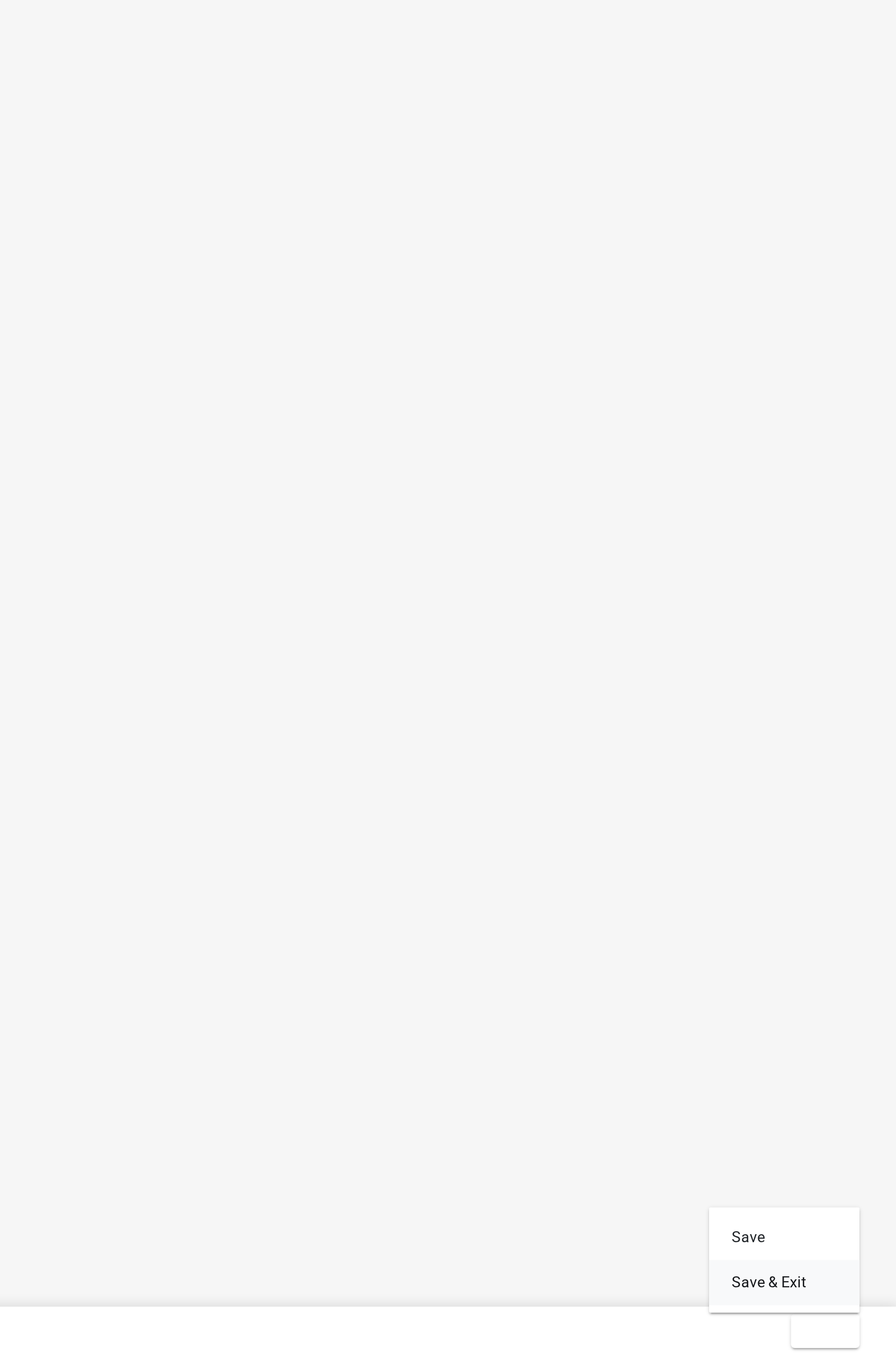
click at [763, 735] on button "Save & Exit" at bounding box center [836, 1316] width 81 height 24
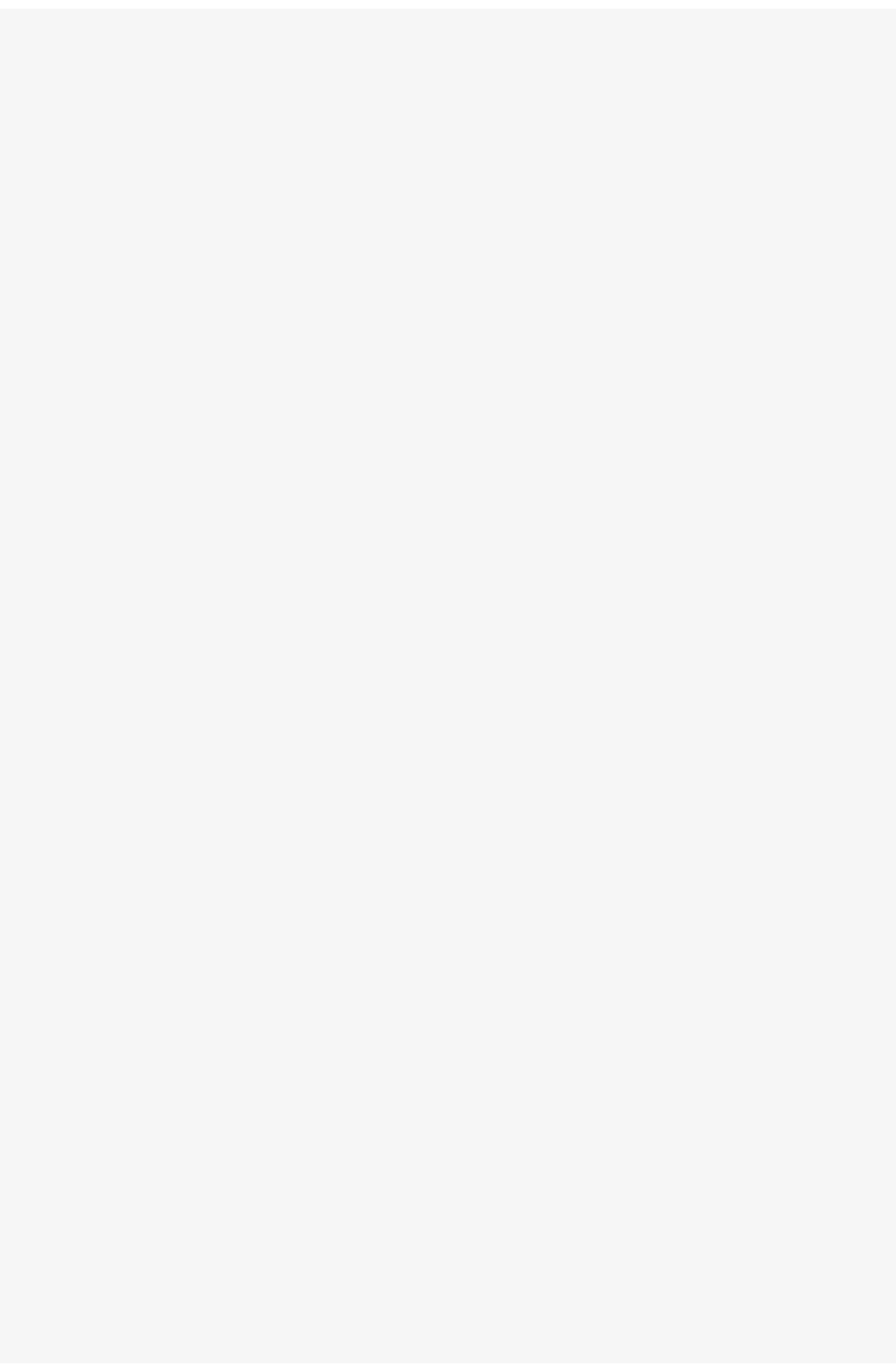
scroll to position [30, 0]
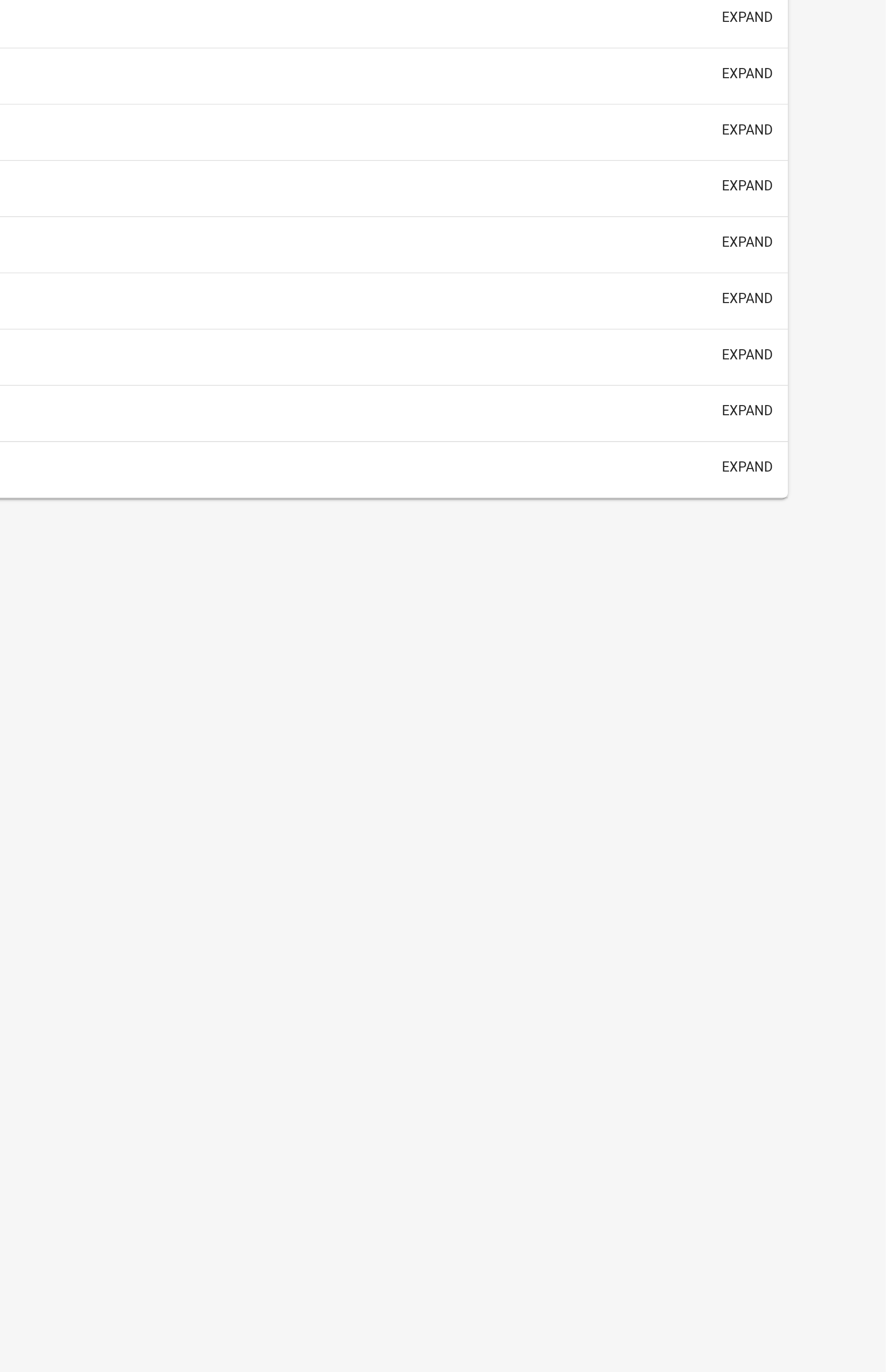
select select "1: 25"
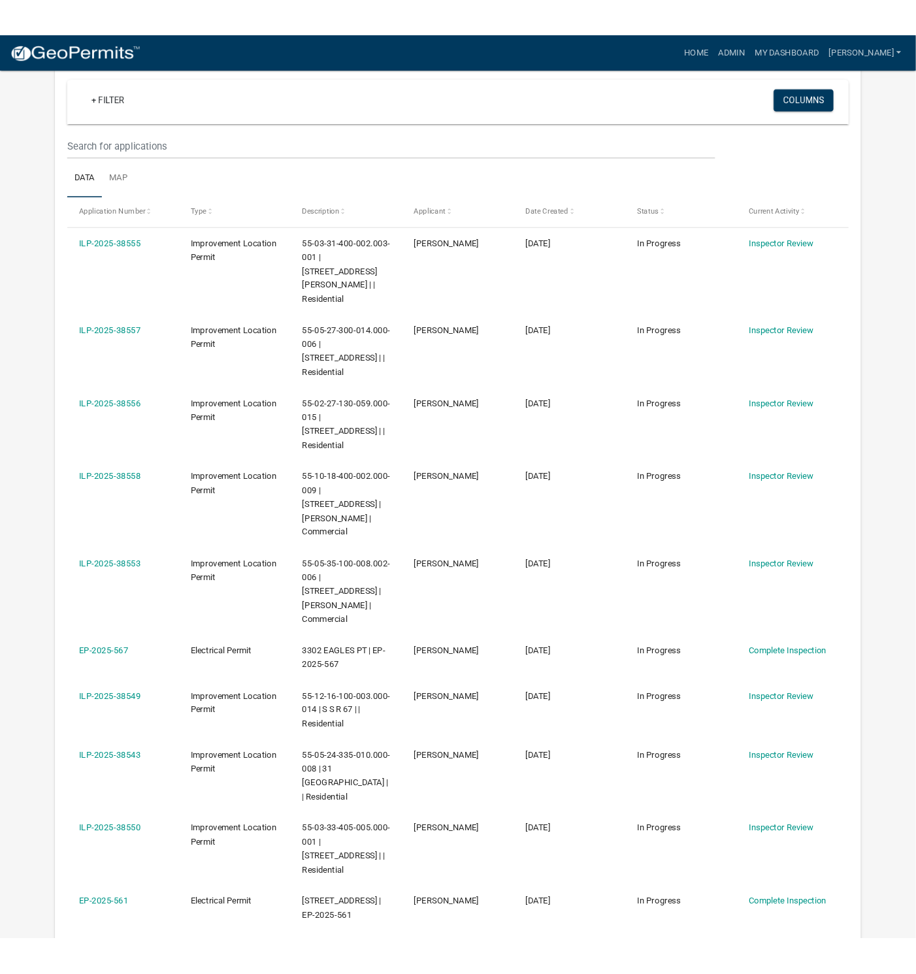
scroll to position [875, 0]
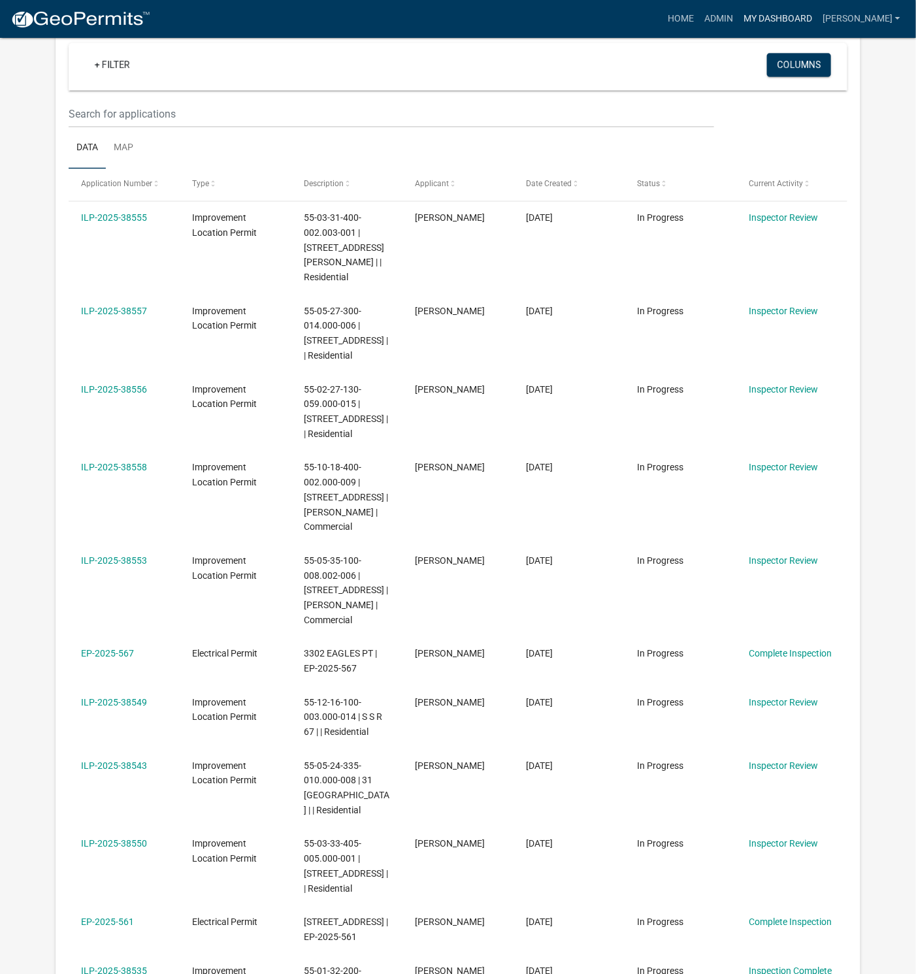
click at [810, 12] on link "My Dashboard" at bounding box center [777, 19] width 79 height 25
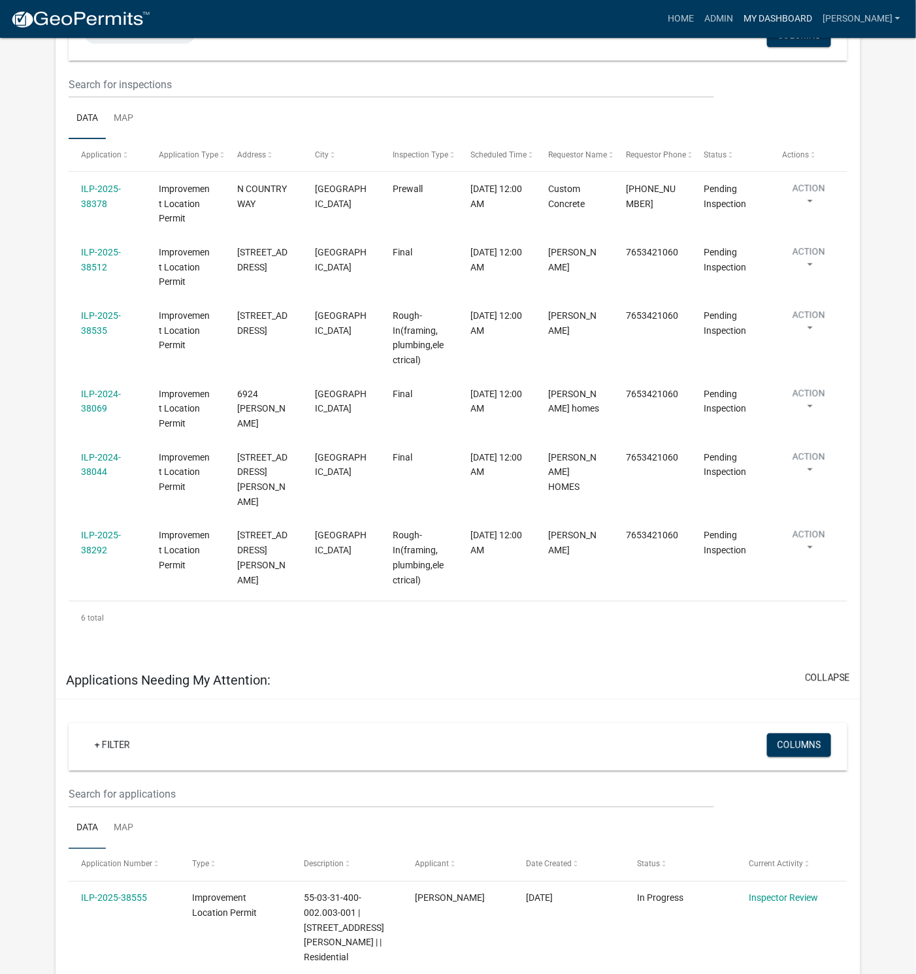
scroll to position [196, 0]
click at [95, 465] on link "ILP-2024-38044" at bounding box center [101, 463] width 40 height 25
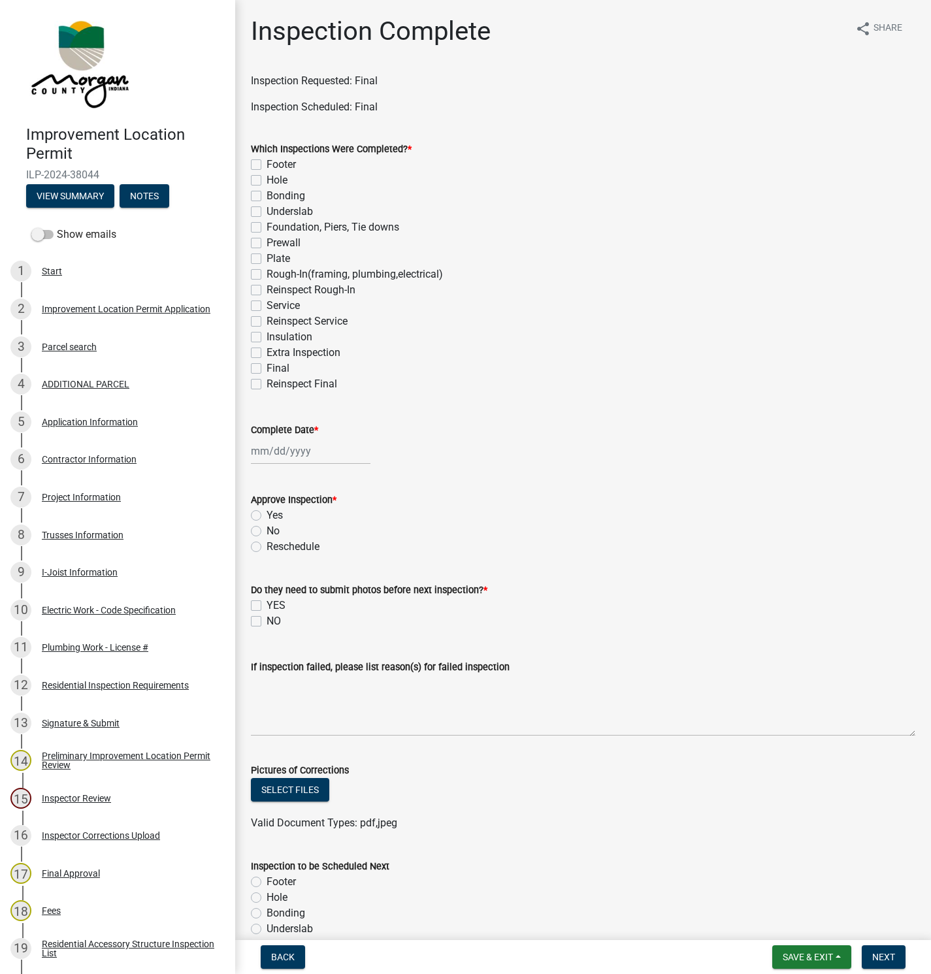
click at [267, 367] on label "Final" at bounding box center [278, 369] width 23 height 16
click at [267, 367] on input "Final" at bounding box center [271, 365] width 8 height 8
checkbox input "true"
checkbox input "false"
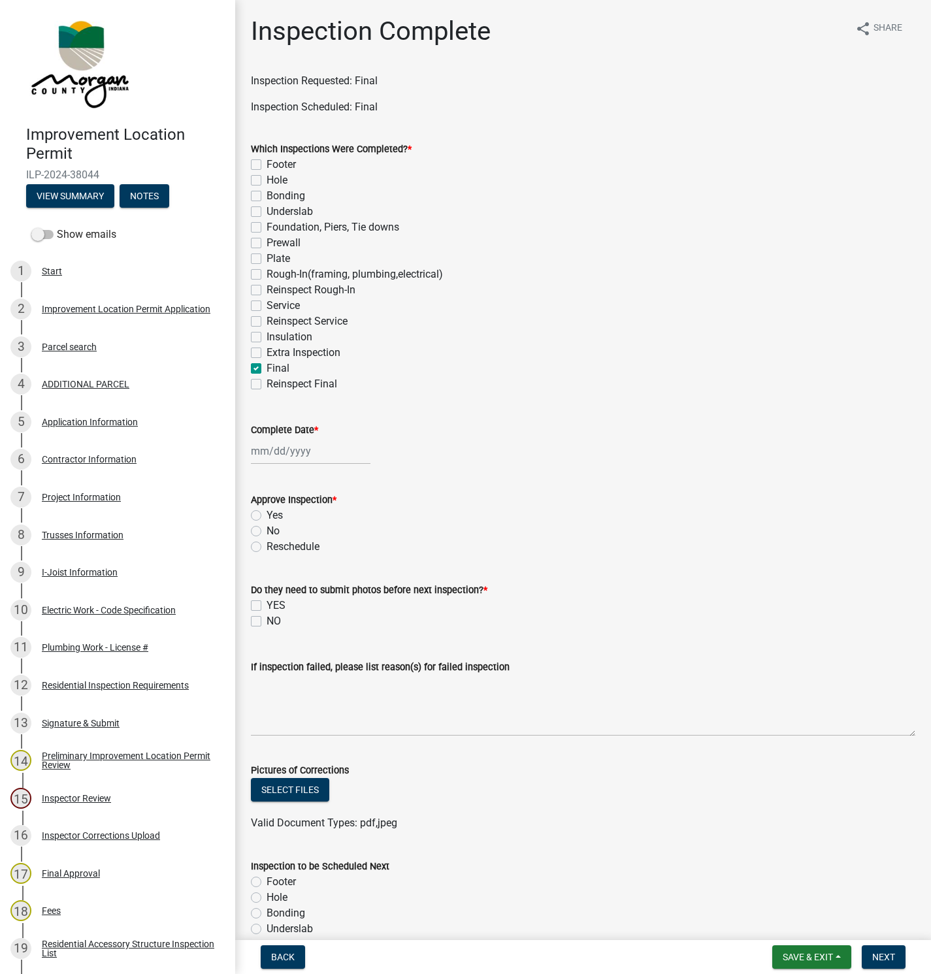
checkbox input "false"
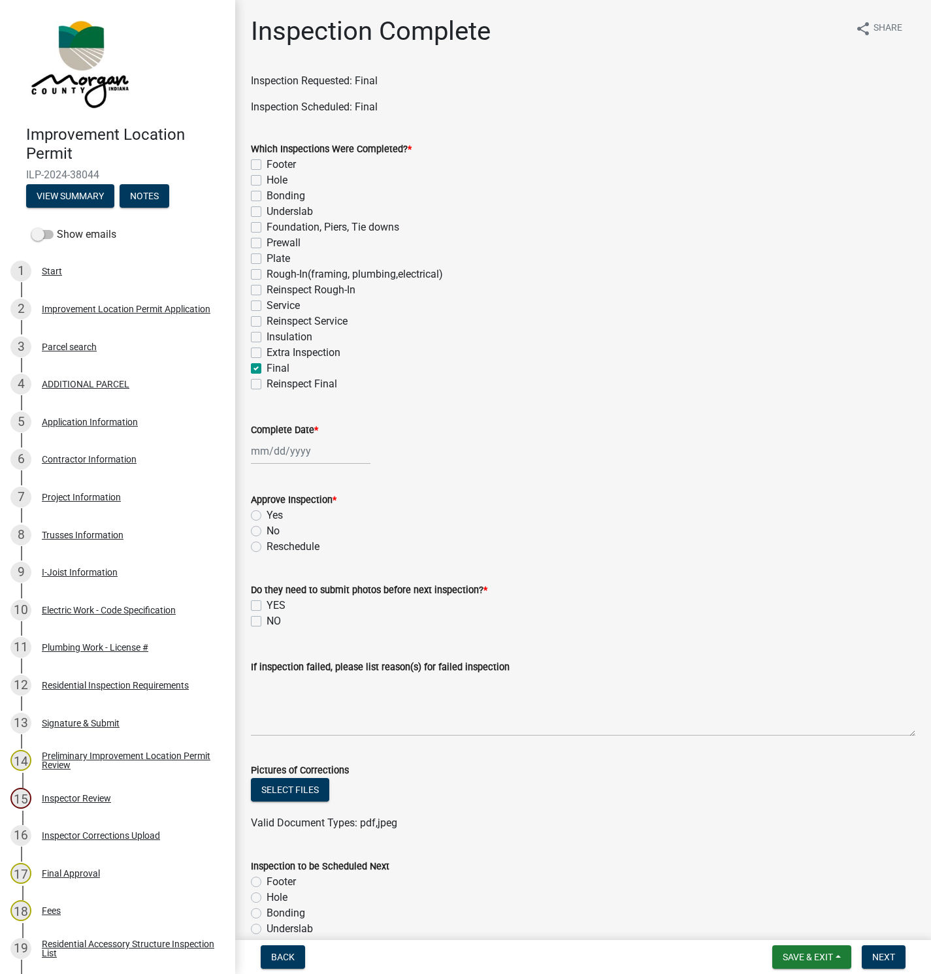
checkbox input "false"
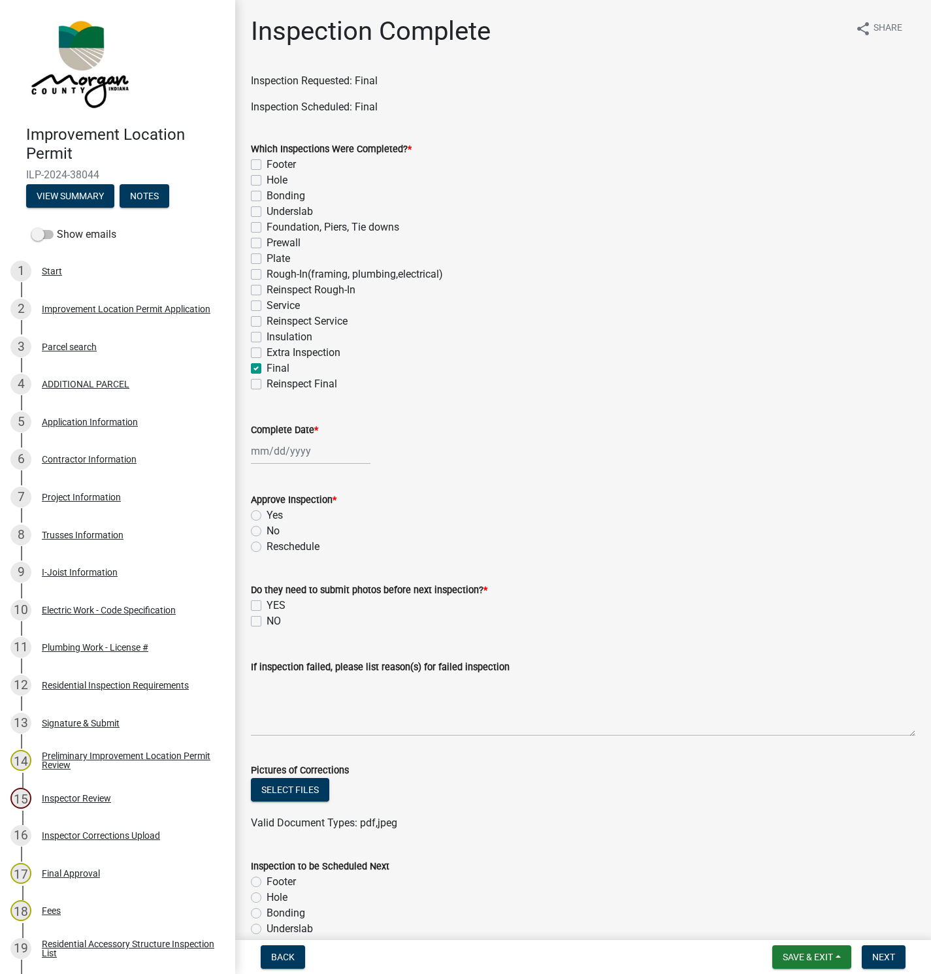
checkbox input "false"
checkbox input "true"
checkbox input "false"
click at [324, 450] on div at bounding box center [311, 451] width 120 height 27
select select "8"
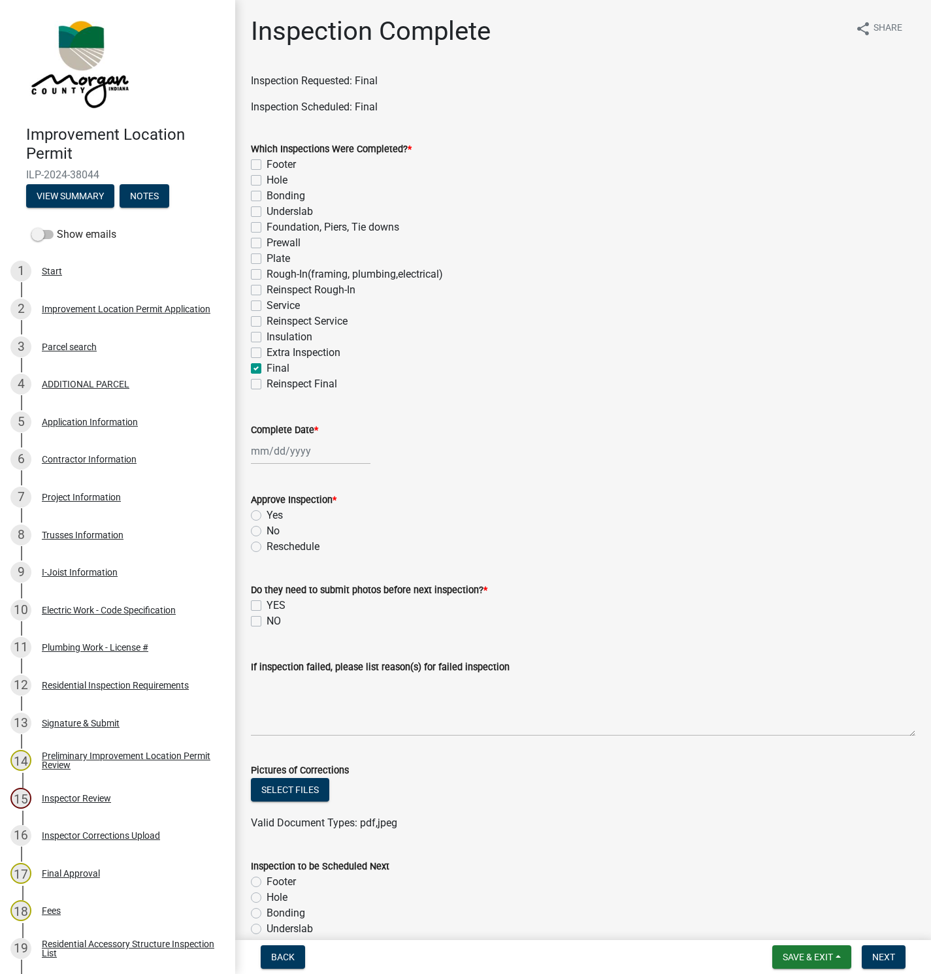
select select "2025"
click at [287, 557] on div "12" at bounding box center [284, 562] width 21 height 21
type input "[DATE]"
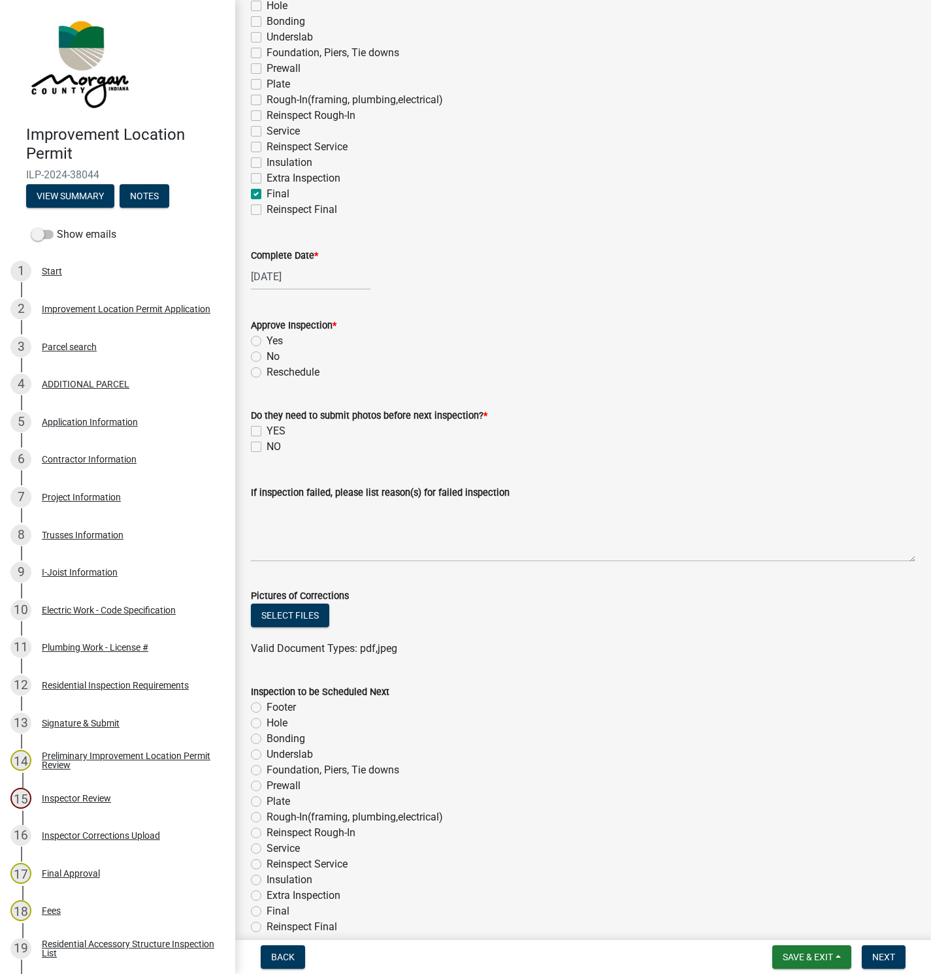
scroll to position [196, 0]
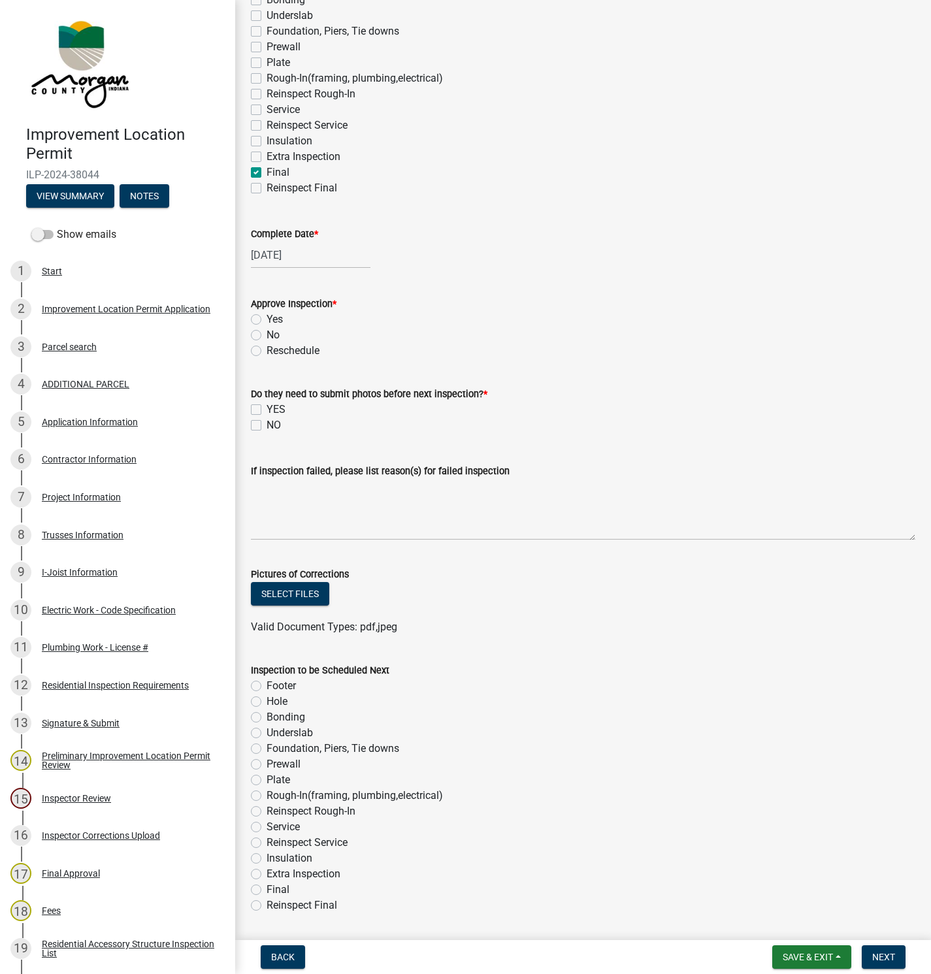
click at [267, 320] on label "Yes" at bounding box center [275, 320] width 16 height 16
click at [267, 320] on input "Yes" at bounding box center [271, 316] width 8 height 8
radio input "true"
click at [267, 422] on label "NO" at bounding box center [274, 425] width 14 height 16
click at [267, 422] on input "NO" at bounding box center [271, 421] width 8 height 8
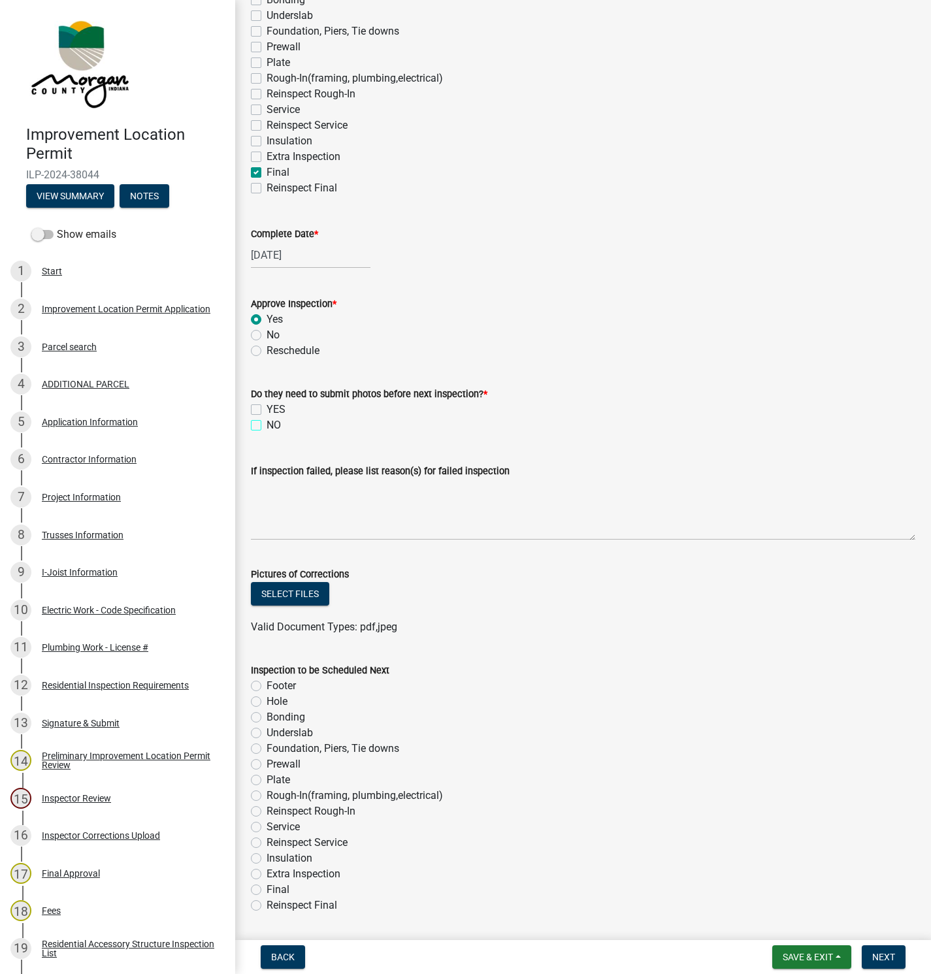
checkbox input "true"
checkbox input "false"
checkbox input "true"
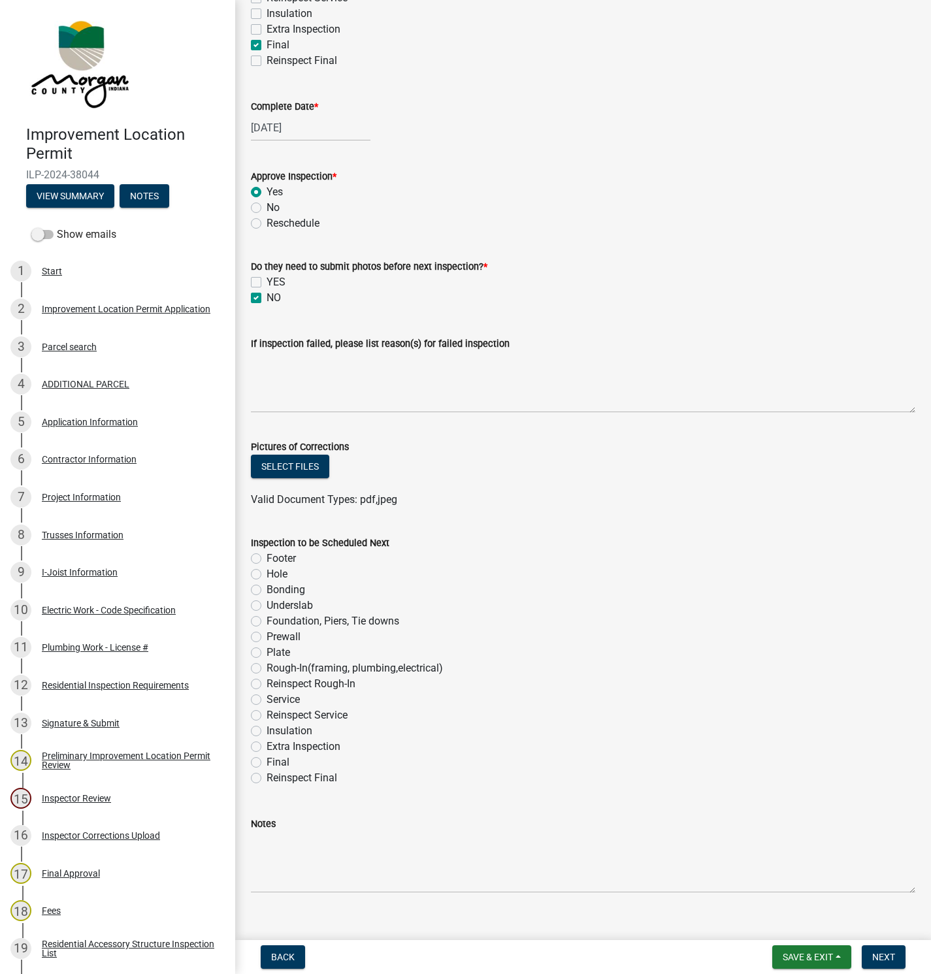
scroll to position [343, 0]
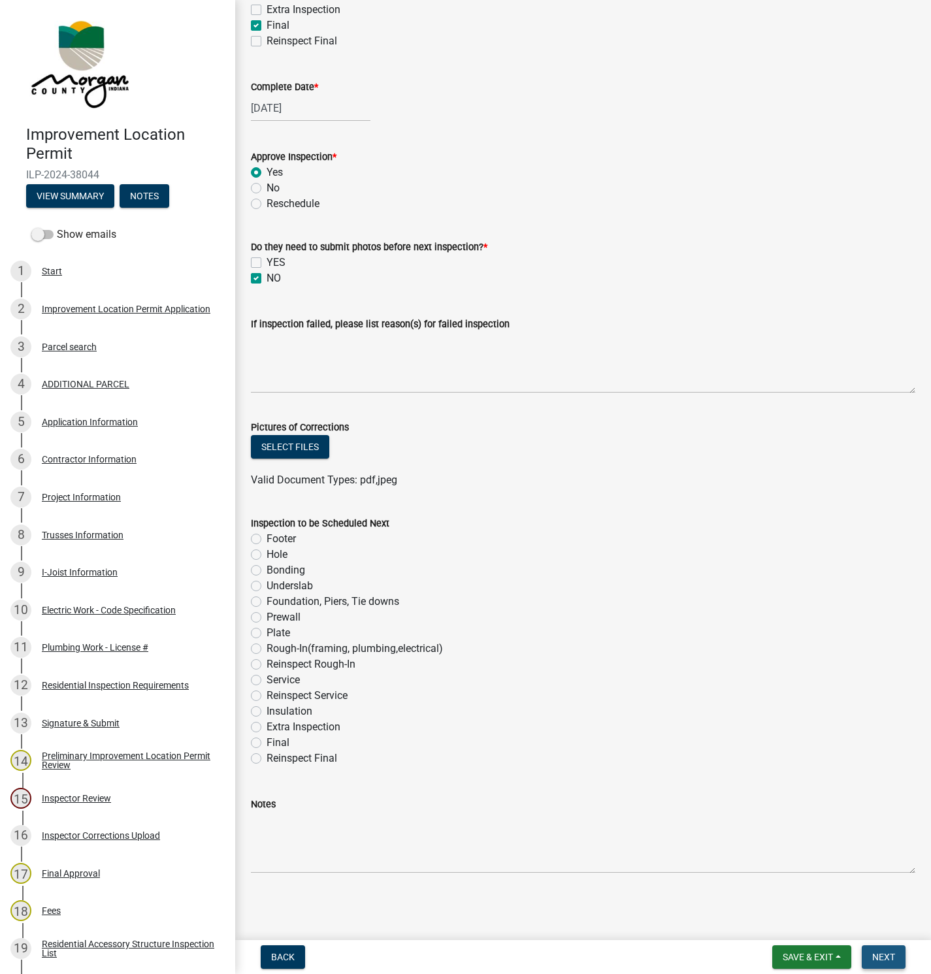
click at [885, 957] on span "Next" at bounding box center [883, 957] width 23 height 10
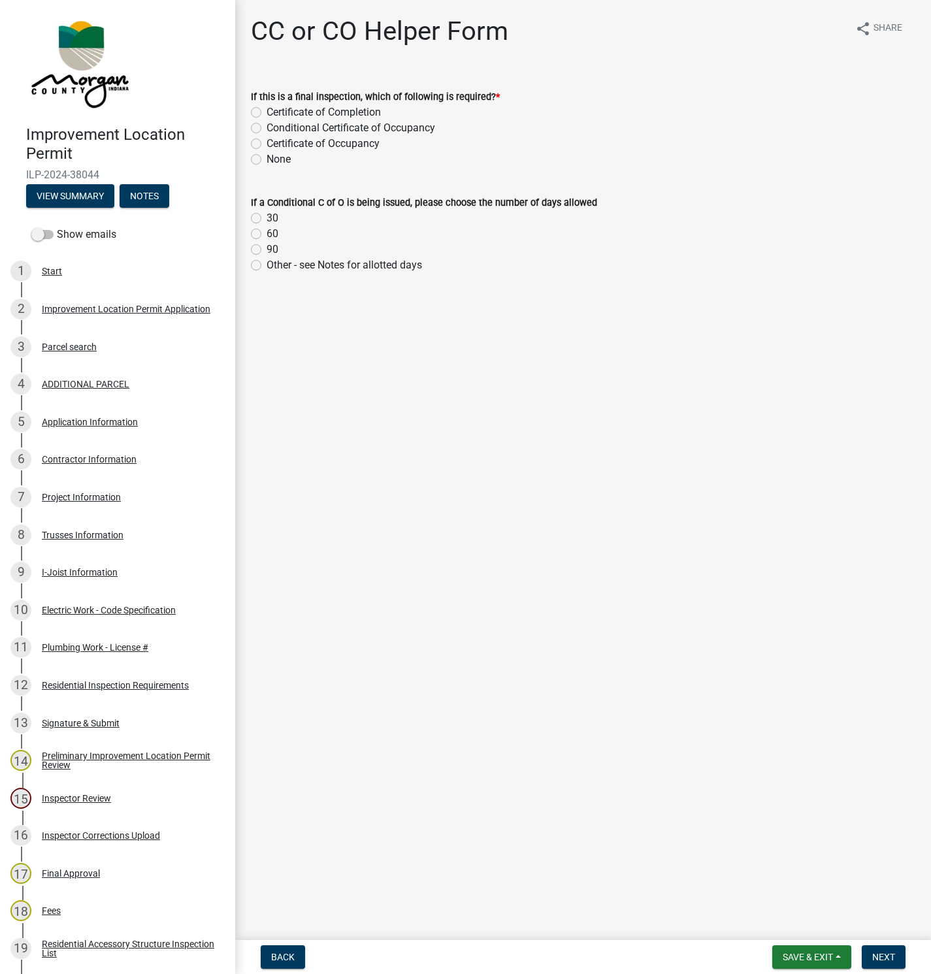
click at [267, 142] on label "Certificate of Occupancy" at bounding box center [323, 144] width 113 height 16
click at [267, 142] on input "Certificate of Occupancy" at bounding box center [271, 140] width 8 height 8
radio input "true"
click at [881, 955] on span "Next" at bounding box center [883, 957] width 23 height 10
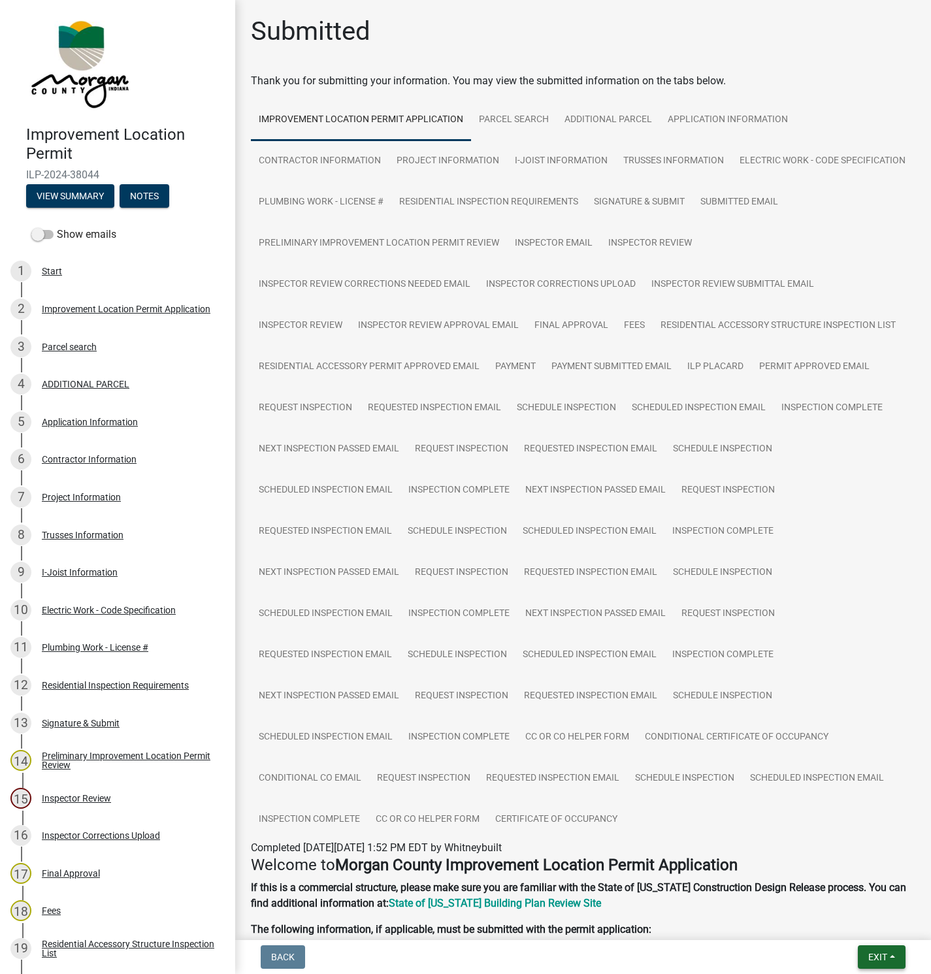
click at [870, 962] on button "Exit" at bounding box center [882, 957] width 48 height 24
click at [851, 923] on button "Save & Exit" at bounding box center [853, 923] width 105 height 31
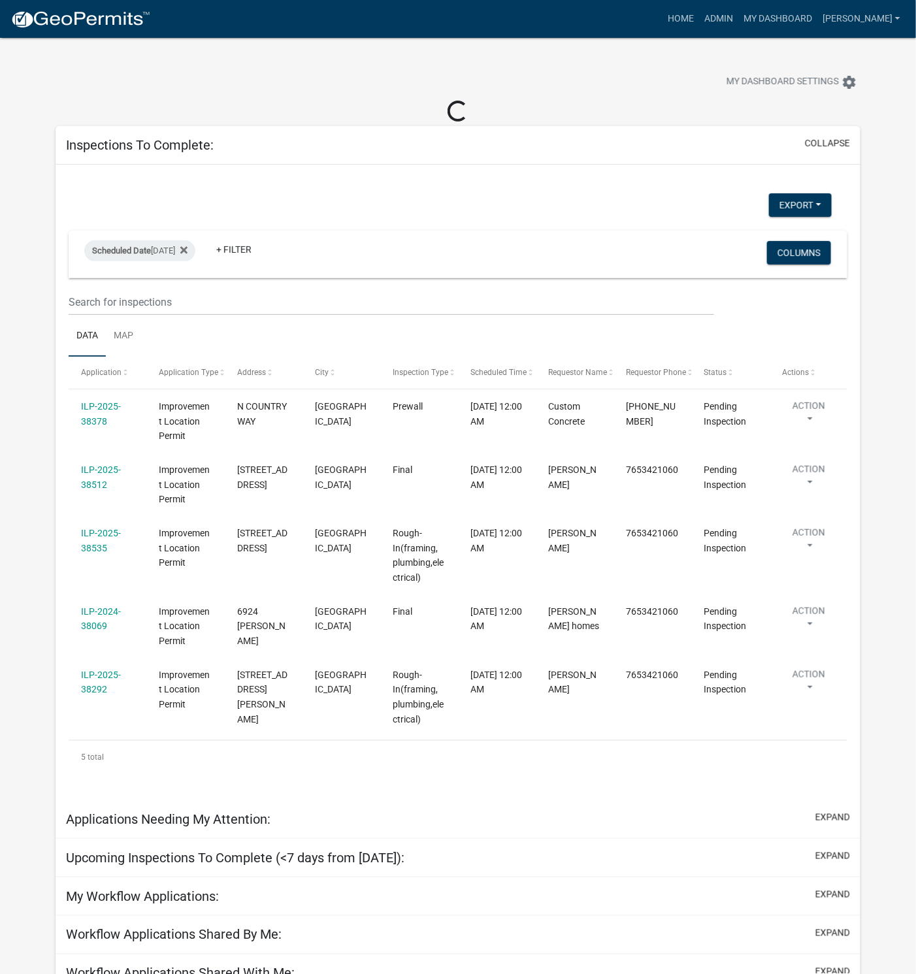
select select "1: 25"
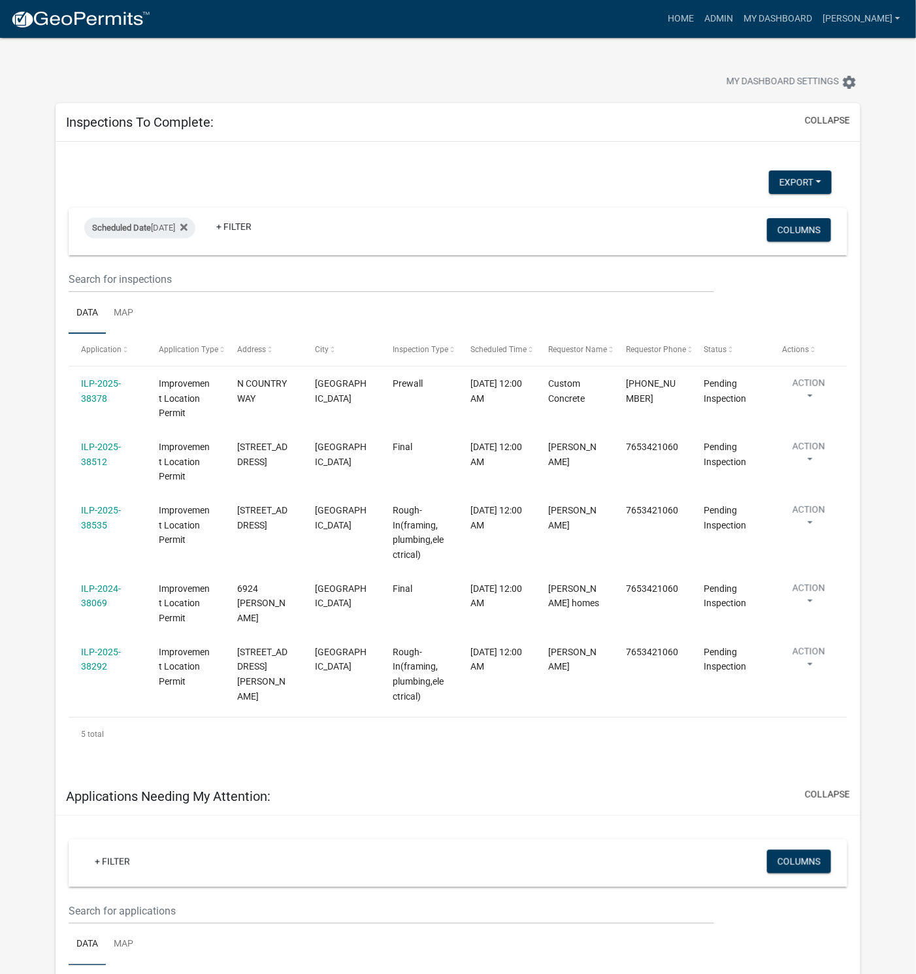
click at [110, 594] on link "ILP-2024-38069" at bounding box center [101, 595] width 40 height 25
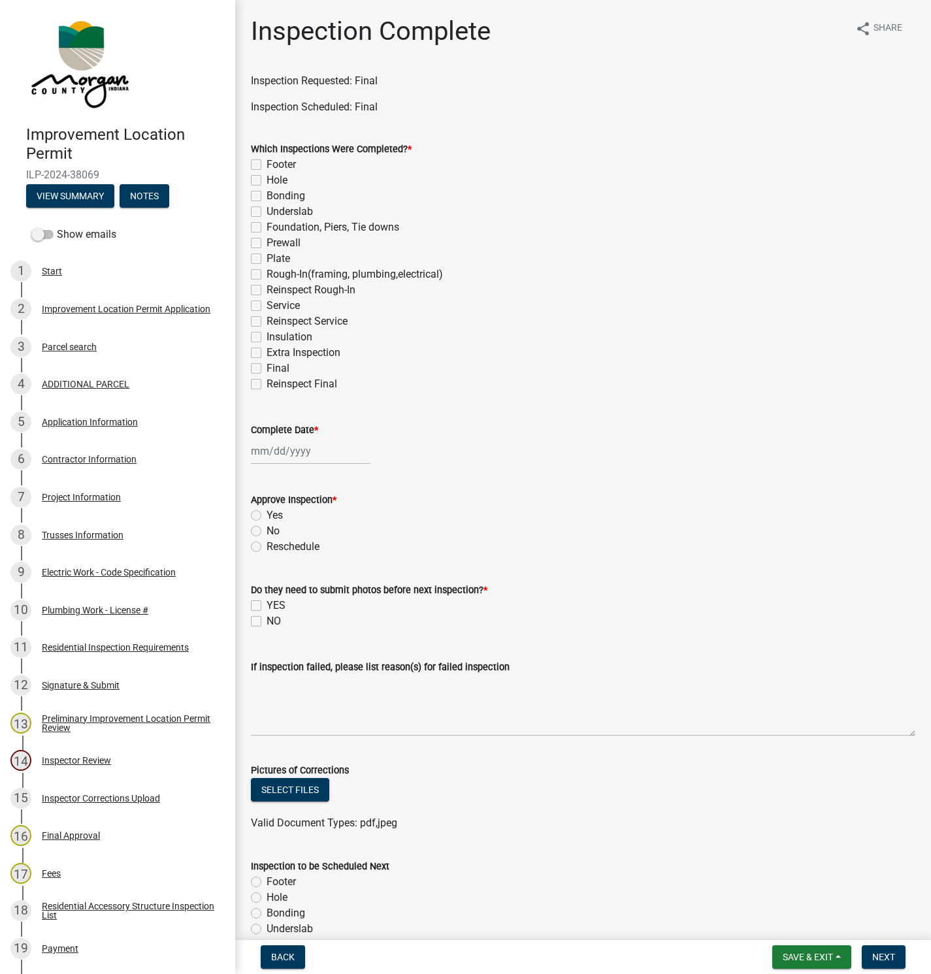
click at [267, 367] on label "Final" at bounding box center [278, 369] width 23 height 16
click at [267, 367] on input "Final" at bounding box center [271, 365] width 8 height 8
checkbox input "true"
checkbox input "false"
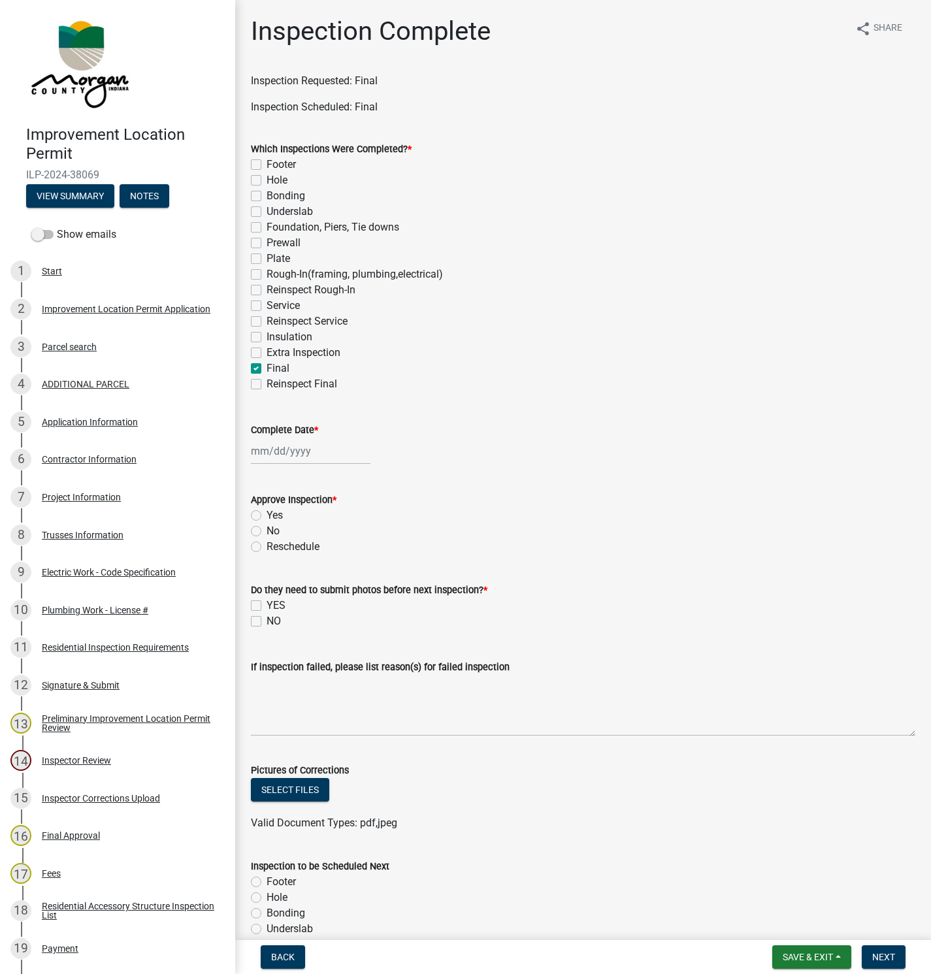
checkbox input "false"
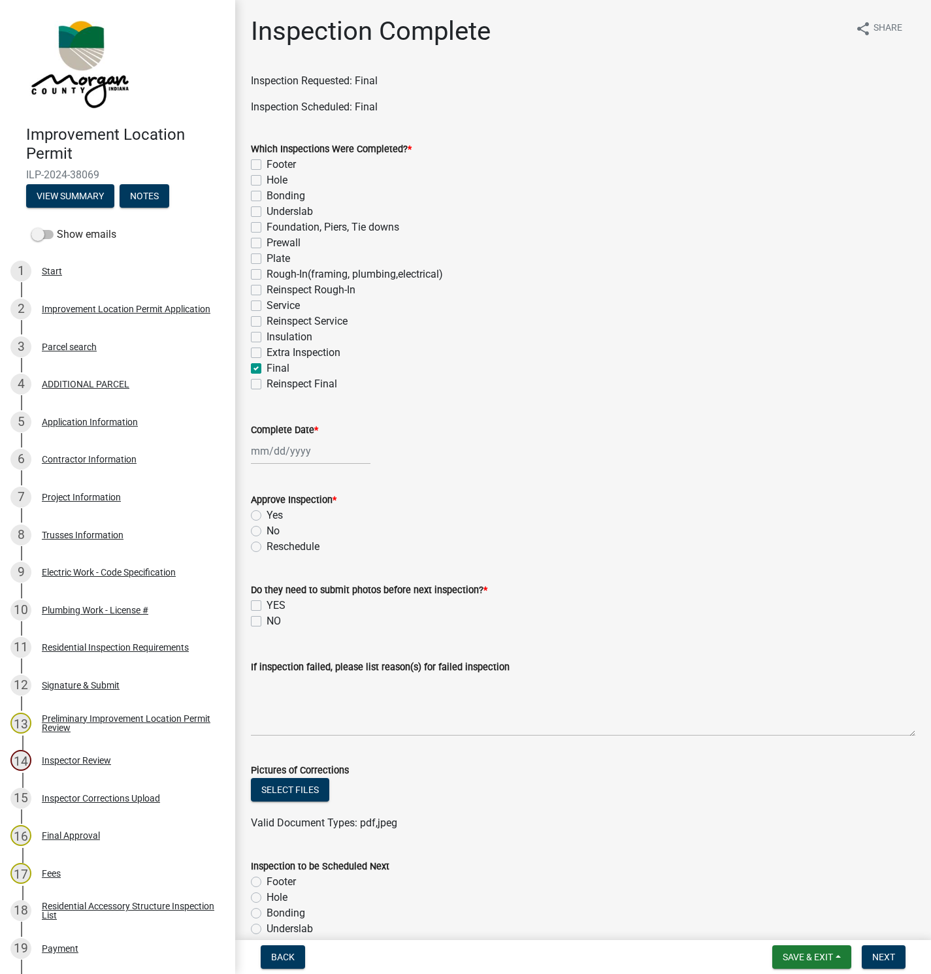
checkbox input "false"
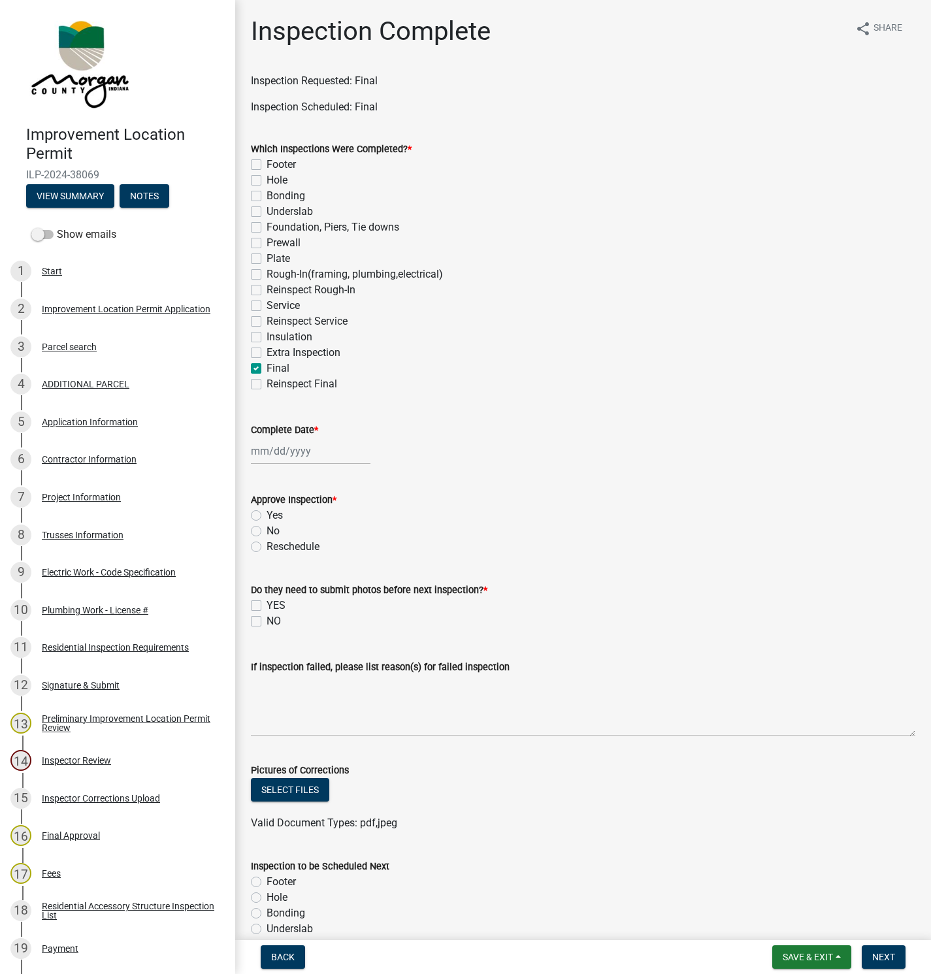
checkbox input "false"
checkbox input "true"
checkbox input "false"
click at [322, 450] on div at bounding box center [311, 451] width 120 height 27
select select "8"
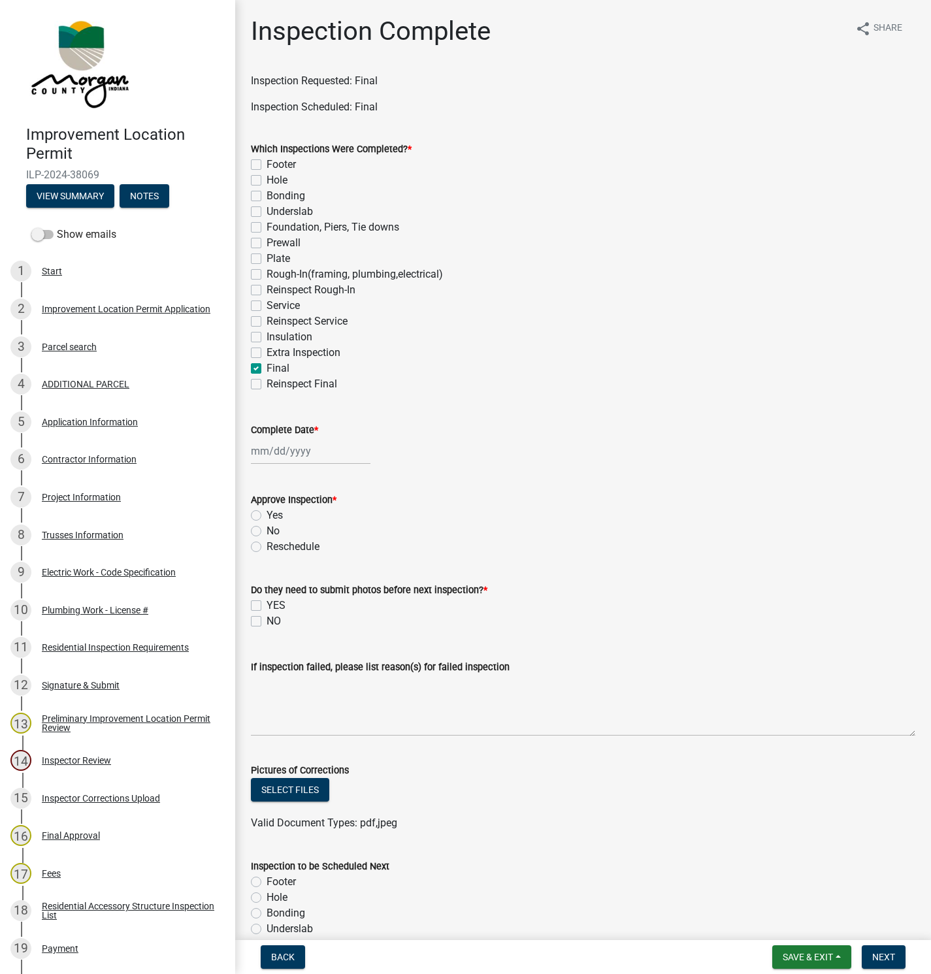
select select "2025"
click at [288, 561] on div "12" at bounding box center [284, 562] width 21 height 21
type input "[DATE]"
click at [267, 529] on label "No" at bounding box center [273, 531] width 13 height 16
click at [267, 529] on input "No" at bounding box center [271, 527] width 8 height 8
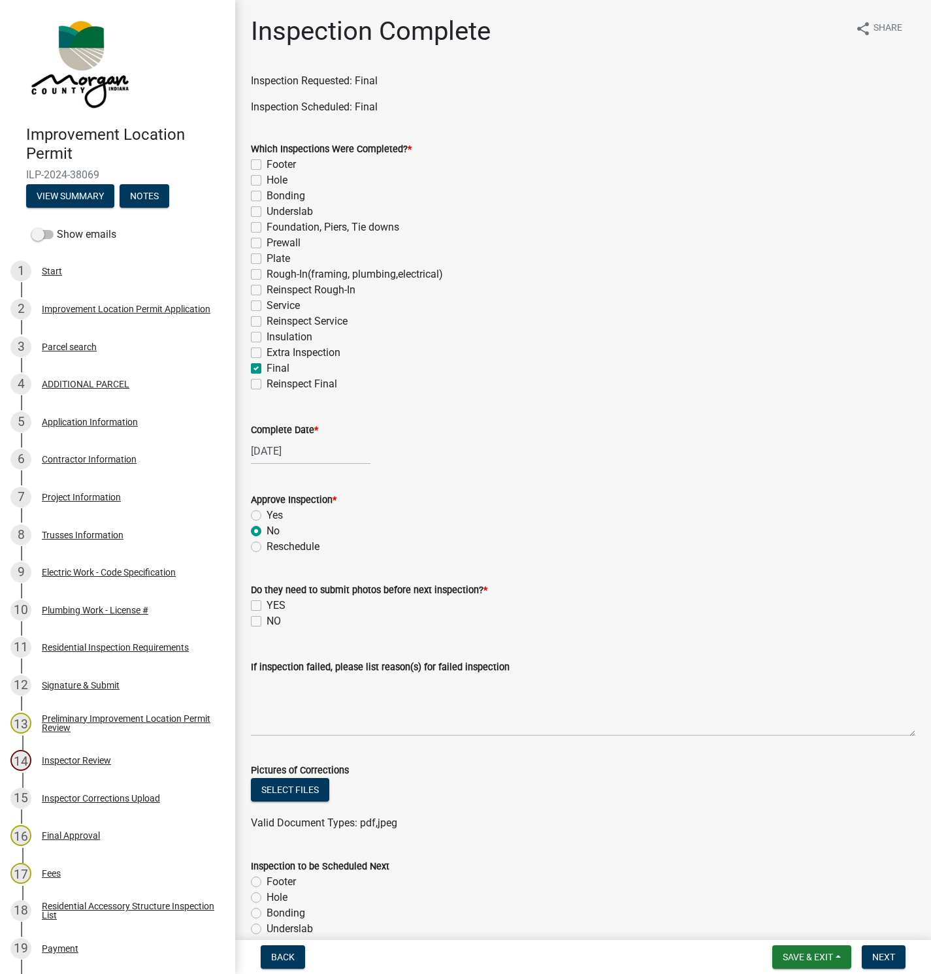
radio input "true"
click at [267, 623] on label "NO" at bounding box center [274, 621] width 14 height 16
click at [267, 622] on input "NO" at bounding box center [271, 617] width 8 height 8
checkbox input "true"
checkbox input "false"
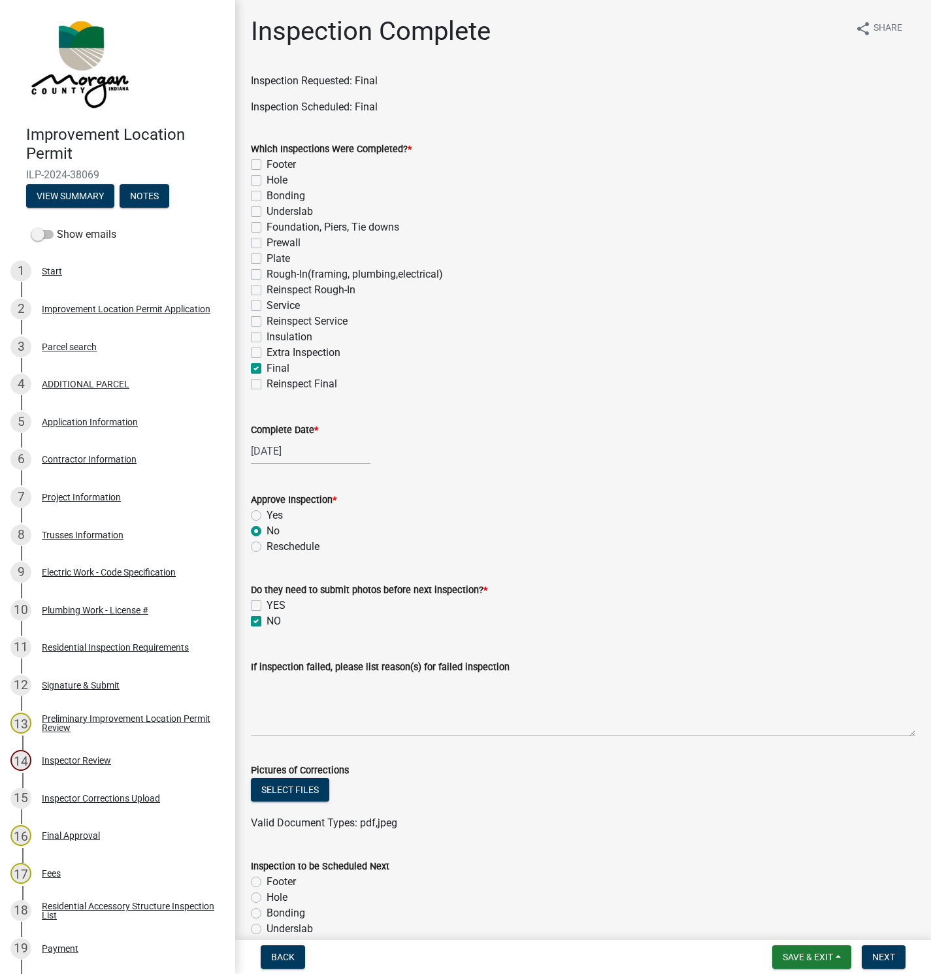
checkbox input "true"
click at [272, 684] on textarea "If inspection failed, please list reason(s) for failed inspection" at bounding box center [583, 705] width 664 height 61
click at [841, 678] on textarea "Smoke detector /CO detector in main room is too close to the beam and too high …" at bounding box center [583, 705] width 664 height 61
click at [840, 682] on textarea "Smoke detector /CO detector in main room is too close to the beam and too high …" at bounding box center [583, 705] width 664 height 61
click at [873, 681] on textarea "Smoke detector /CO detector in main room is too close to the beam and too high …" at bounding box center [583, 705] width 664 height 61
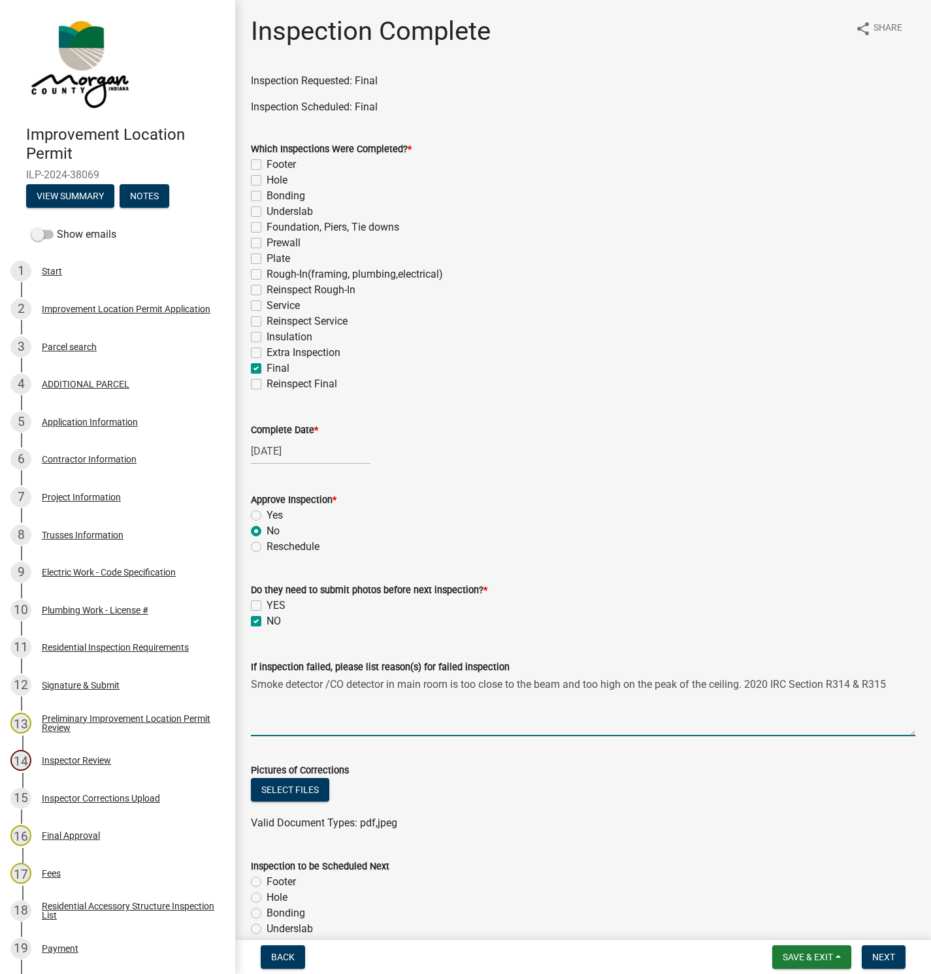
click at [898, 682] on textarea "Smoke detector /CO detector in main room is too close to the beam and too high …" at bounding box center [583, 705] width 664 height 61
click at [691, 706] on textarea "Smoke detector /CO detector in main room is too close to the beam and too high …" at bounding box center [583, 705] width 664 height 61
click at [894, 681] on textarea "Smoke detector /CO detector in main room is too close to the beam and too high …" at bounding box center [583, 705] width 664 height 61
drag, startPoint x: 357, startPoint y: 693, endPoint x: 314, endPoint y: 693, distance: 43.1
click at [314, 693] on textarea "Smoke detector /CO detector in main room is too close to the beam and too high …" at bounding box center [583, 705] width 664 height 61
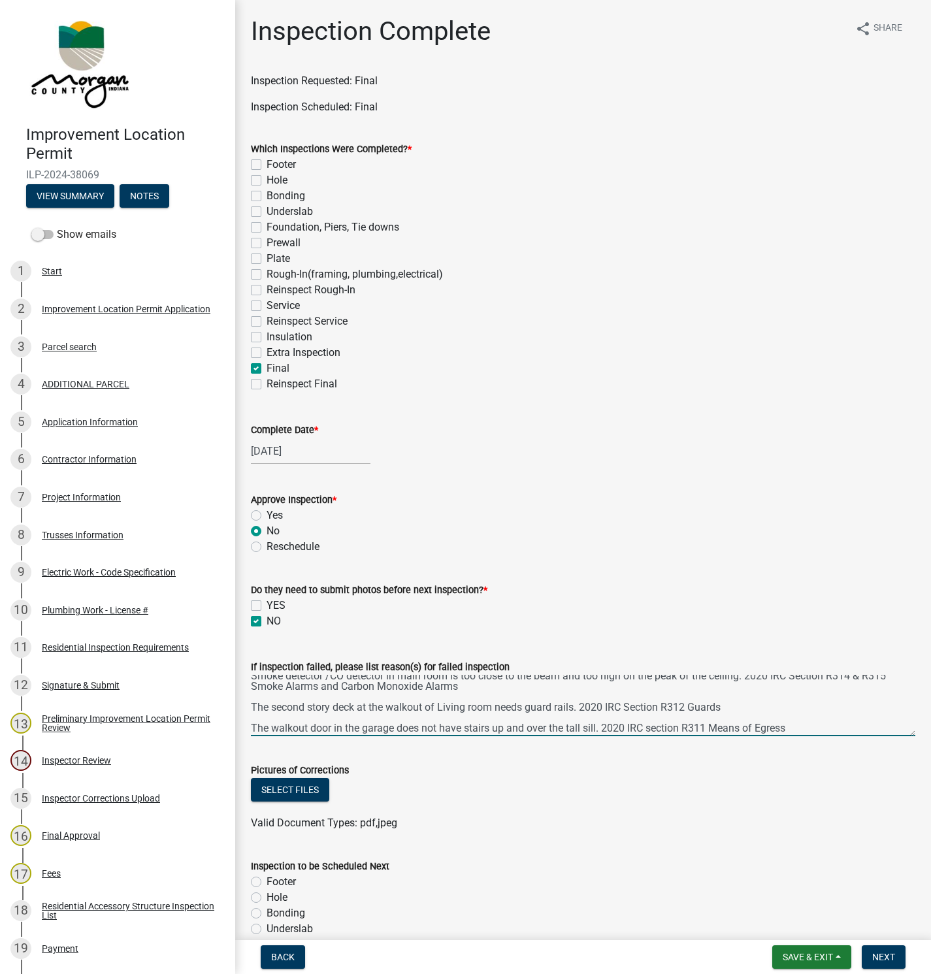
scroll to position [10, 0]
click at [821, 721] on textarea "Smoke detector /CO detector in main room is too close to the beam and too high …" at bounding box center [583, 705] width 664 height 61
click at [816, 727] on textarea "Smoke detector /CO detector in main room is too close to the beam and too high …" at bounding box center [583, 705] width 664 height 61
type textarea "Smoke detector /CO detector in main room is too close to the beam and too high …"
